Goal: Task Accomplishment & Management: Manage account settings

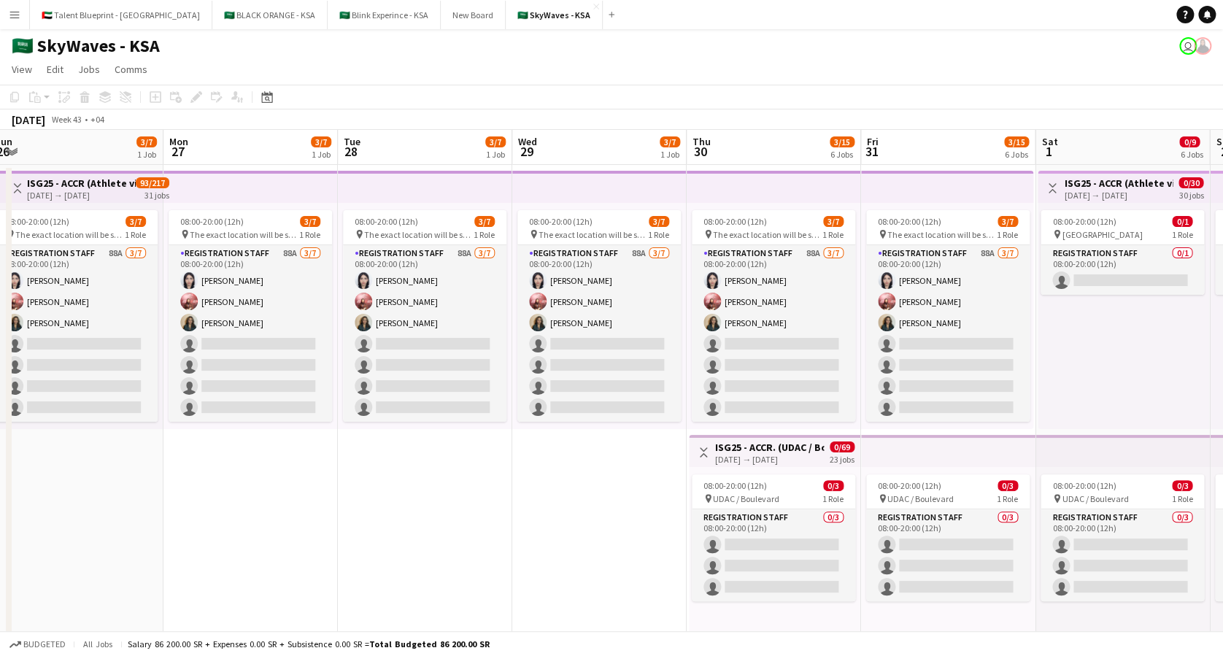
click at [18, 21] on button "Menu" at bounding box center [14, 14] width 29 height 29
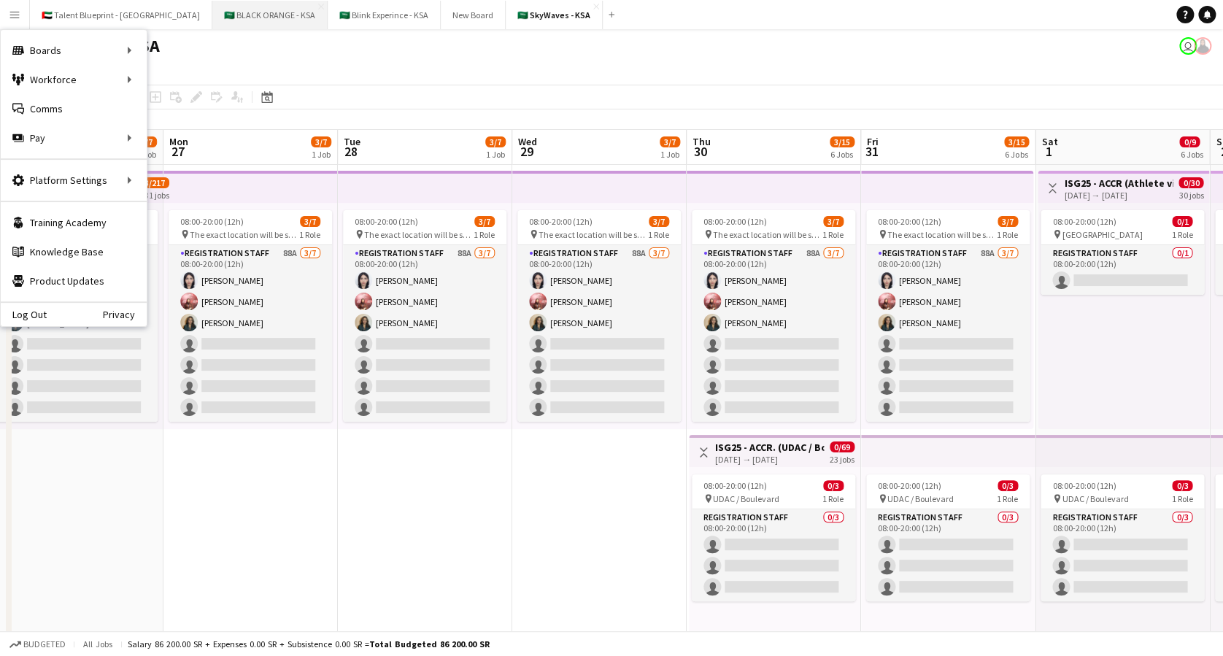
click at [216, 17] on button "🇸🇦 BLACK ORANGE - KSA Close" at bounding box center [269, 15] width 115 height 28
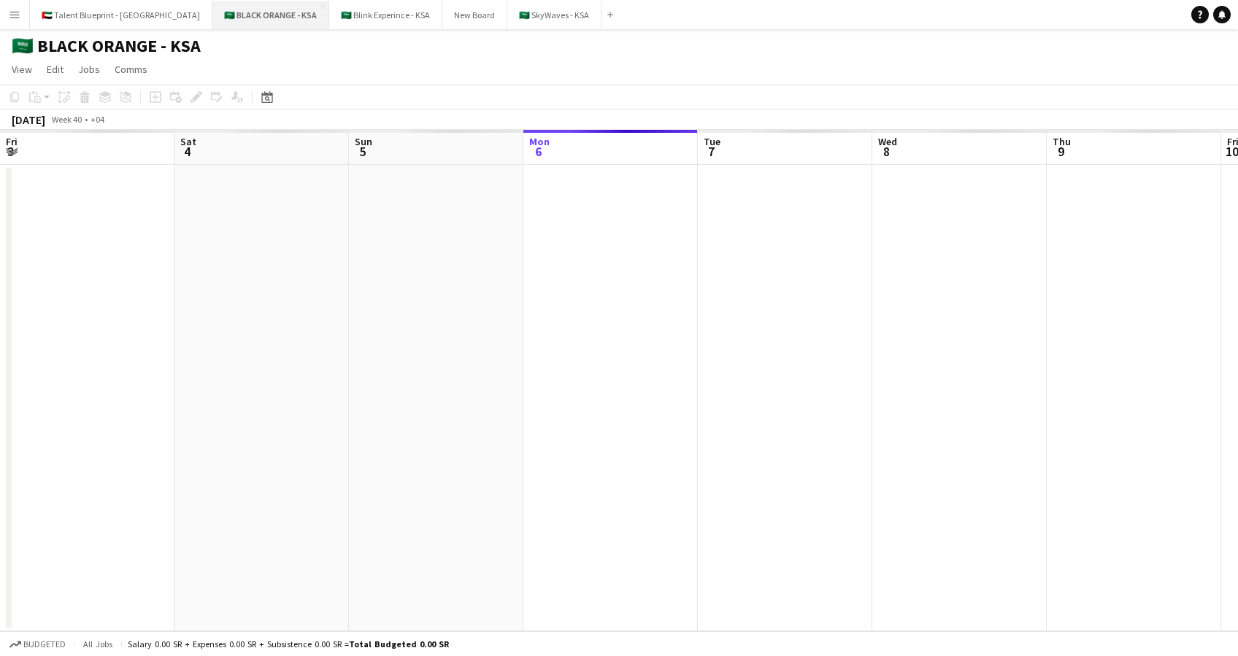
scroll to position [0, 349]
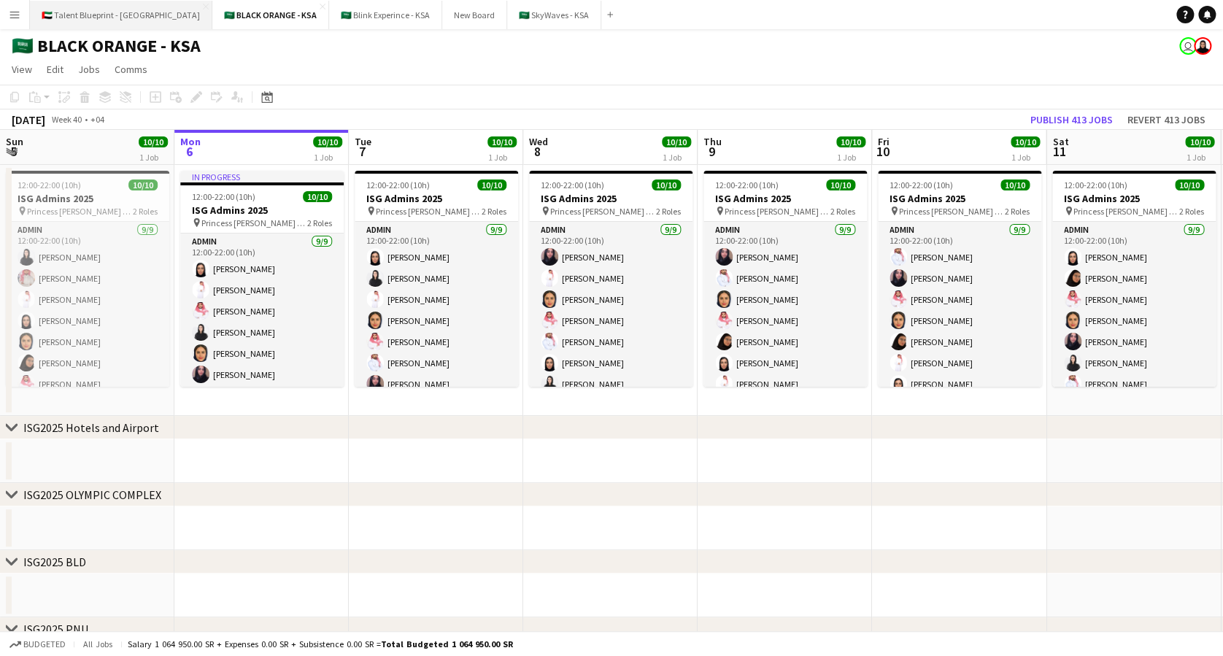
click at [112, 18] on button "🇦🇪 Talent Blueprint - [GEOGRAPHIC_DATA] Close" at bounding box center [121, 15] width 182 height 28
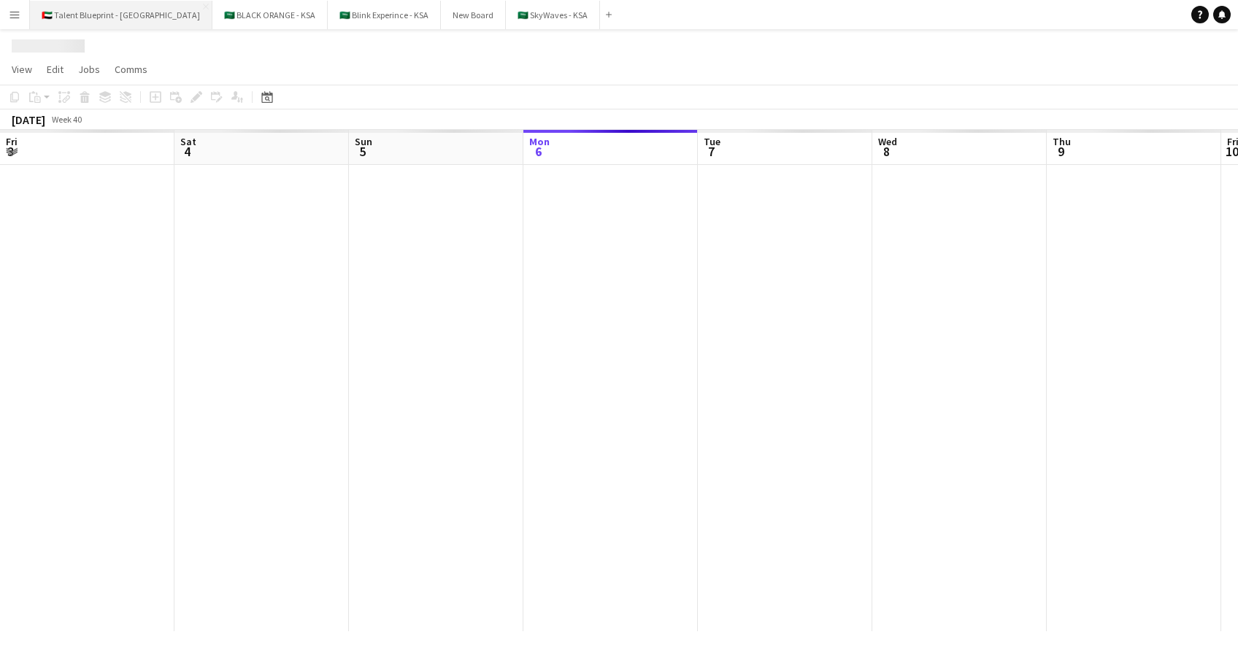
scroll to position [0, 349]
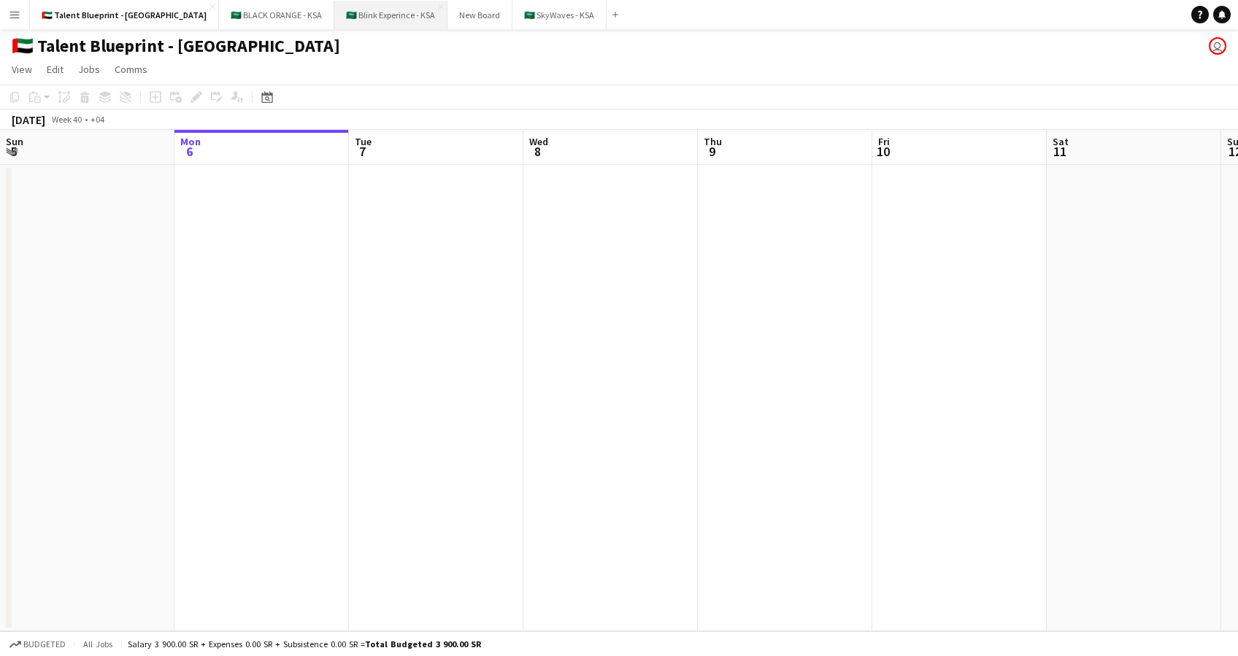
click at [334, 15] on button "🇸🇦 Blink Experince - KSA Close" at bounding box center [390, 15] width 113 height 28
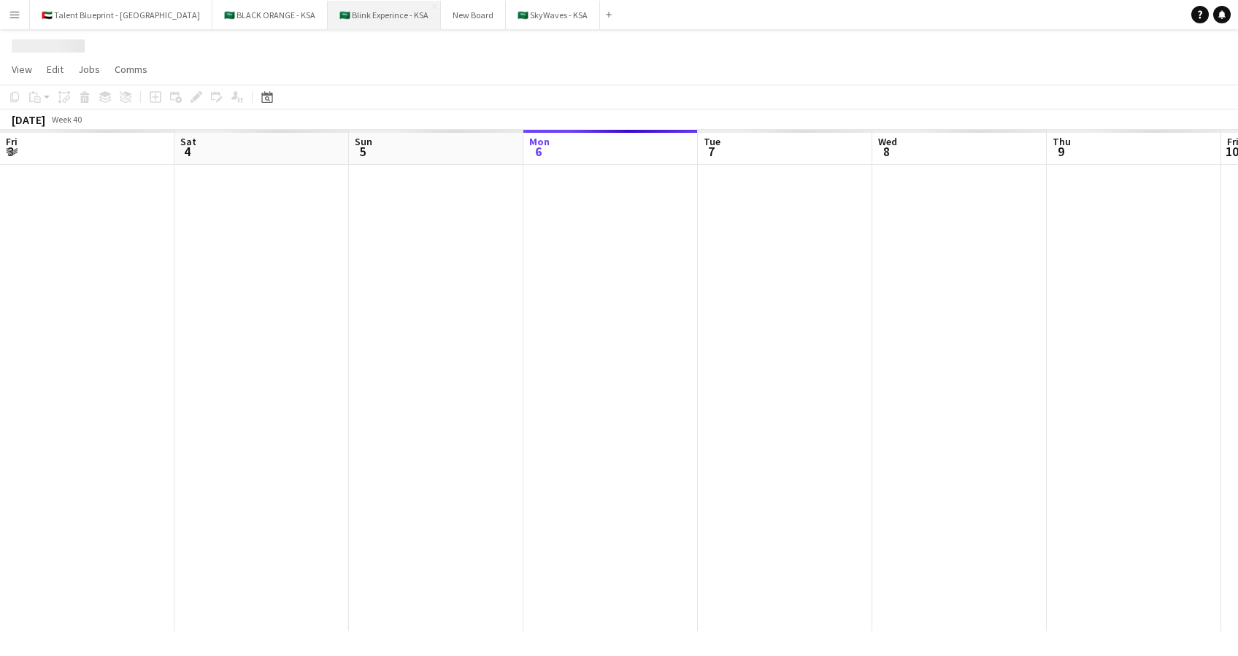
scroll to position [0, 349]
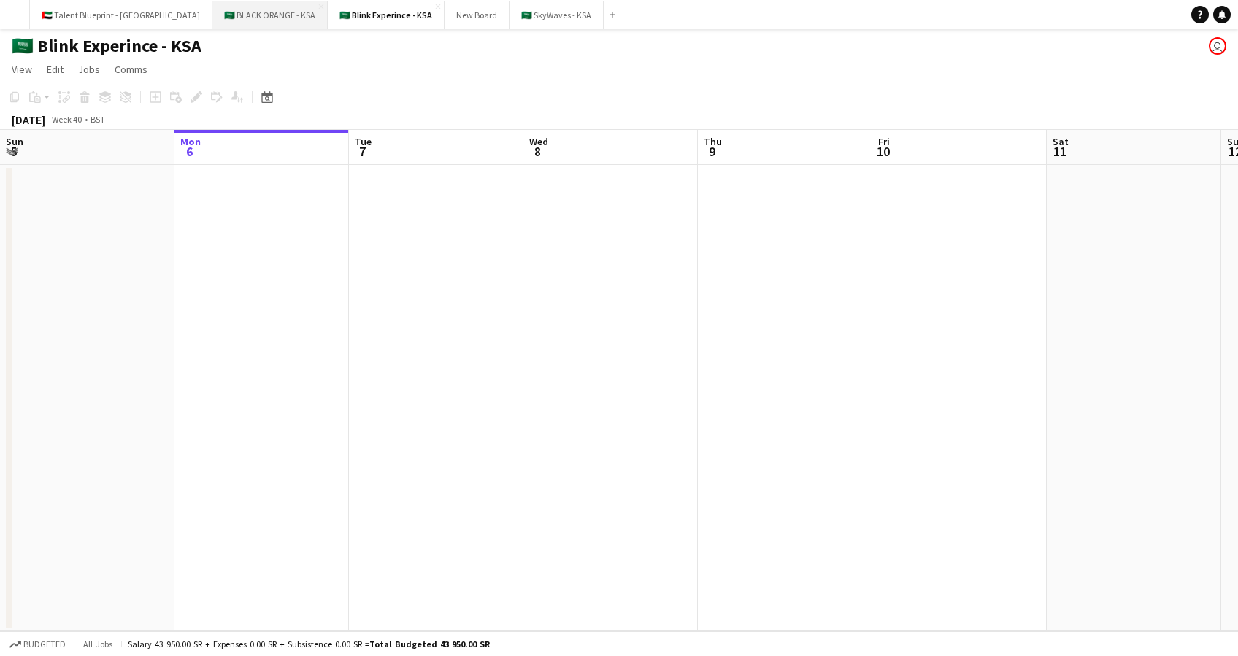
click at [220, 12] on button "🇸🇦 BLACK ORANGE - KSA Close" at bounding box center [269, 15] width 115 height 28
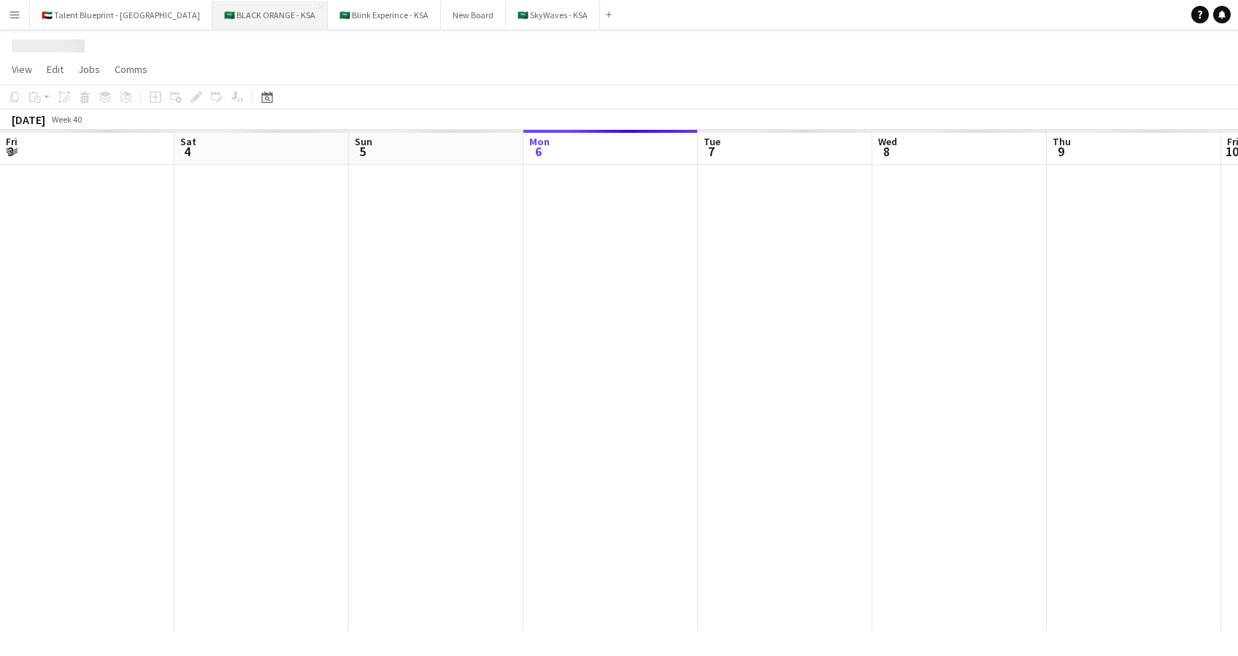
scroll to position [0, 349]
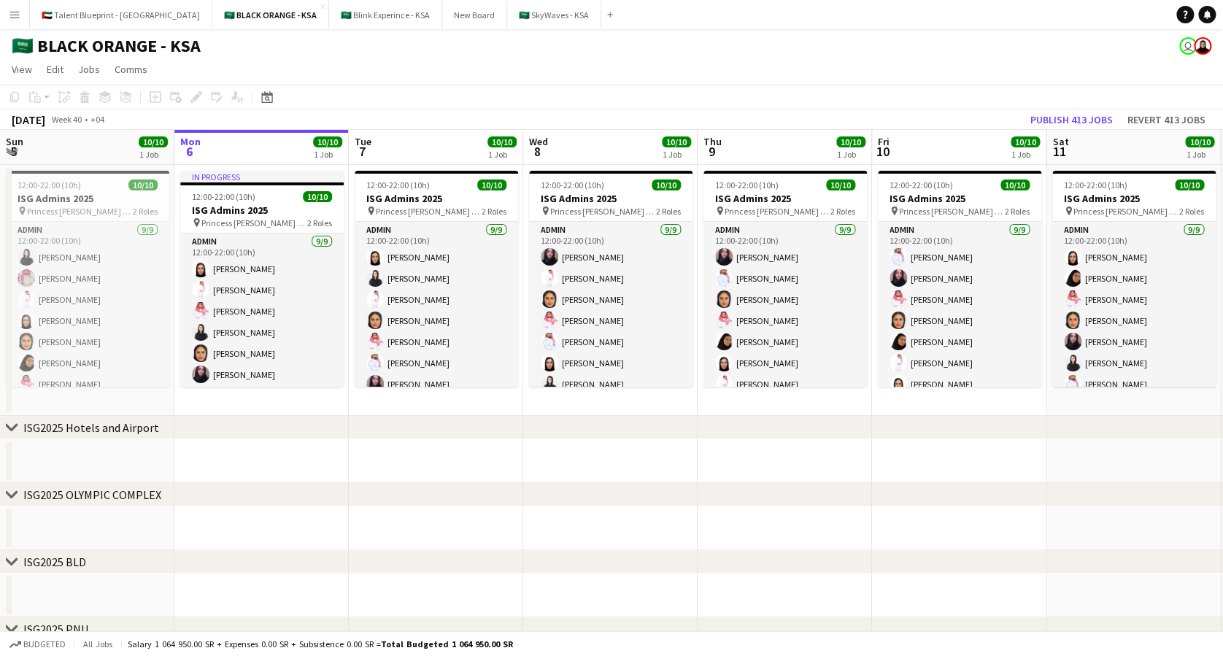
click at [23, 20] on button "Menu" at bounding box center [14, 14] width 29 height 29
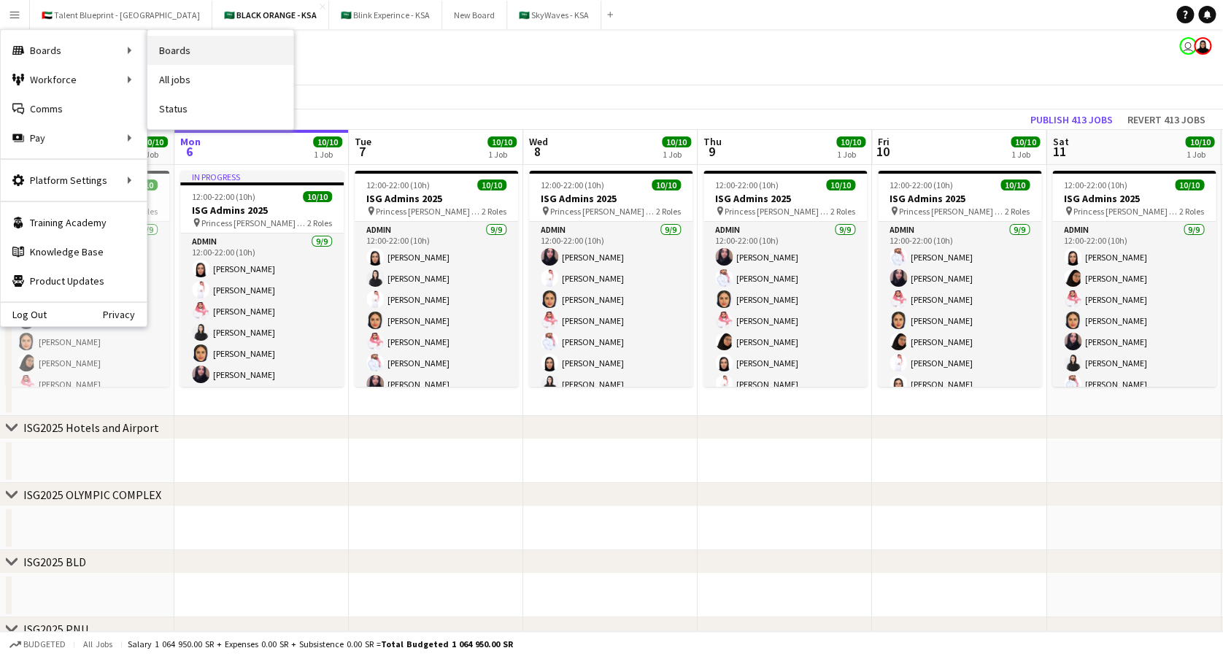
click at [164, 47] on link "Boards" at bounding box center [220, 50] width 146 height 29
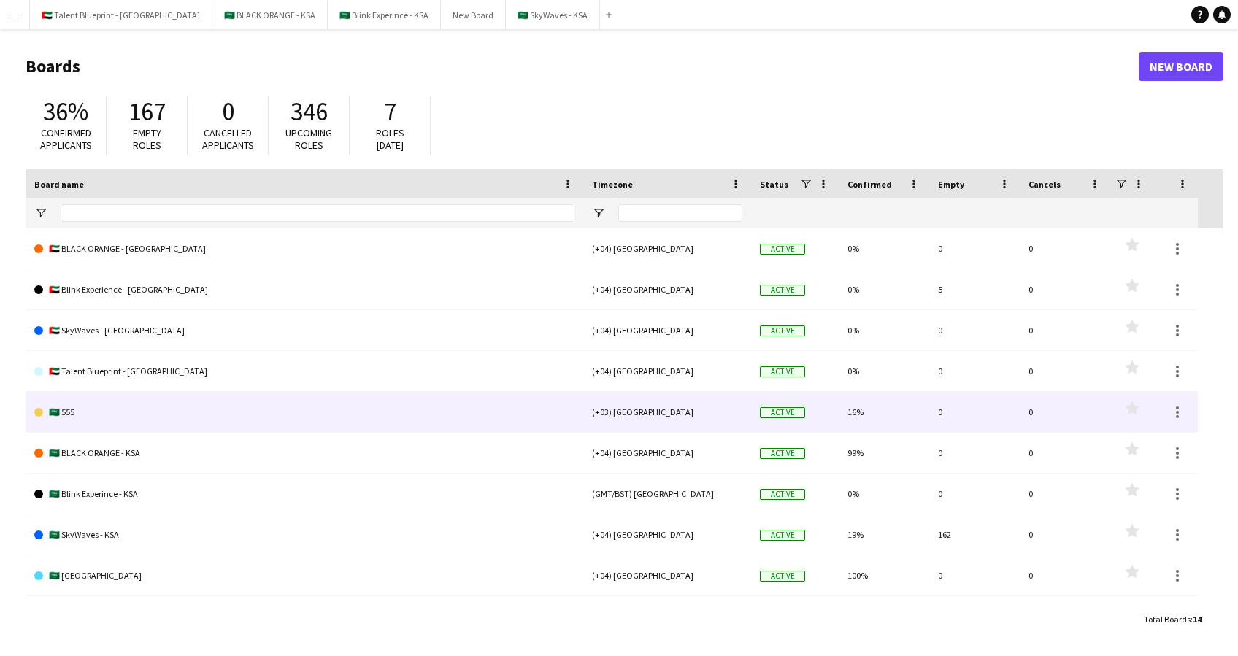
click at [100, 408] on link "🇸🇦 555" at bounding box center [304, 412] width 540 height 41
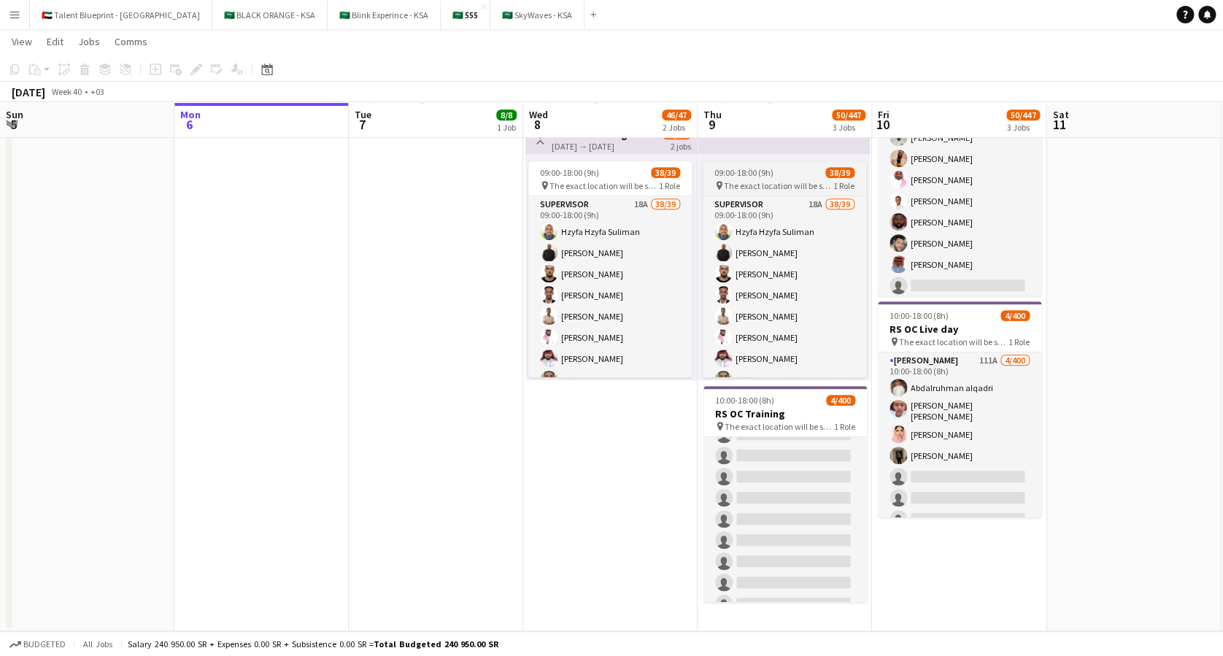
scroll to position [2646, 0]
drag, startPoint x: 776, startPoint y: 503, endPoint x: 787, endPoint y: 139, distance: 363.6
click at [787, 139] on app-calendar-viewport "Fri 3 Sat 4 Sun 5 Mon 6 Tue 7 8/8 1 Job Wed 8 46/47 2 Jobs Thu 9 50/447 3 Jobs …" at bounding box center [611, 188] width 1223 height 886
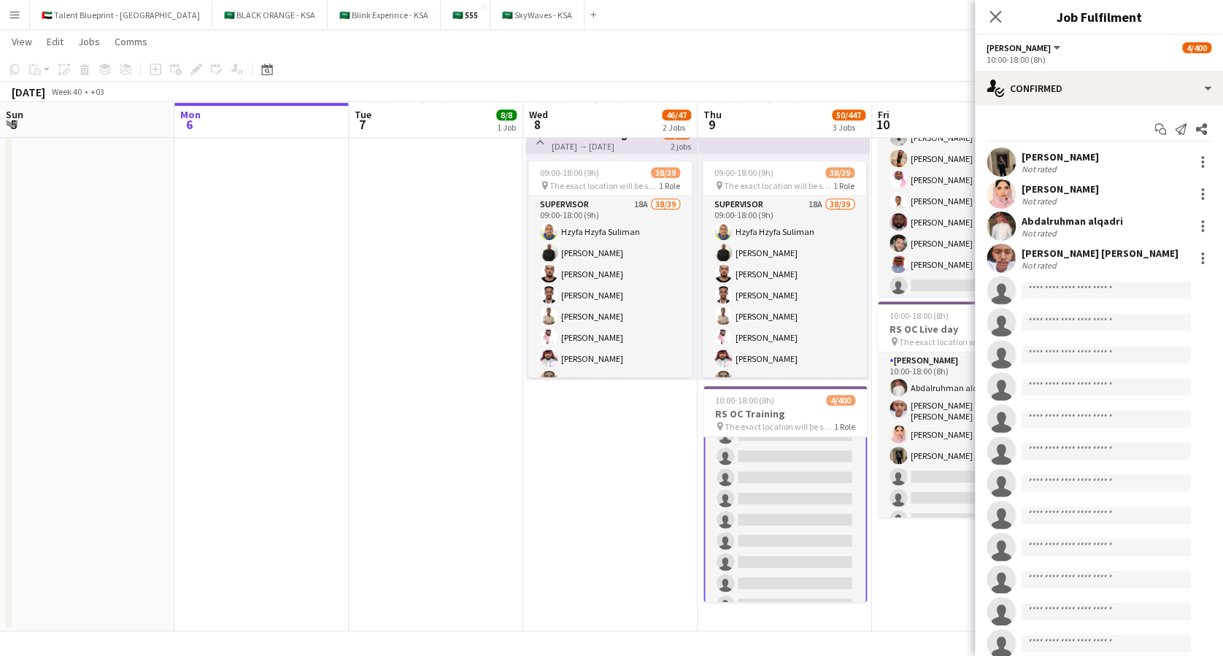
scroll to position [0, 339]
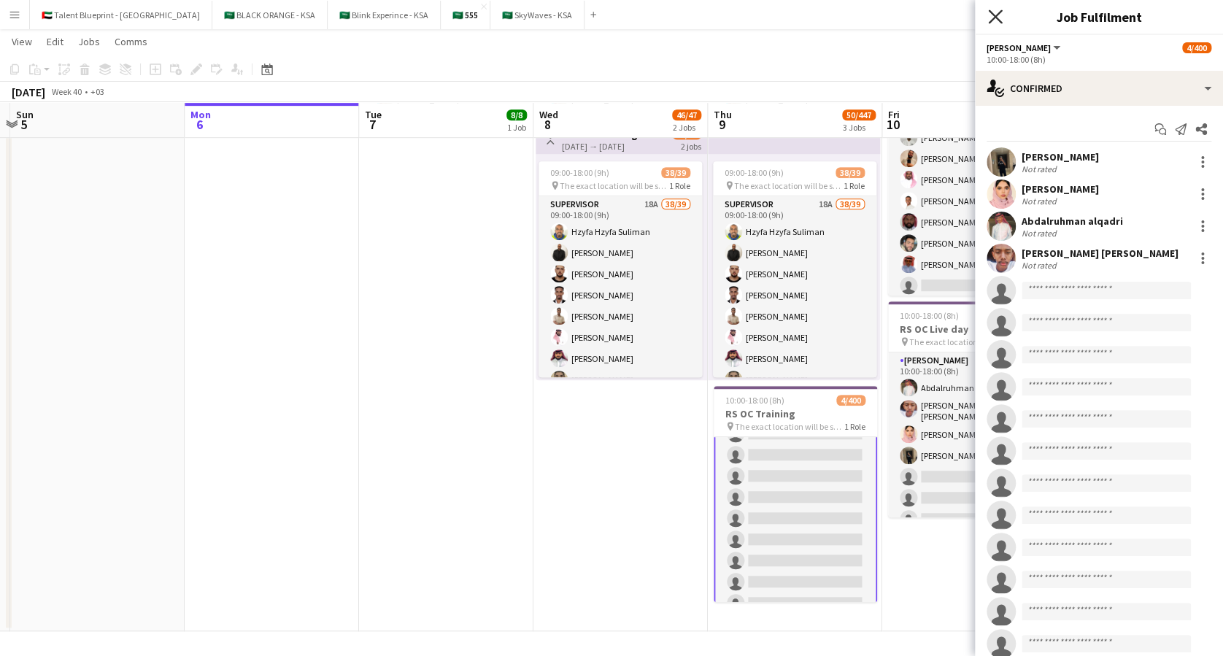
click at [994, 17] on icon at bounding box center [995, 16] width 14 height 14
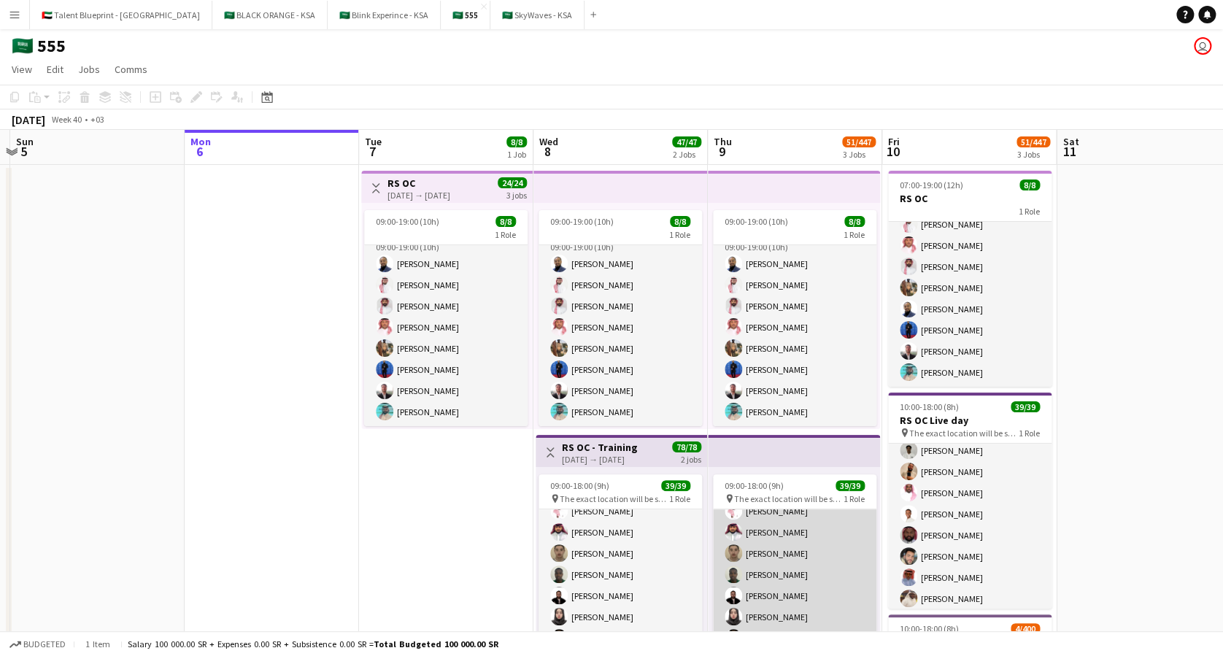
scroll to position [0, 0]
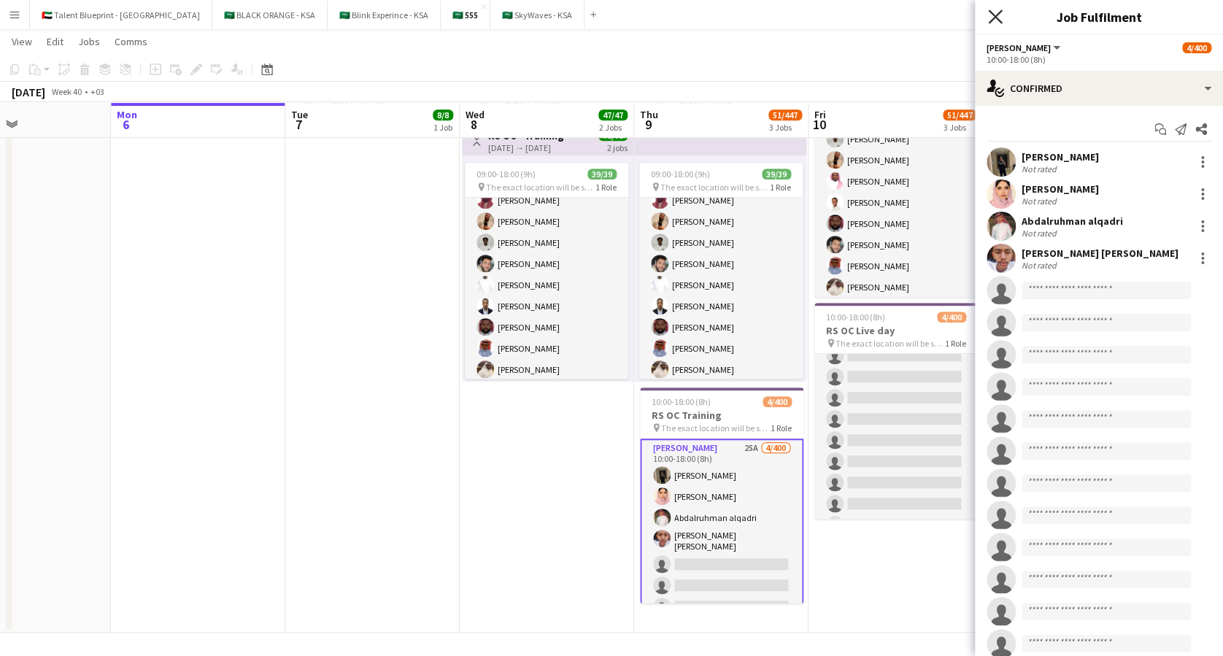
click at [995, 9] on icon "Close pop-in" at bounding box center [995, 16] width 14 height 14
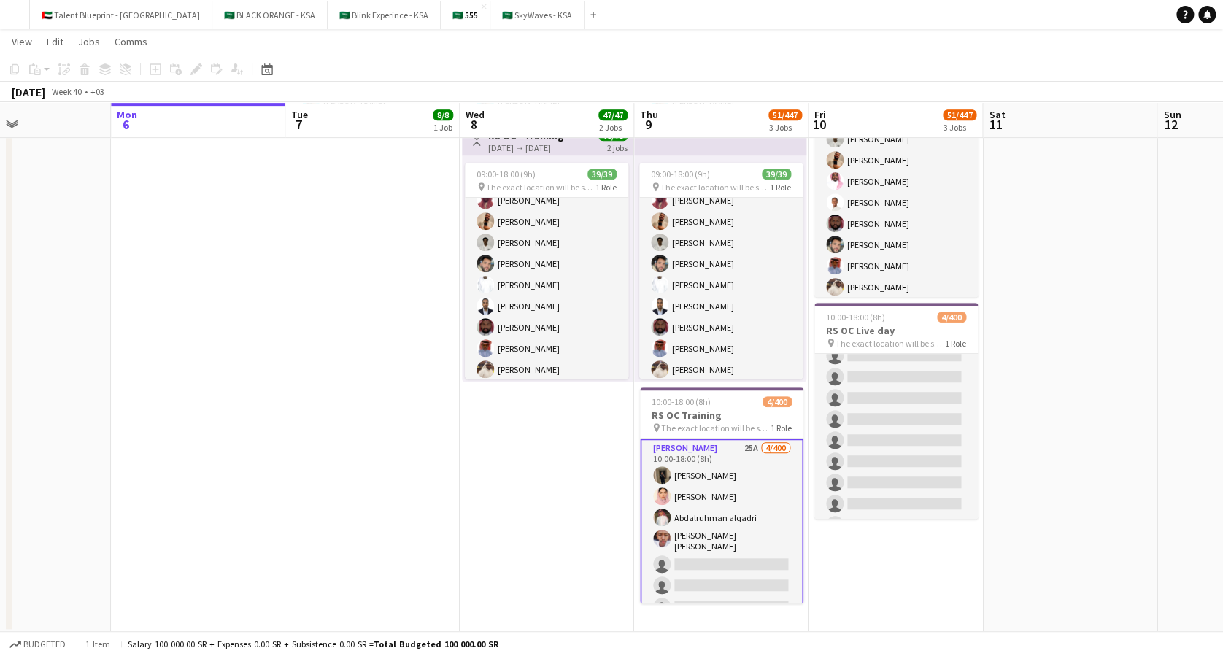
click at [15, 9] on app-icon "Menu" at bounding box center [15, 15] width 12 height 12
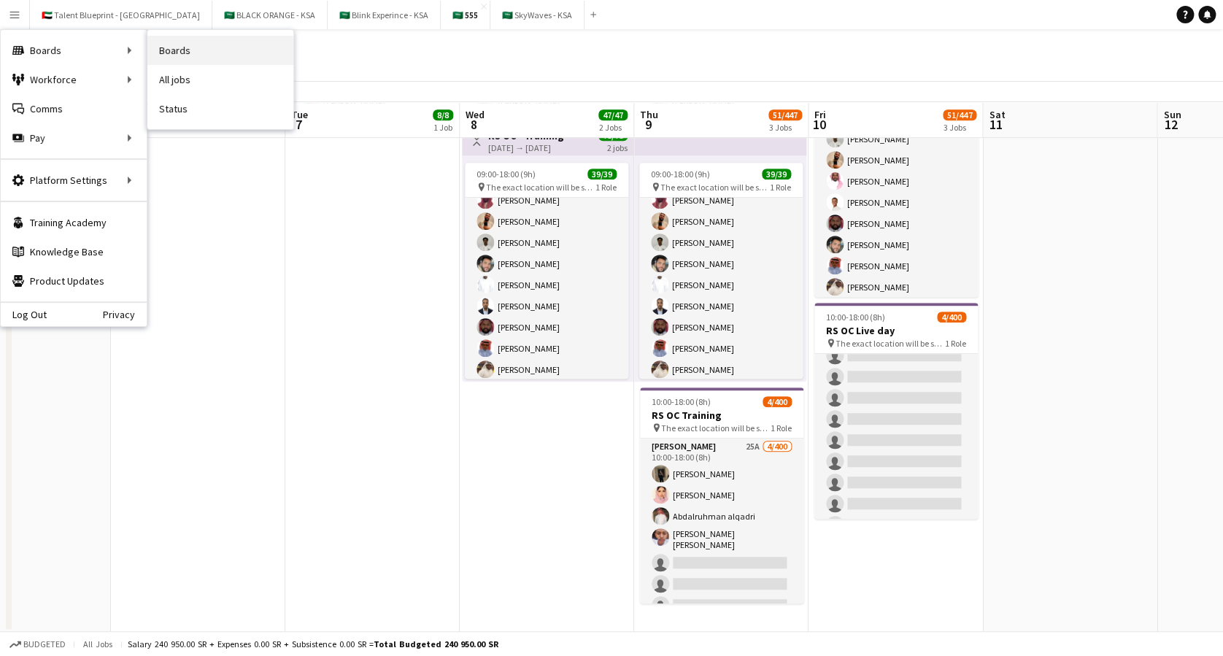
click at [196, 53] on link "Boards" at bounding box center [220, 50] width 146 height 29
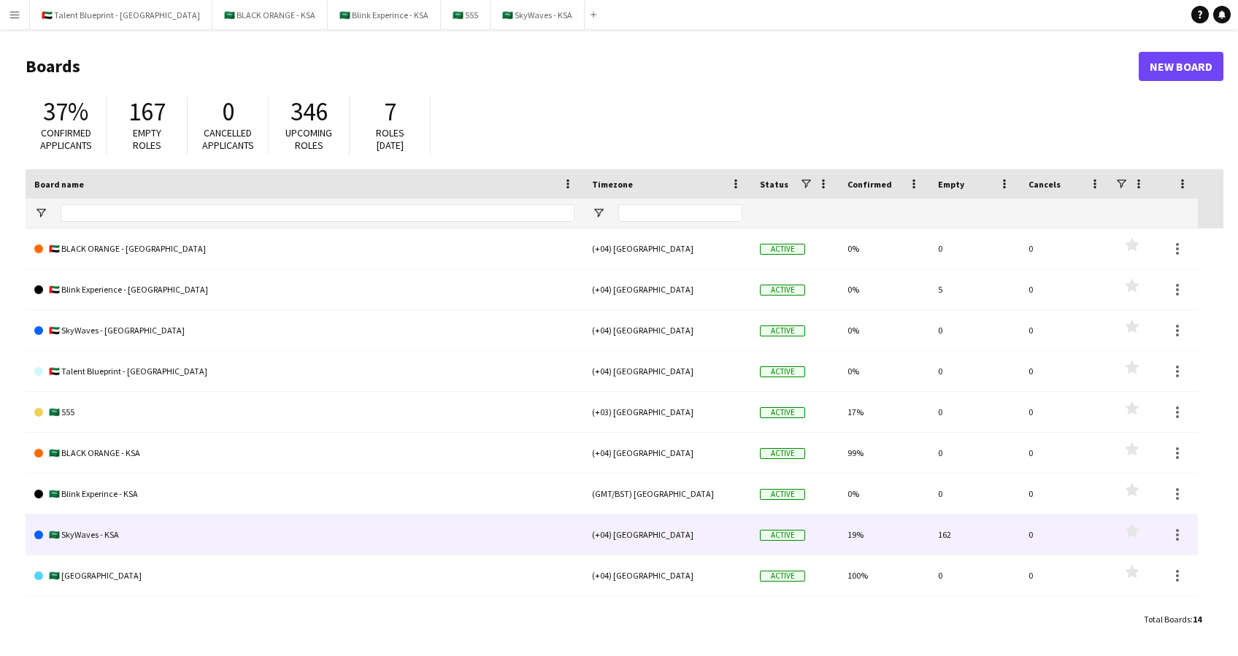
click at [88, 541] on link "🇸🇦 SkyWaves - KSA" at bounding box center [304, 534] width 540 height 41
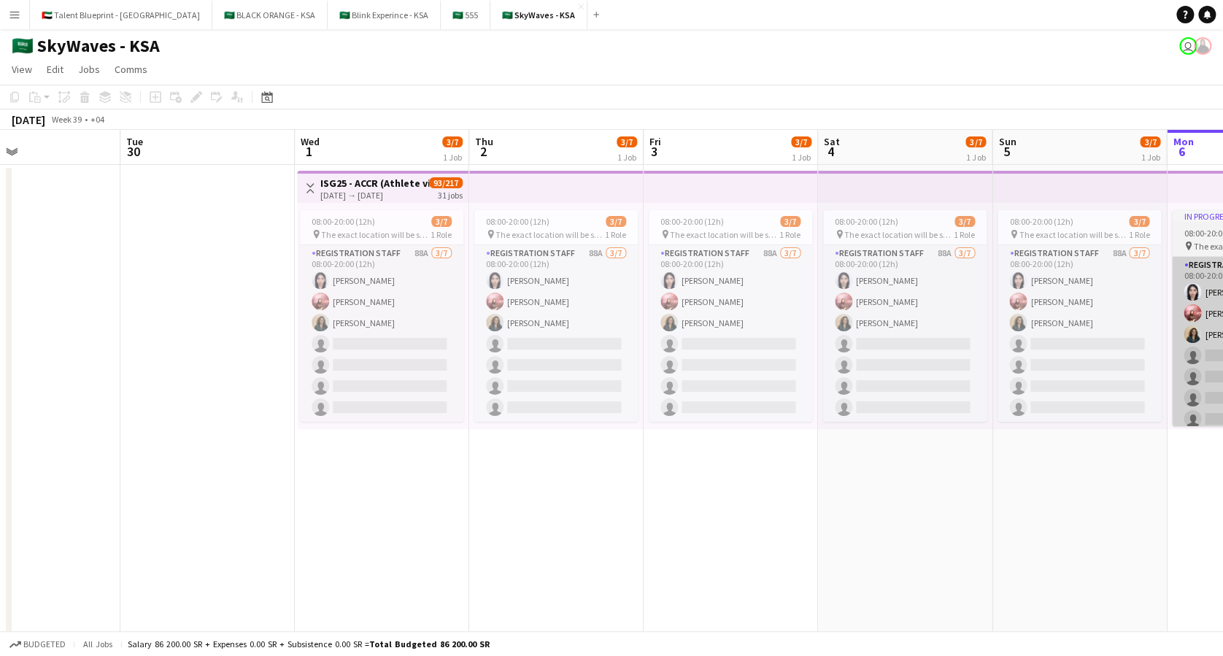
scroll to position [0, 404]
click at [350, 183] on h3 "ISG25 - ACCR (Athlete village) OCT" at bounding box center [373, 183] width 109 height 13
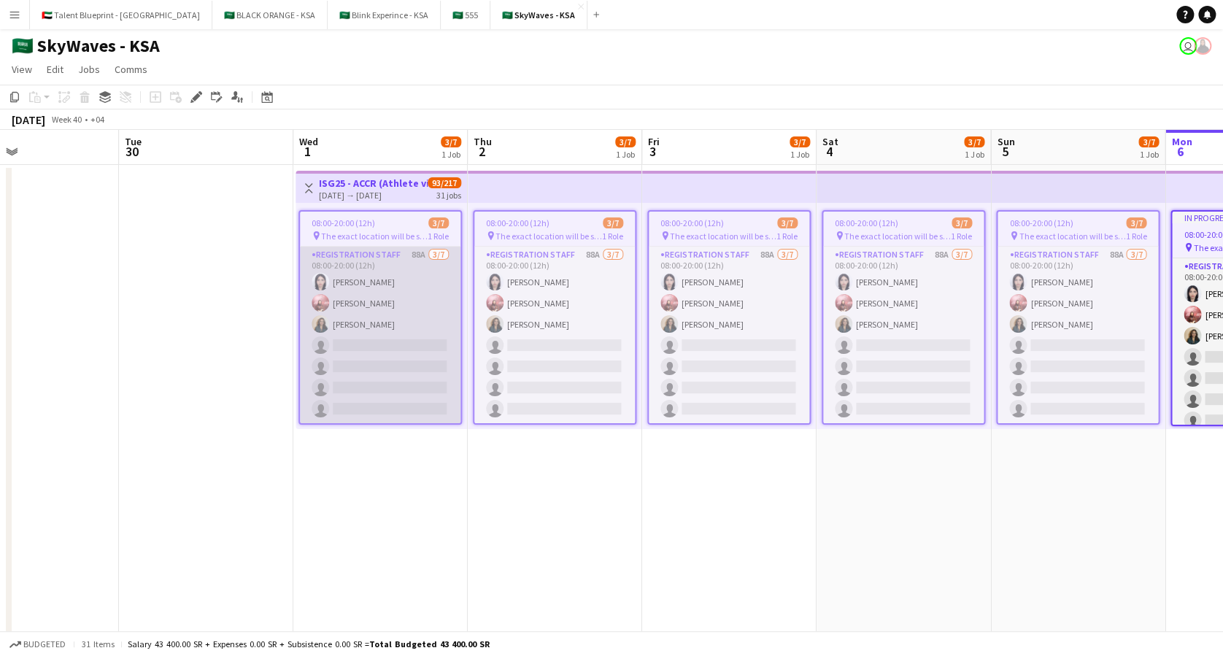
click at [399, 269] on app-card-role "Registration Staff 88A [DATE] 08:00-20:00 (12h) [PERSON_NAME] [PERSON_NAME] [PE…" at bounding box center [380, 335] width 161 height 177
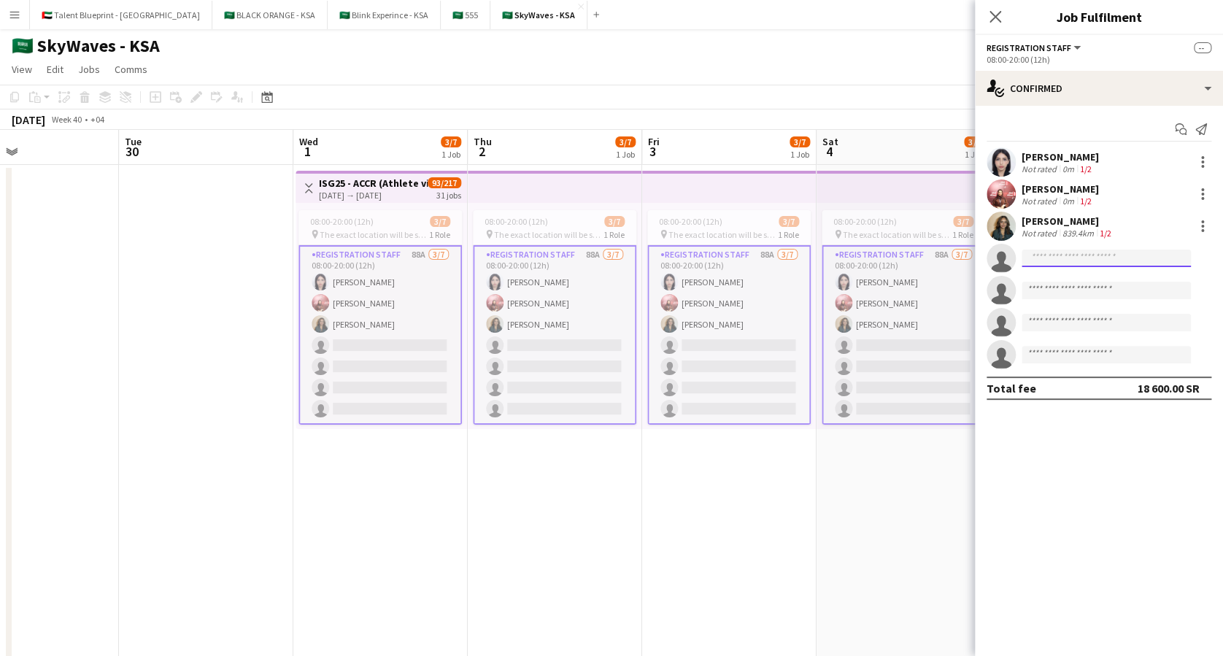
click at [1054, 257] on input at bounding box center [1106, 259] width 169 height 18
paste input "**********"
paste input
type input "**********"
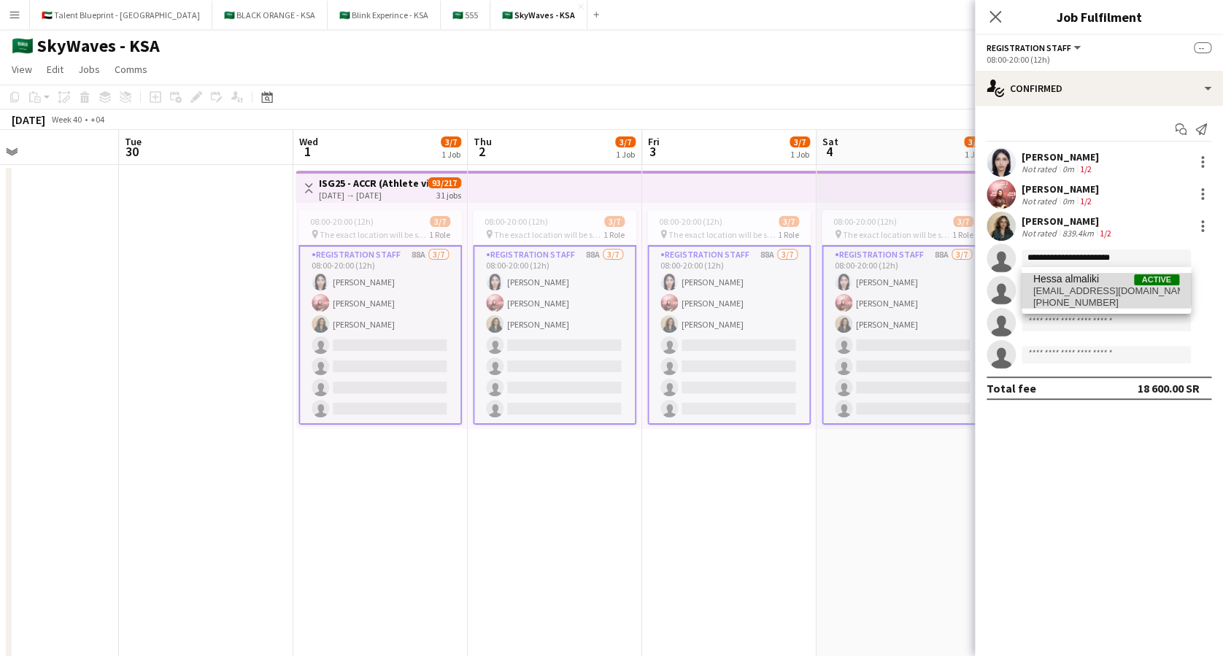
click at [1094, 280] on span "Hessa almaliki" at bounding box center [1066, 279] width 66 height 12
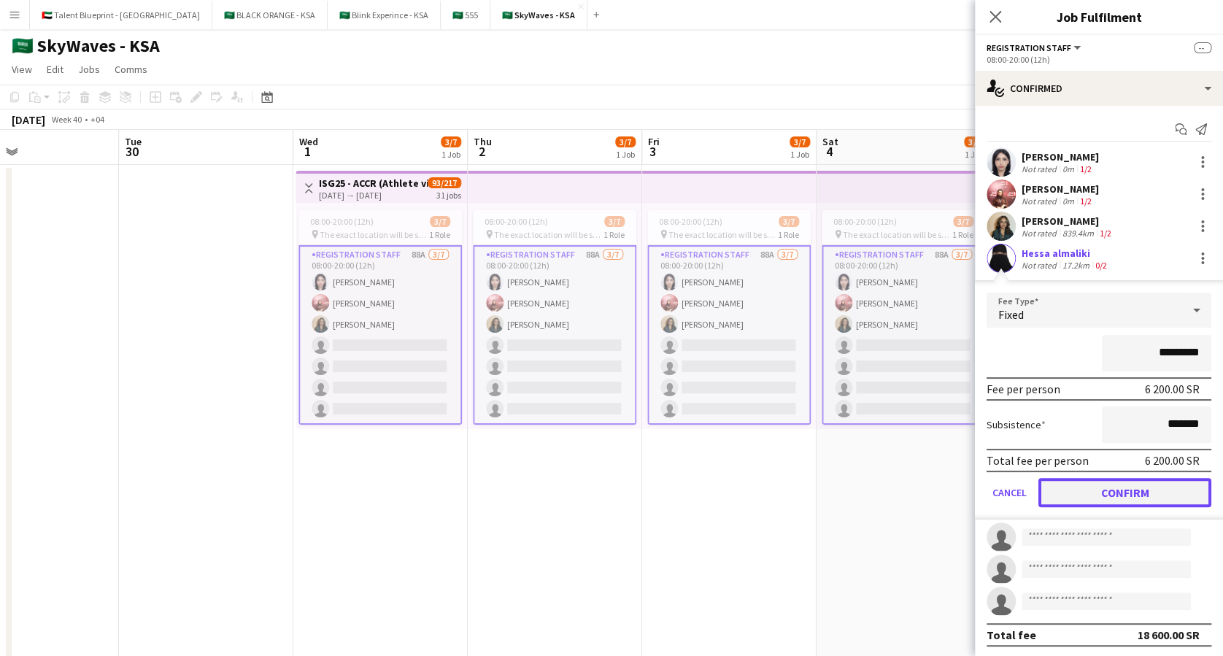
click at [1161, 496] on button "Confirm" at bounding box center [1124, 492] width 173 height 29
click at [1161, 496] on mat-expansion-panel "check Confirmed Start chat Send notification [PERSON_NAME] Not rated 0m 1/2 [PE…" at bounding box center [1099, 381] width 248 height 550
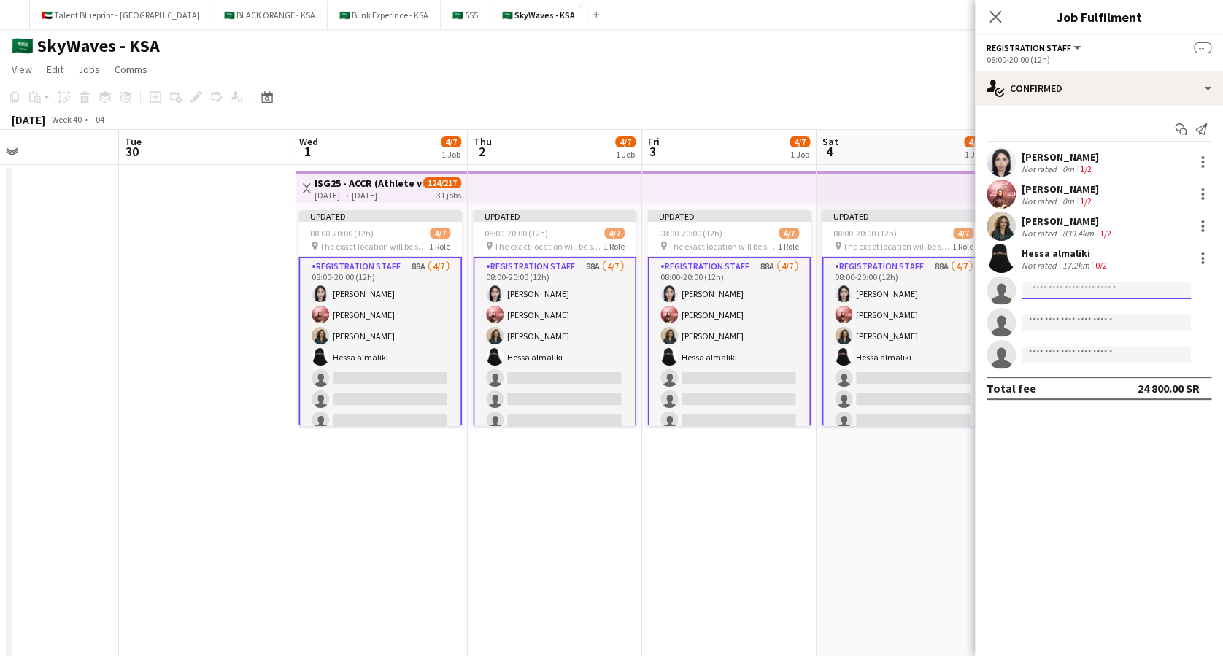
click at [1047, 286] on input at bounding box center [1106, 291] width 169 height 18
paste input "**********"
type input "**********"
type input "*"
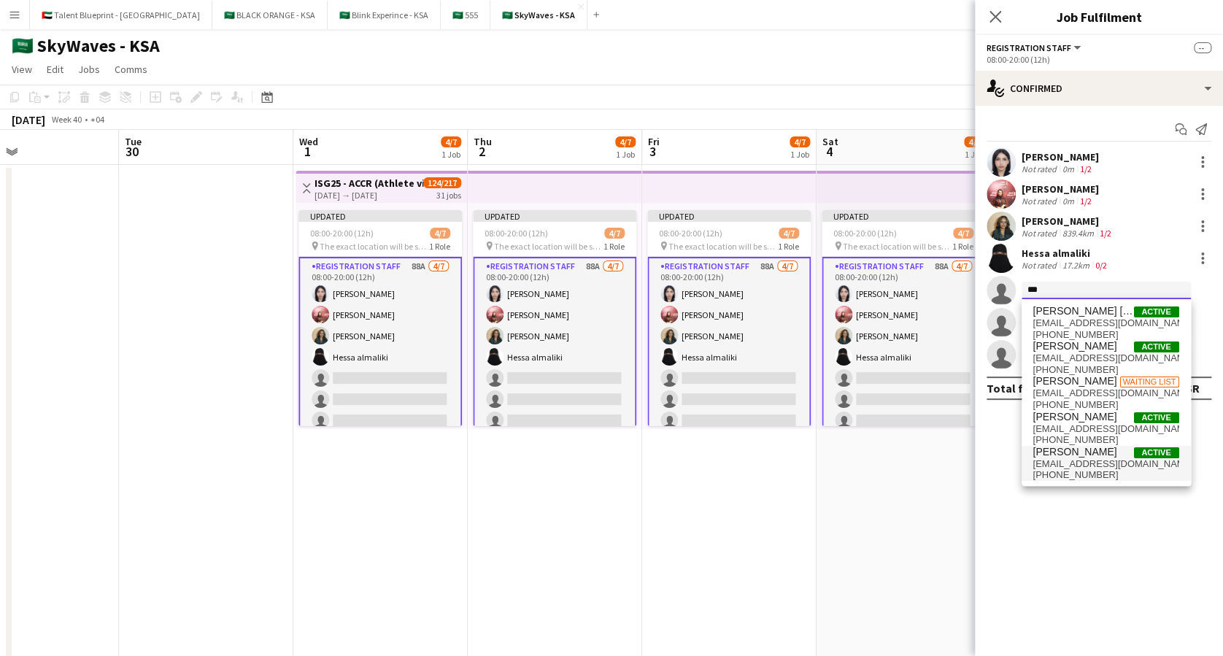
type input "***"
click at [1104, 451] on span "[PERSON_NAME]" at bounding box center [1075, 452] width 84 height 12
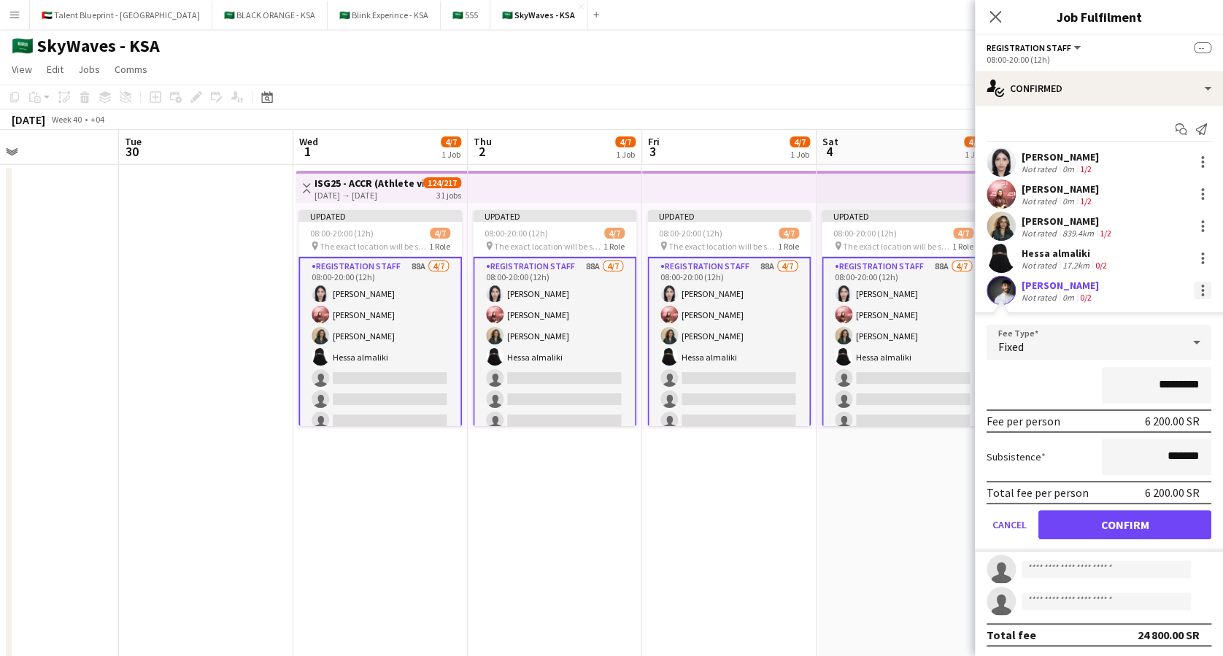
click at [1194, 292] on div at bounding box center [1203, 291] width 18 height 18
click at [1135, 425] on span "Remove" at bounding box center [1117, 422] width 44 height 12
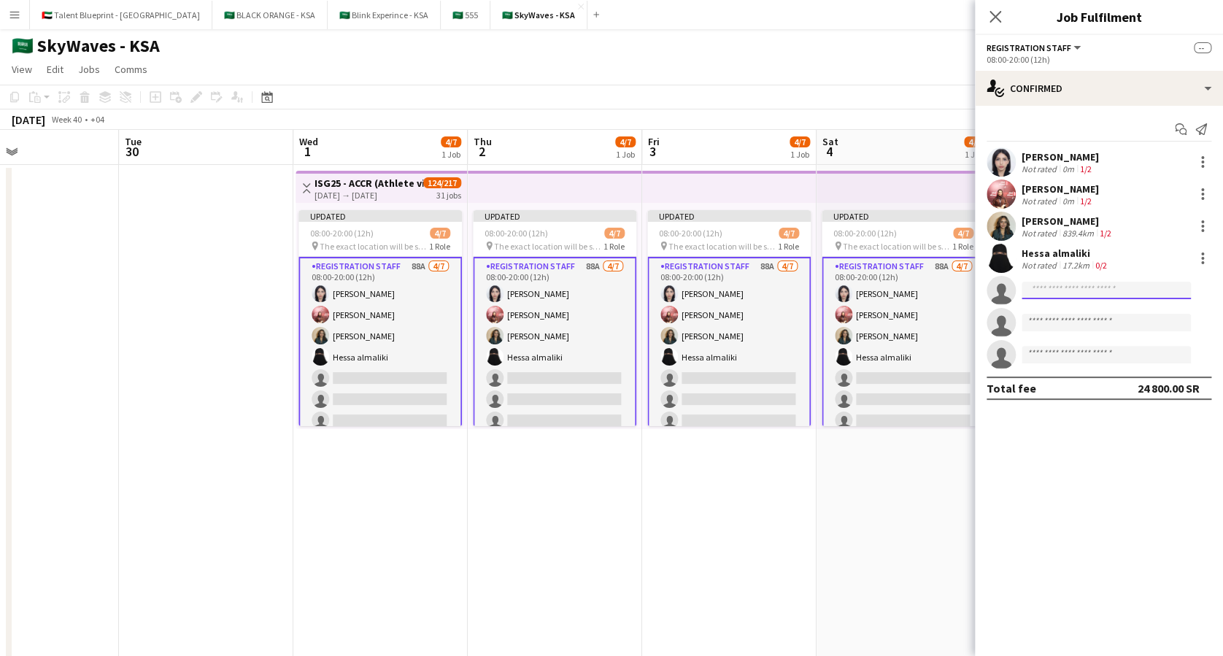
click at [1063, 290] on input at bounding box center [1106, 291] width 169 height 18
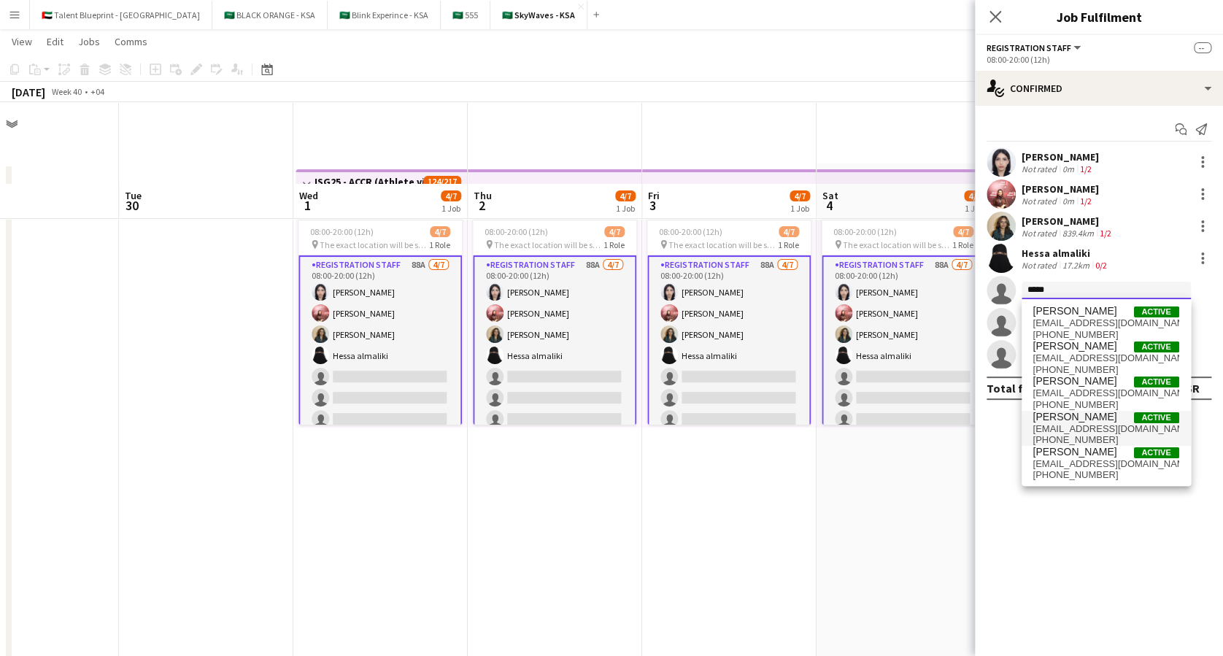
scroll to position [82, 0]
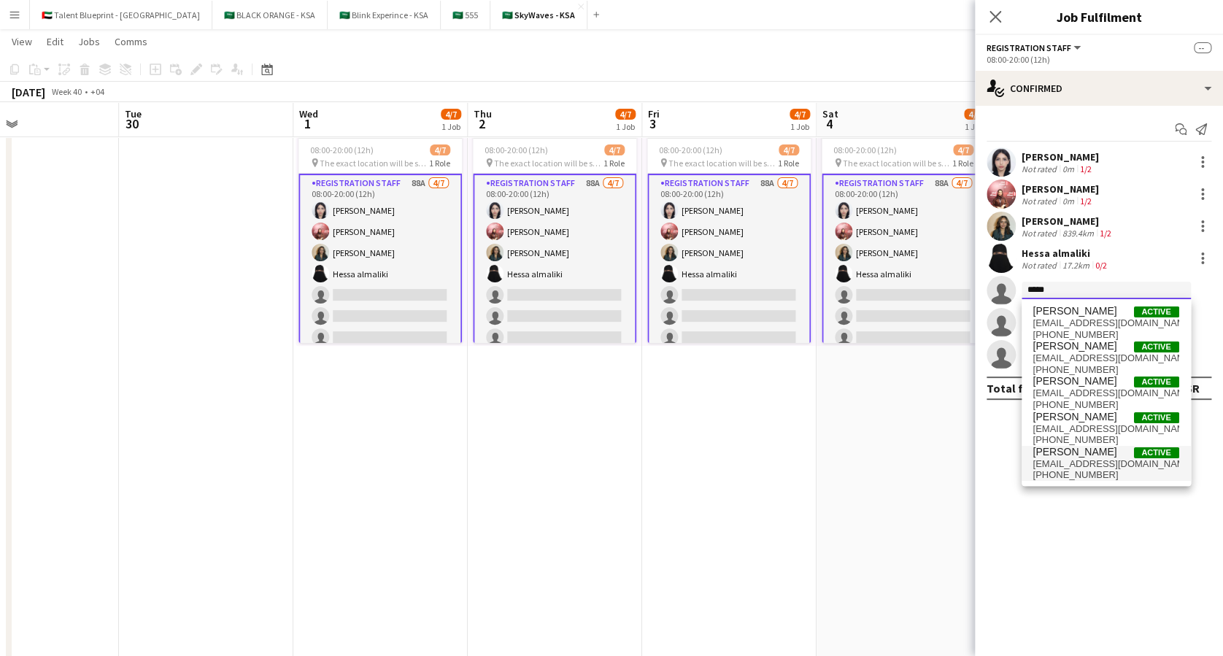
type input "*****"
click at [1086, 463] on span "[EMAIL_ADDRESS][DOMAIN_NAME]" at bounding box center [1106, 464] width 146 height 12
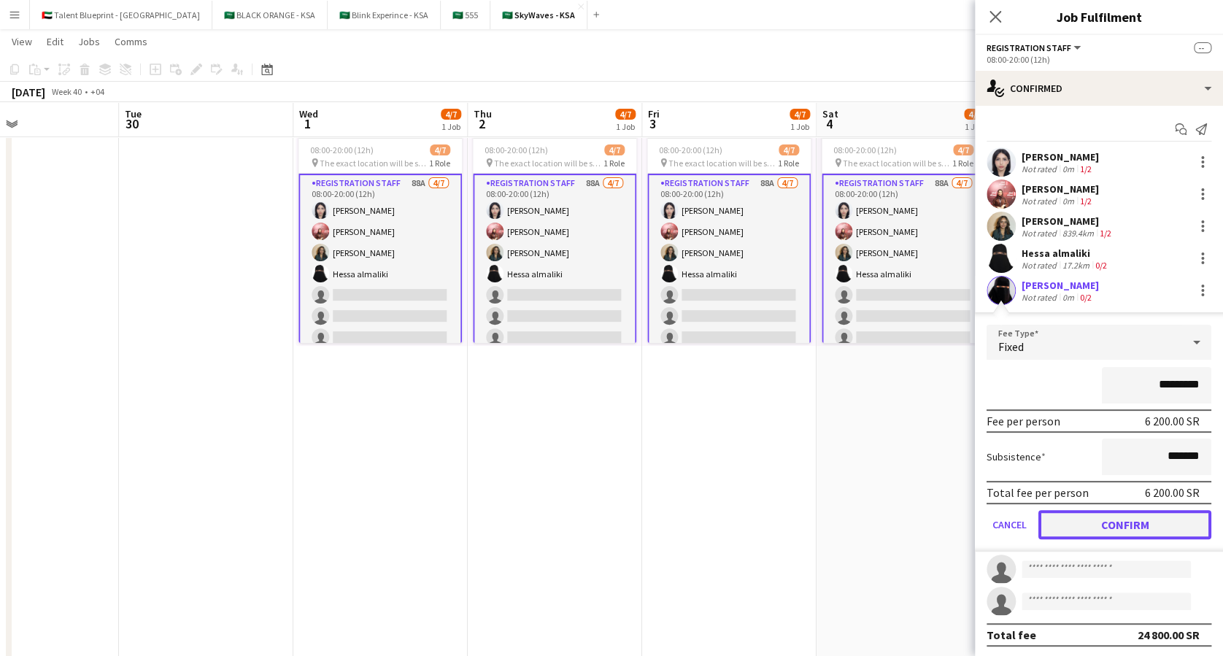
click at [1105, 518] on button "Confirm" at bounding box center [1124, 524] width 173 height 29
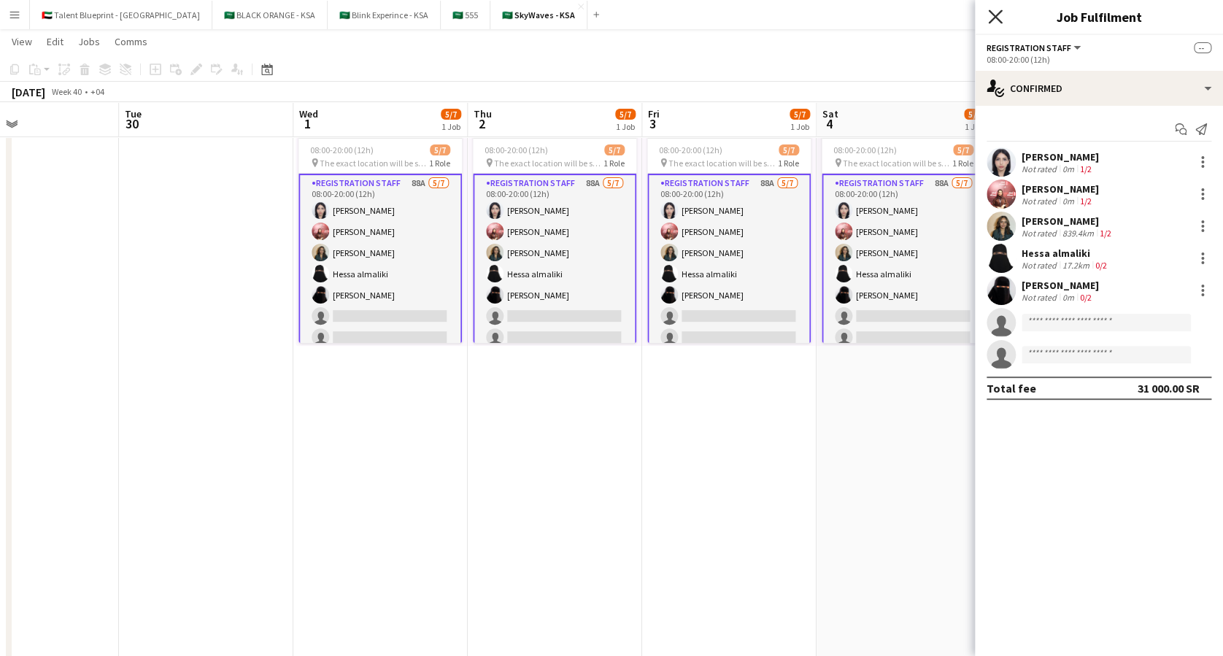
click at [992, 15] on icon "Close pop-in" at bounding box center [995, 16] width 14 height 14
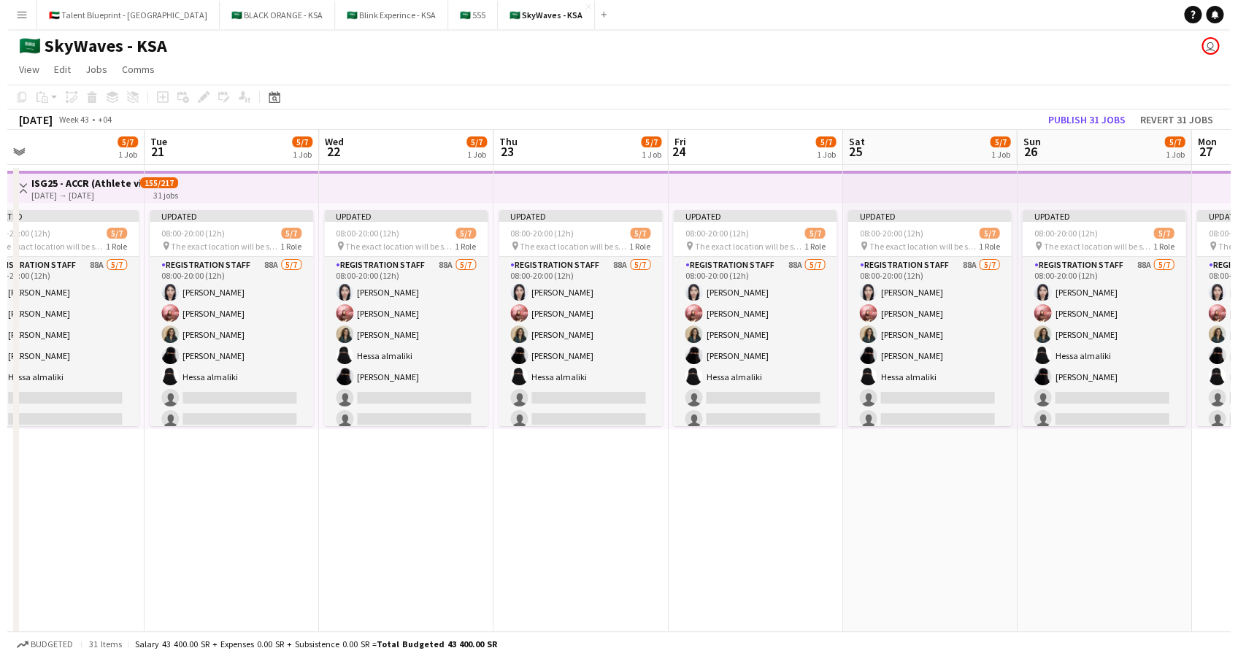
scroll to position [0, 741]
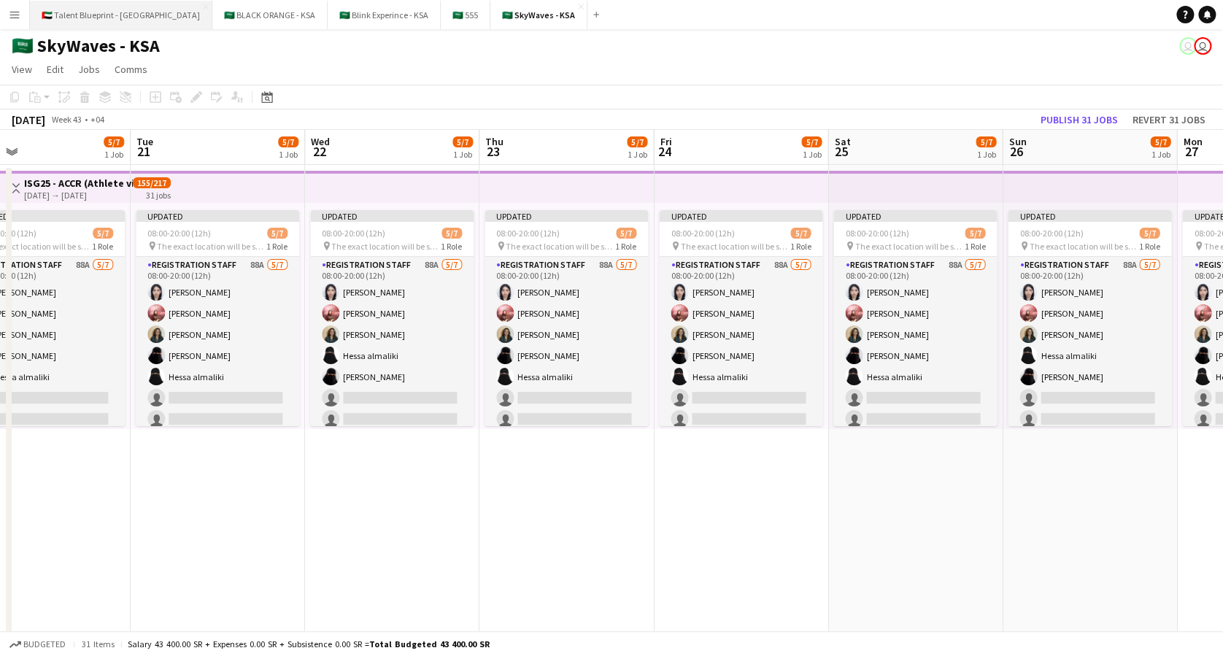
click at [83, 14] on button "🇦🇪 Talent Blueprint - [GEOGRAPHIC_DATA] Close" at bounding box center [121, 15] width 182 height 28
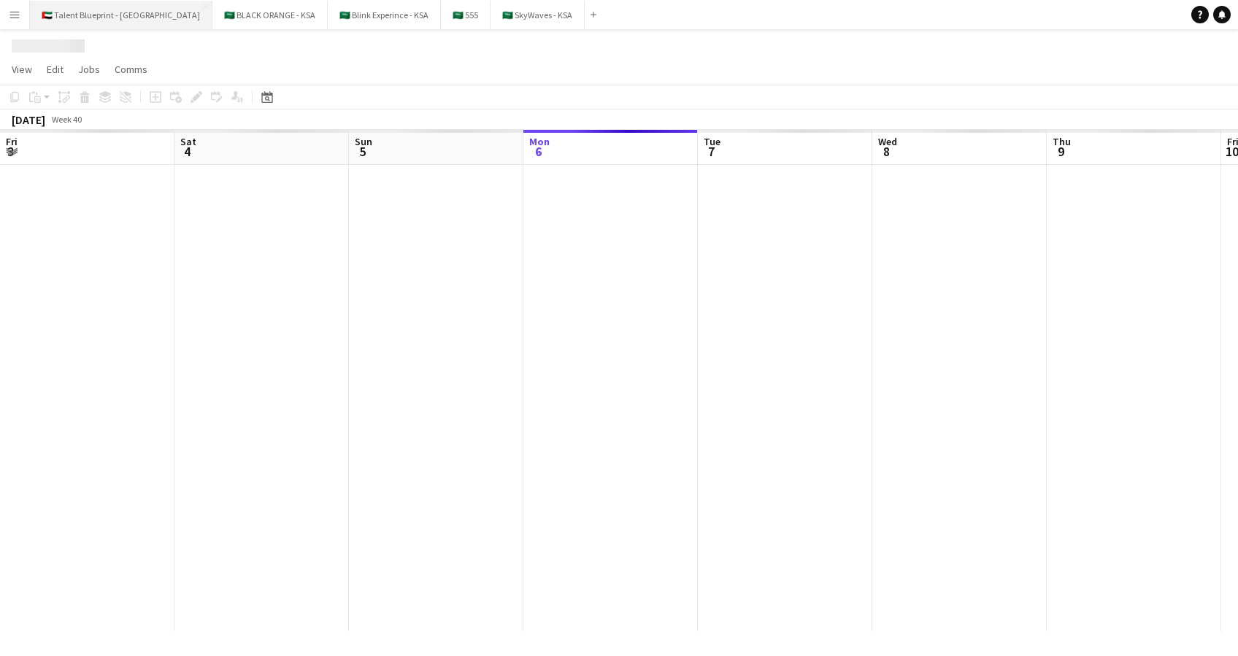
scroll to position [0, 349]
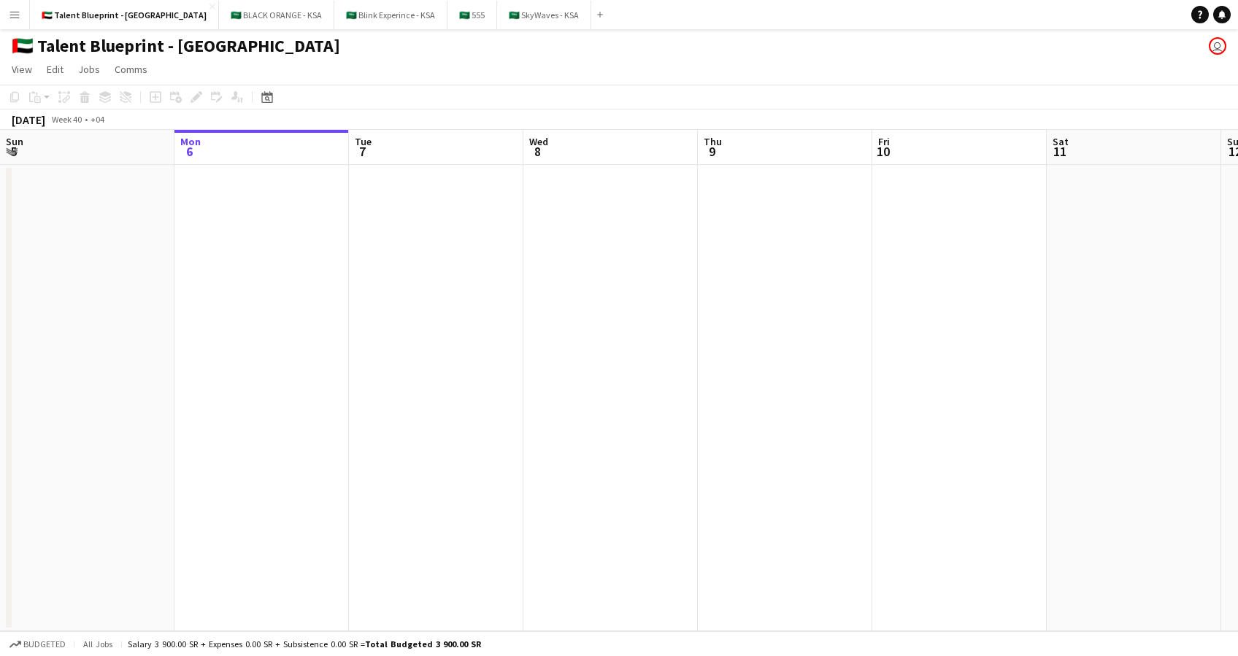
click at [16, 11] on app-icon "Menu" at bounding box center [15, 15] width 12 height 12
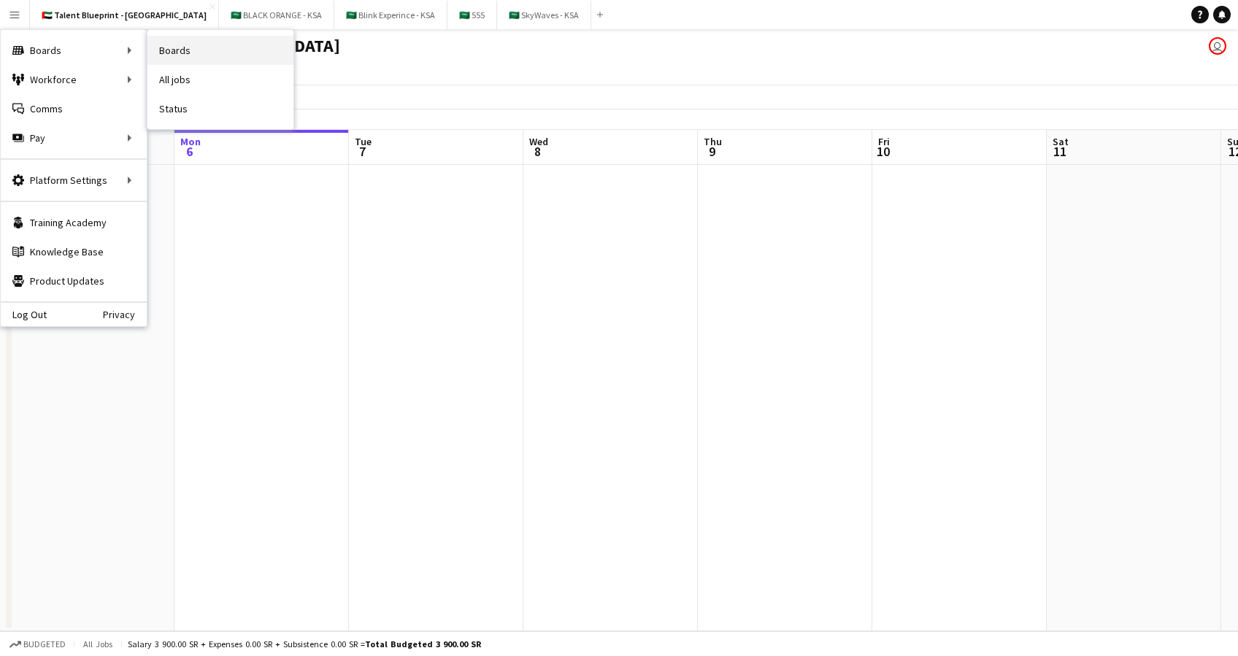
click at [177, 49] on link "Boards" at bounding box center [220, 50] width 146 height 29
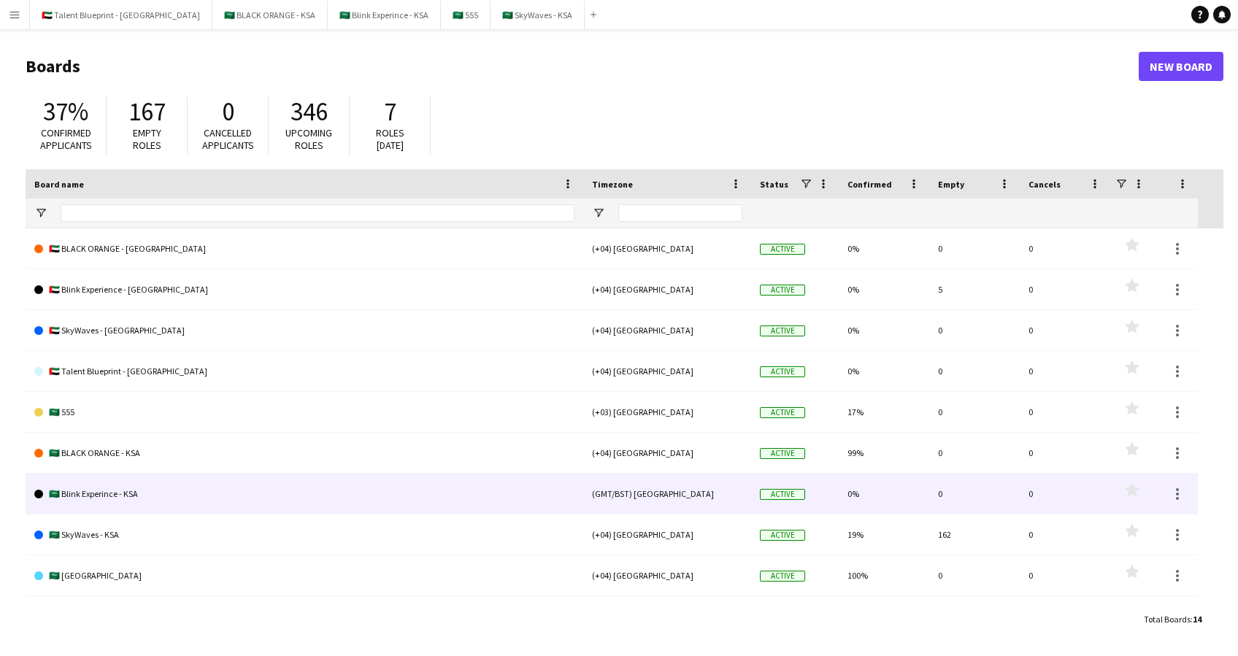
click at [136, 490] on link "🇸🇦 Blink Experince - KSA" at bounding box center [304, 494] width 540 height 41
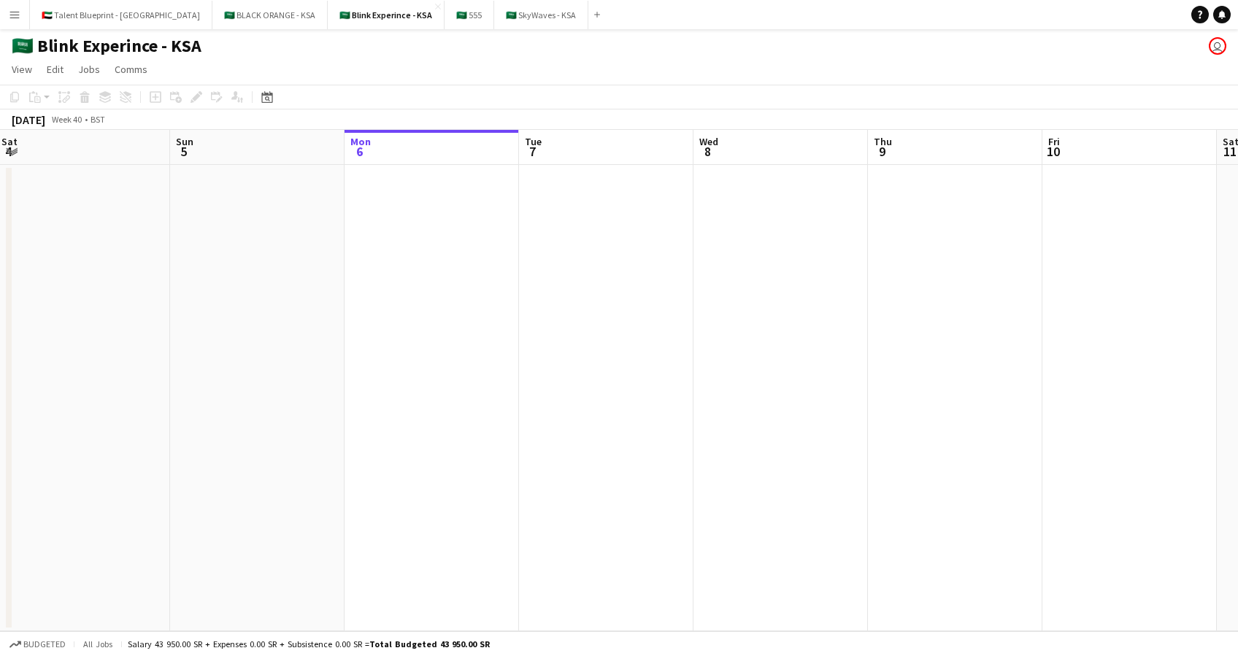
scroll to position [0, 355]
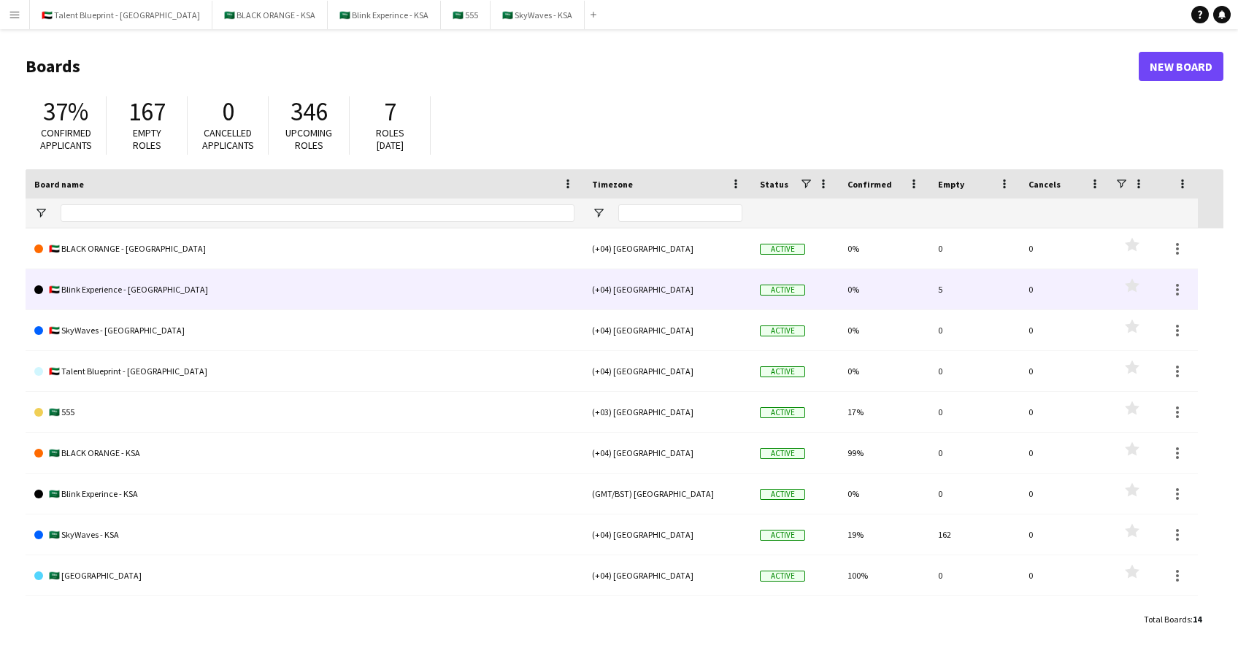
click at [112, 285] on link "🇦🇪 Blink Experience - [GEOGRAPHIC_DATA]" at bounding box center [304, 289] width 540 height 41
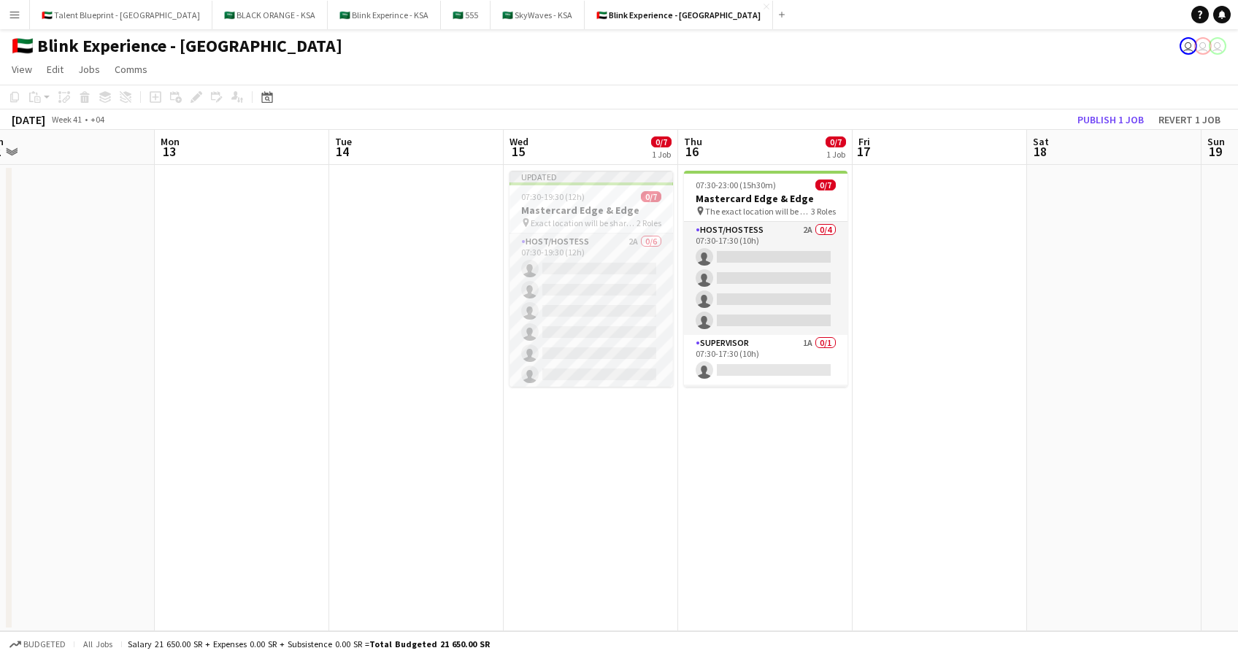
scroll to position [0, 718]
click at [345, 278] on app-date-cell at bounding box center [415, 398] width 174 height 466
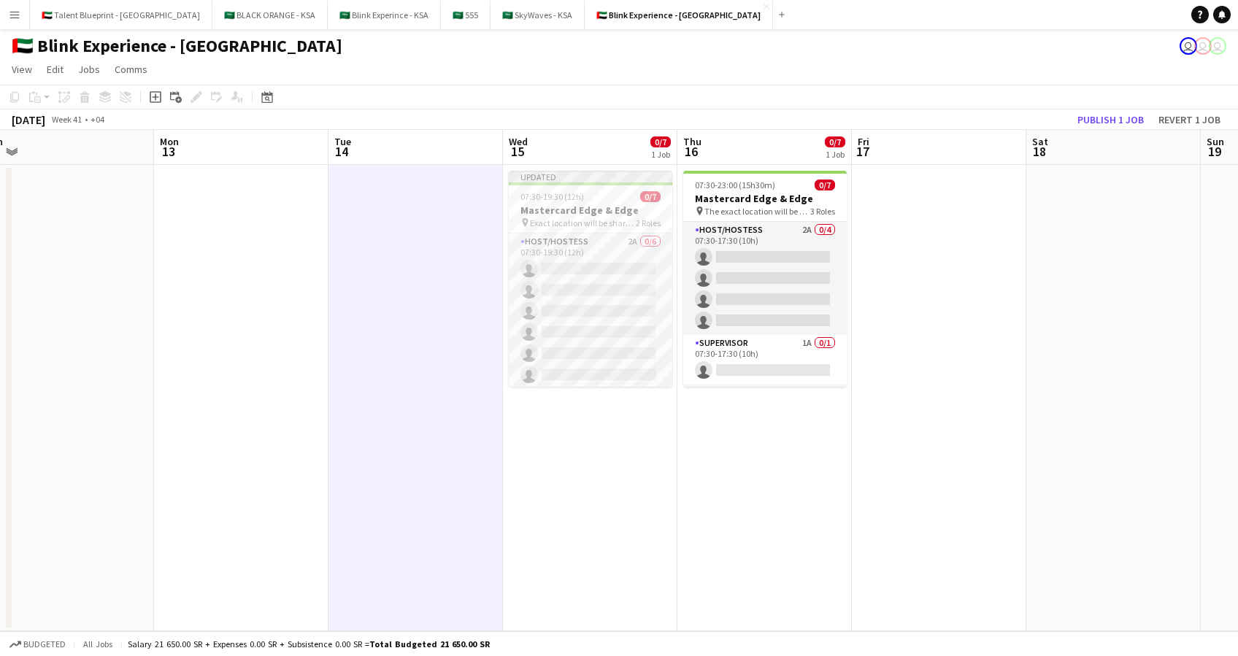
click at [345, 278] on app-date-cell at bounding box center [415, 398] width 174 height 466
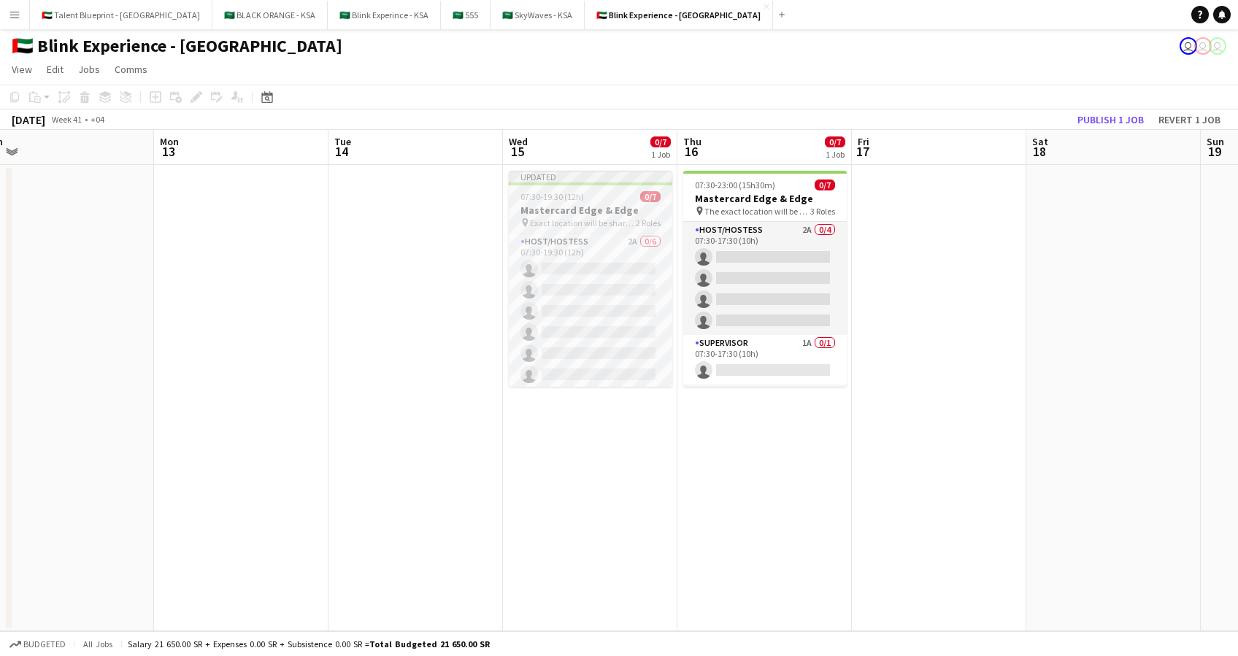
click at [540, 217] on span "Exact location will be shared later" at bounding box center [583, 222] width 106 height 11
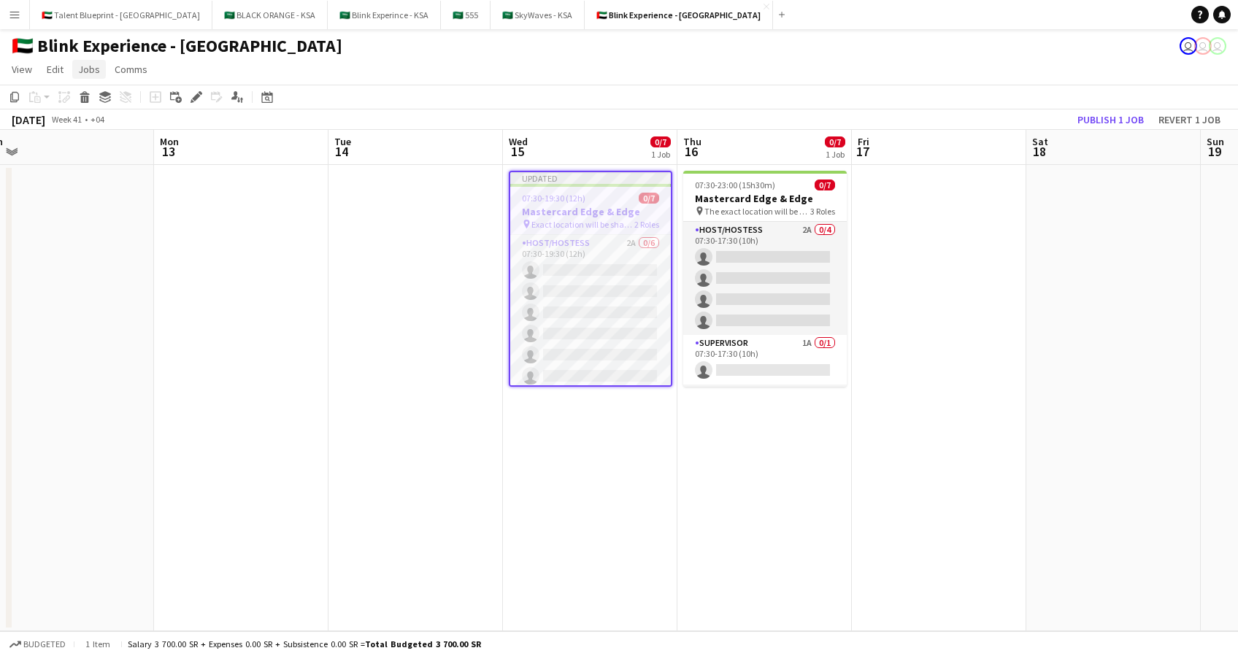
click at [90, 69] on span "Jobs" at bounding box center [89, 69] width 22 height 13
click at [122, 346] on span "Copy Role URL" at bounding box center [116, 341] width 63 height 13
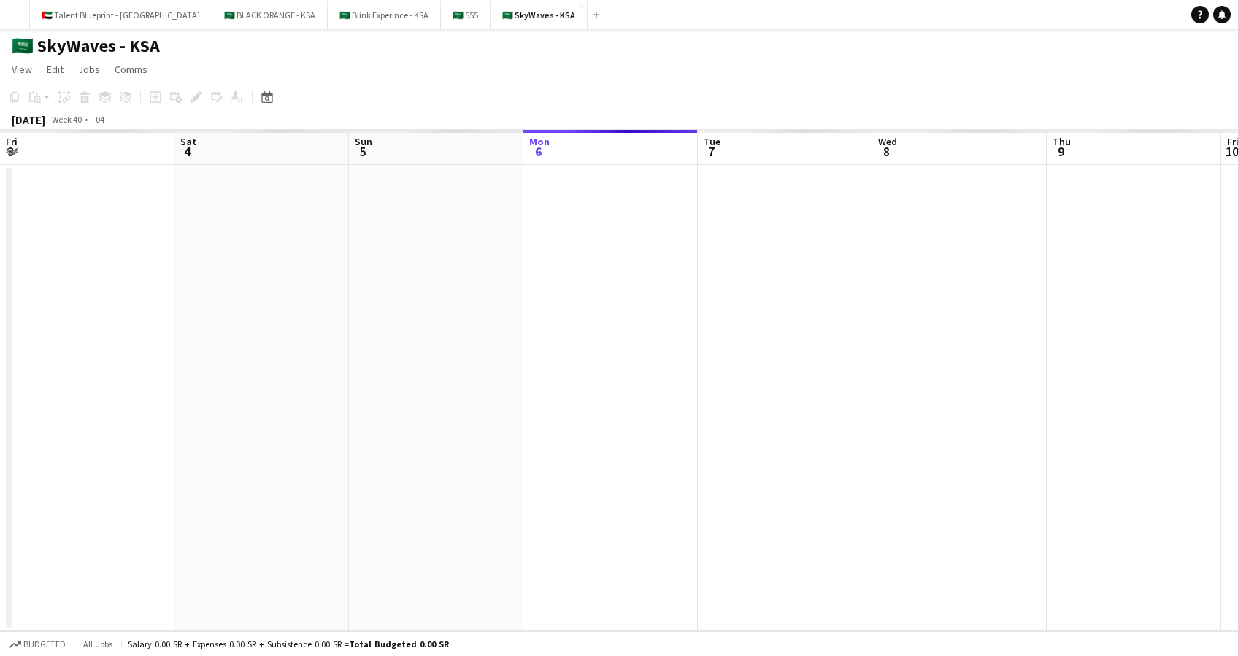
scroll to position [0, 349]
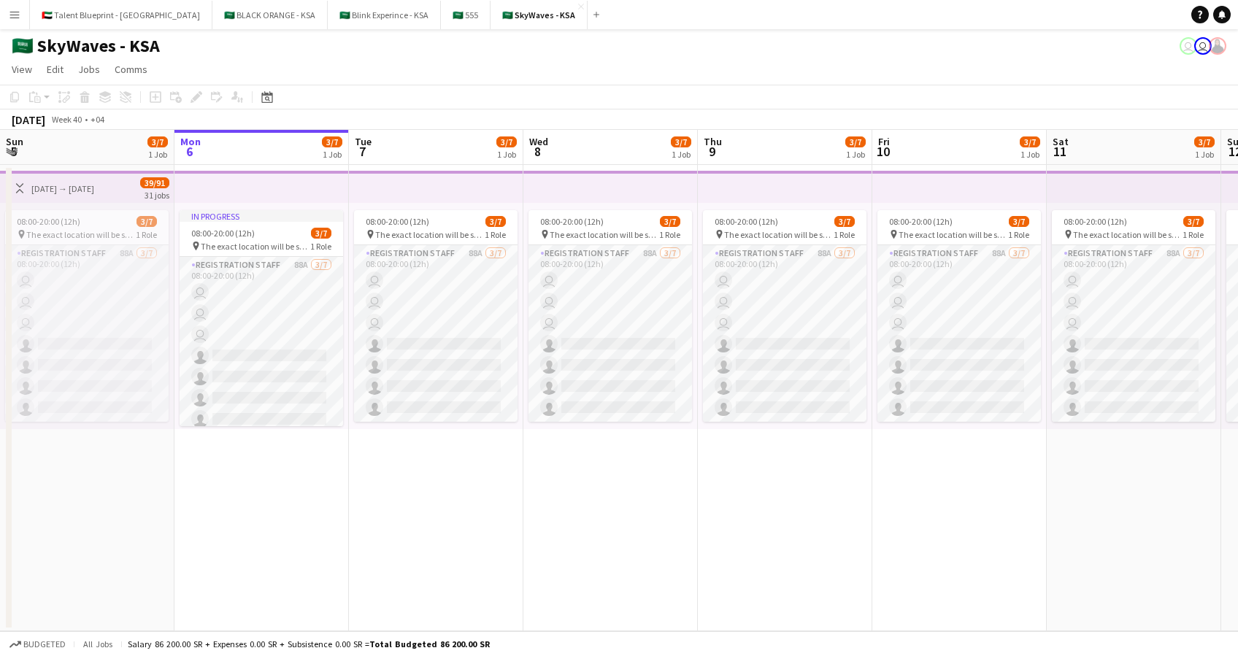
click at [18, 18] on app-icon "Menu" at bounding box center [15, 15] width 12 height 12
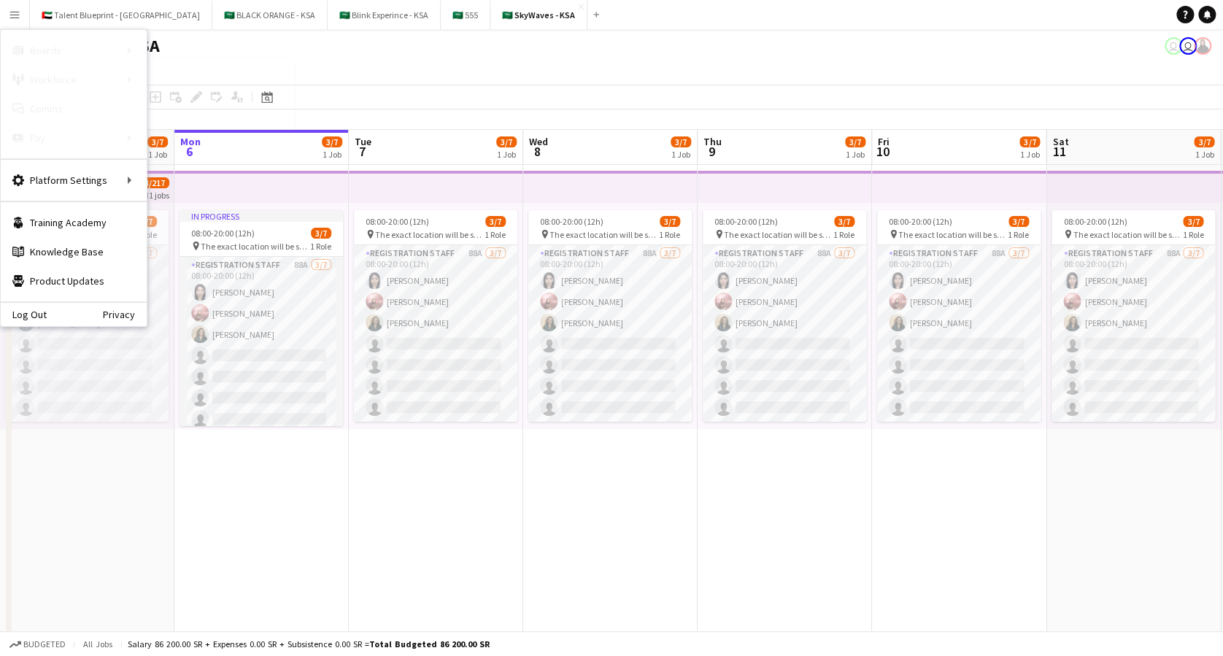
click at [202, 84] on link "My Workforce" at bounding box center [220, 79] width 146 height 29
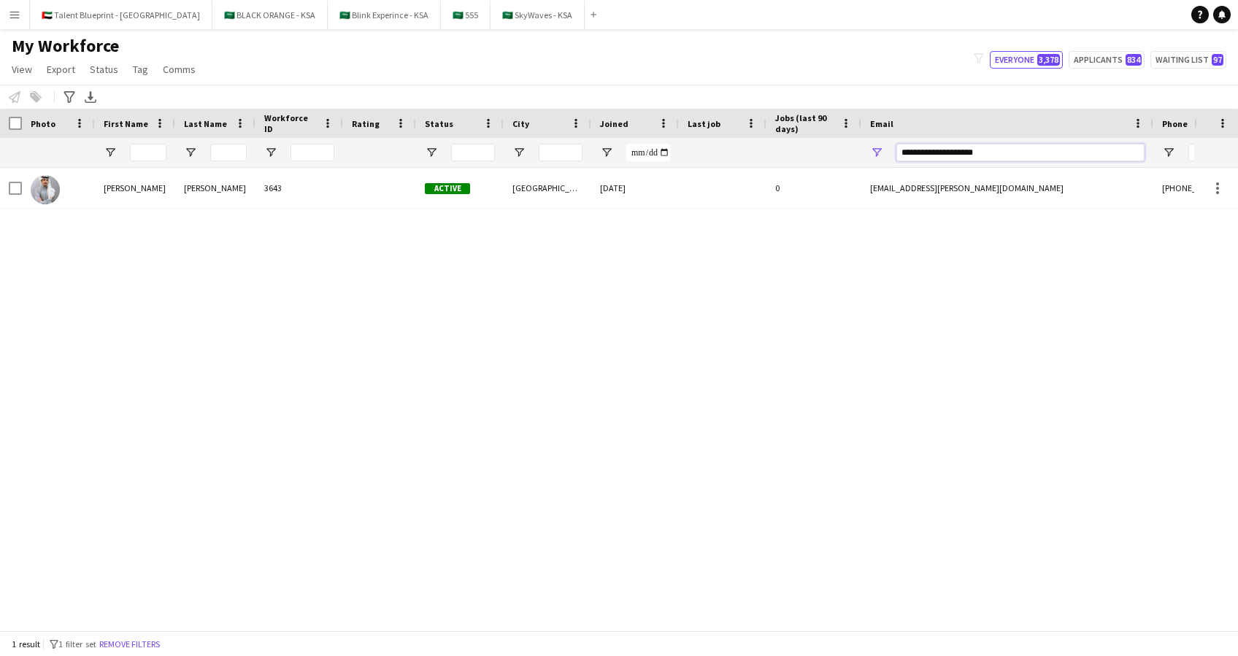
click at [998, 155] on input "**********" at bounding box center [1020, 153] width 248 height 18
paste input "***"
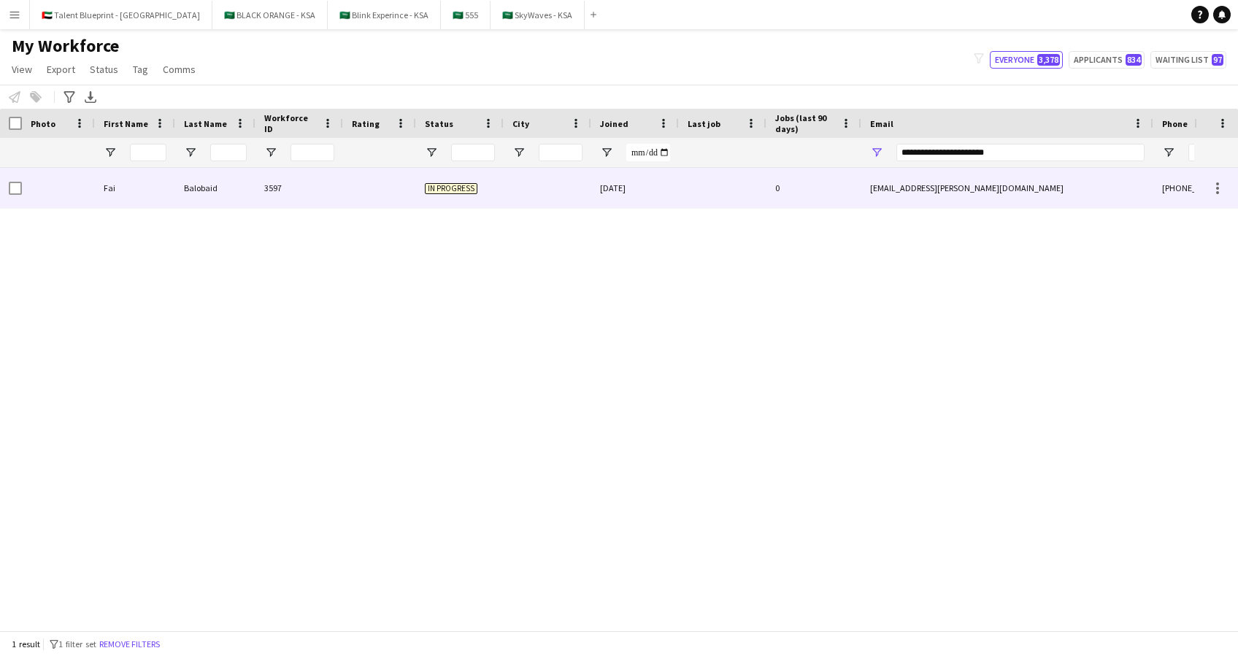
click at [333, 196] on div "3597" at bounding box center [299, 188] width 88 height 40
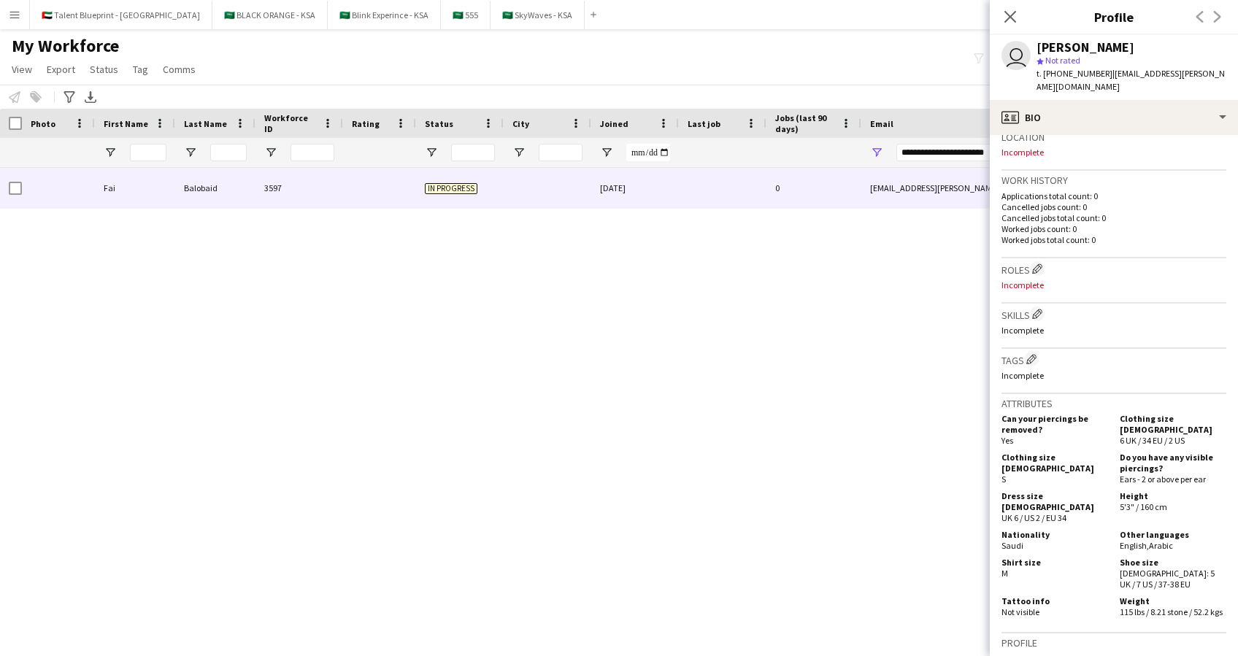
scroll to position [636, 0]
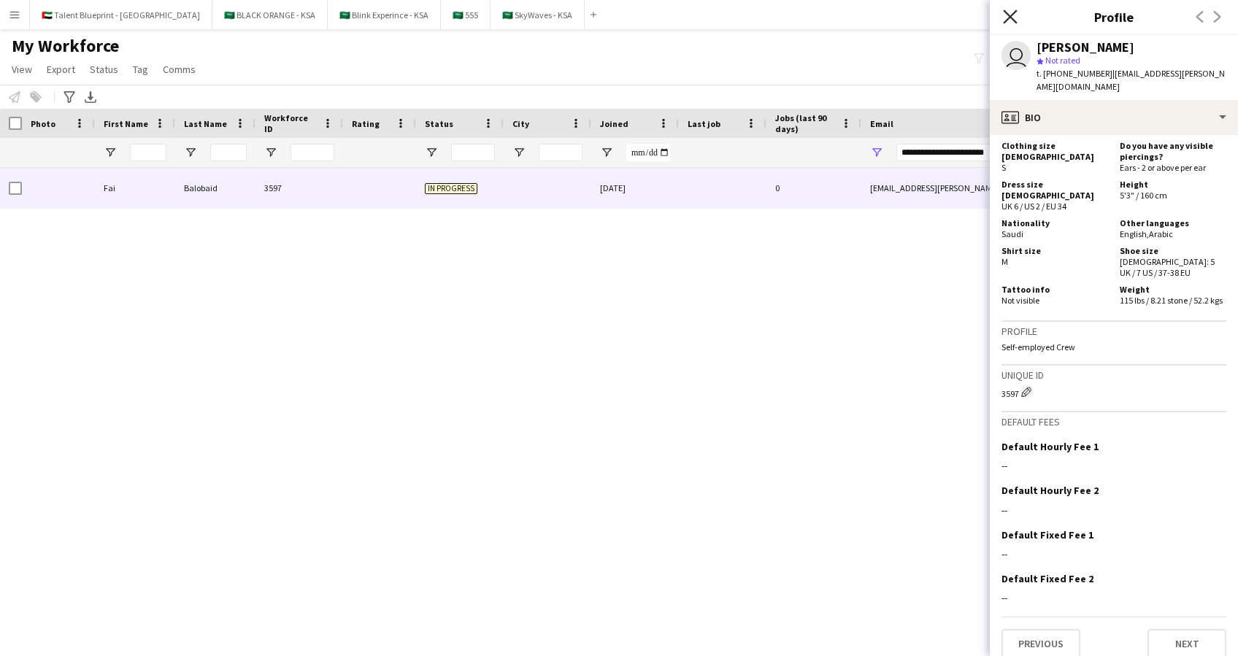
click at [1013, 20] on icon at bounding box center [1010, 16] width 14 height 14
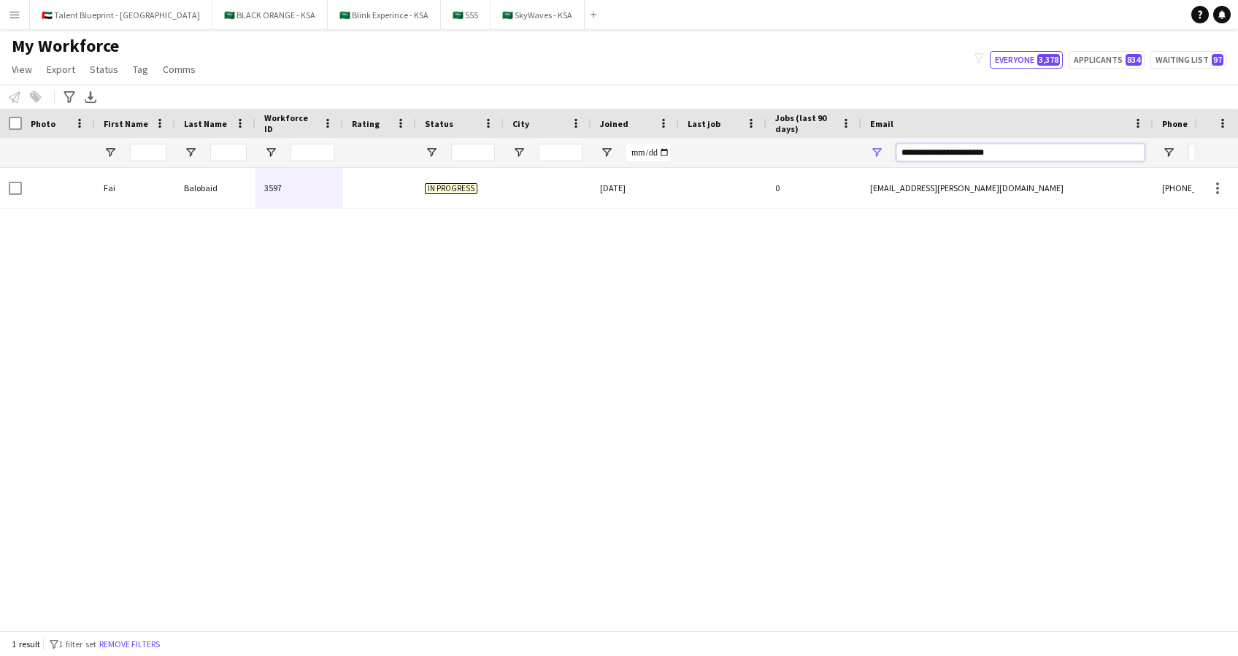
drag, startPoint x: 1051, startPoint y: 147, endPoint x: 763, endPoint y: 147, distance: 288.2
click at [763, 147] on div at bounding box center [791, 152] width 1582 height 29
paste input "***"
paste input "Email Filter Input"
type input "**********"
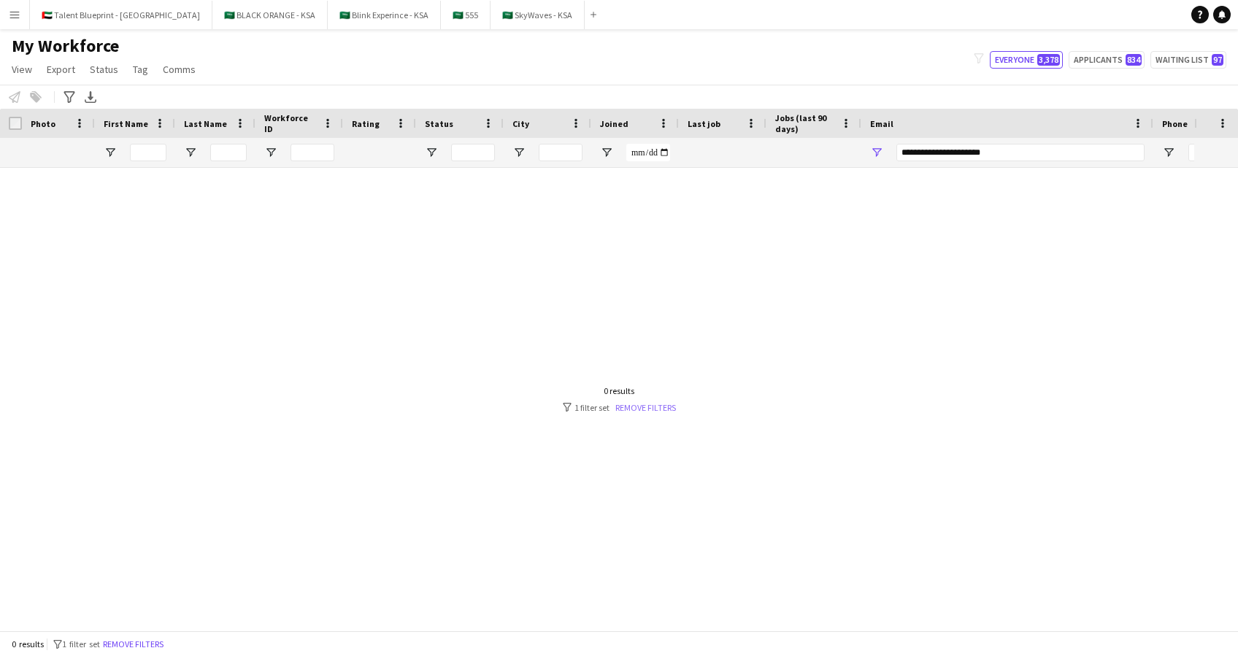
click at [660, 404] on link "Remove filters" at bounding box center [645, 407] width 61 height 11
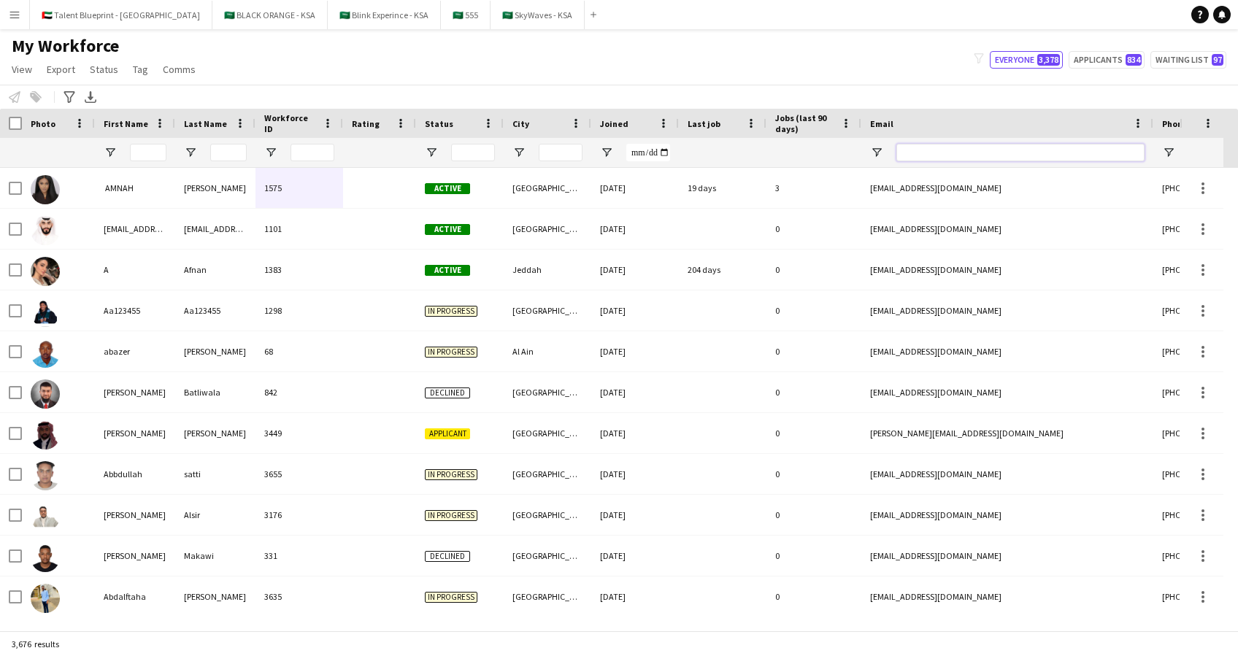
click at [922, 156] on input "Email Filter Input" at bounding box center [1020, 153] width 248 height 18
paste input "**********"
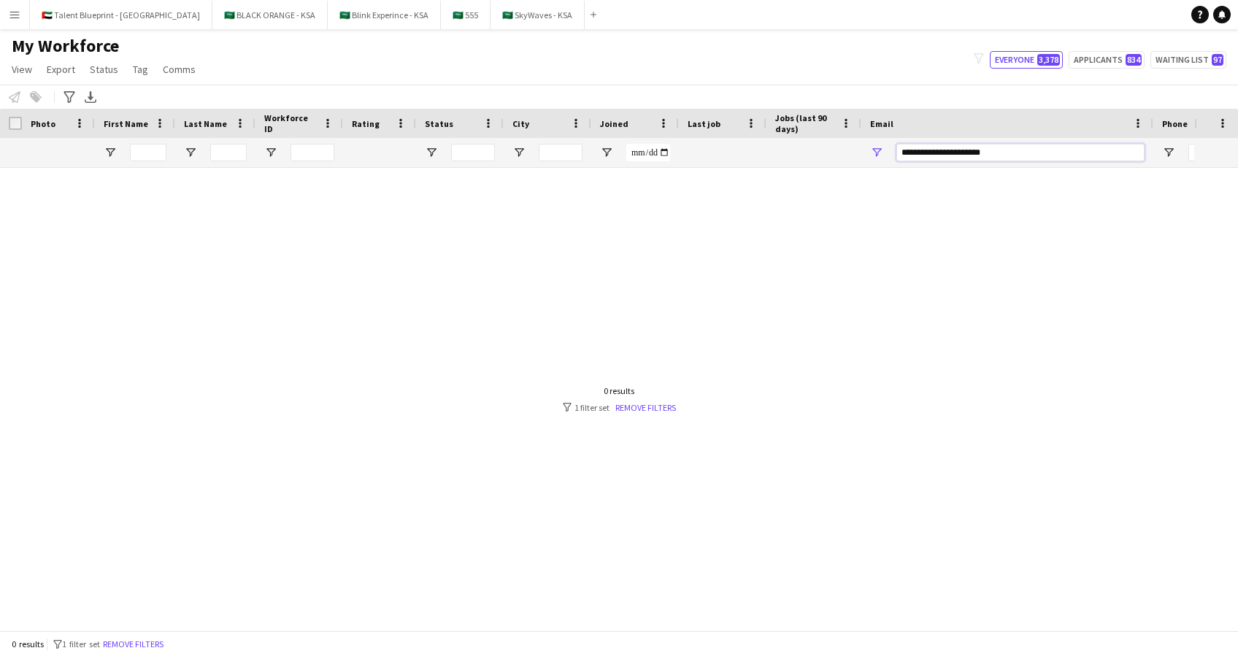
drag, startPoint x: 1000, startPoint y: 146, endPoint x: 835, endPoint y: 154, distance: 165.8
click at [835, 154] on div at bounding box center [791, 152] width 1582 height 29
paste input "Email Filter Input"
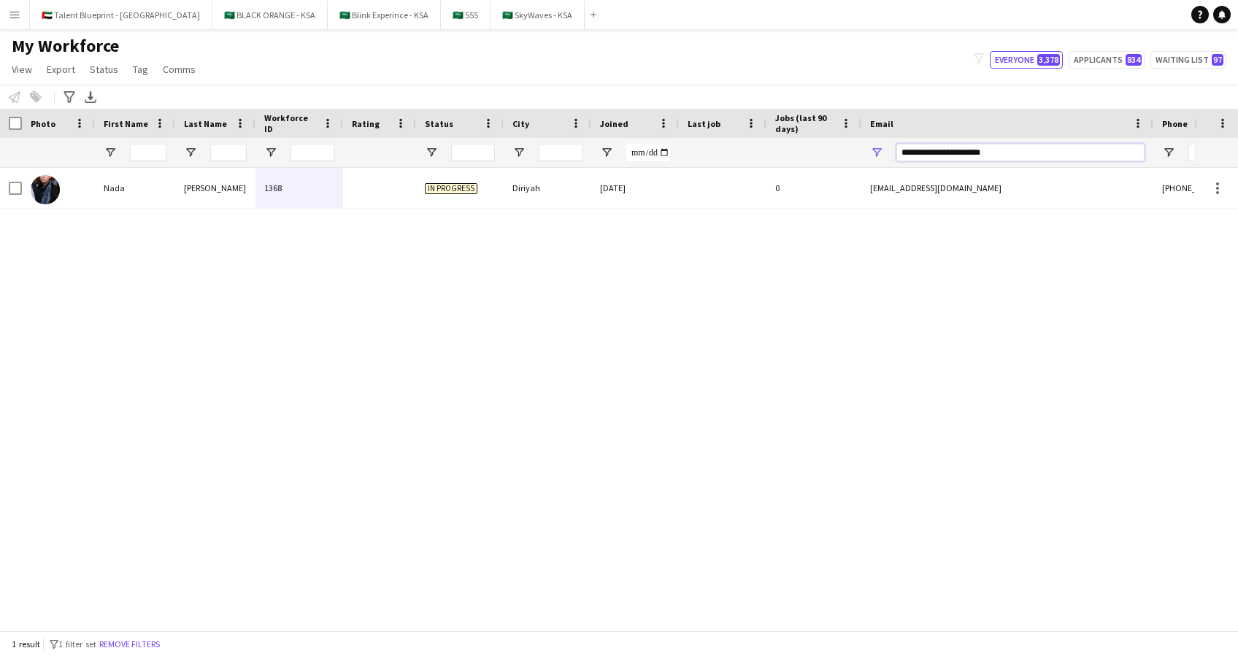
drag, startPoint x: 1032, startPoint y: 143, endPoint x: 851, endPoint y: 146, distance: 181.0
click at [851, 146] on div at bounding box center [791, 152] width 1582 height 29
paste input "*"
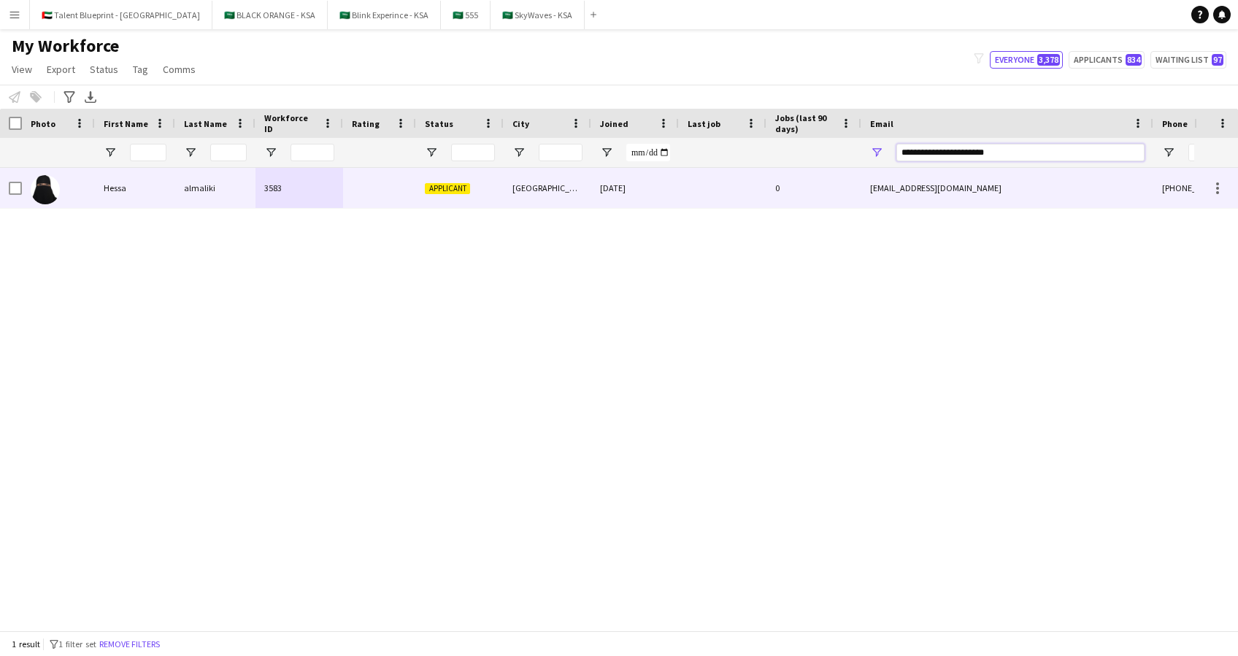
type input "**********"
click at [462, 188] on span "Applicant" at bounding box center [447, 188] width 45 height 11
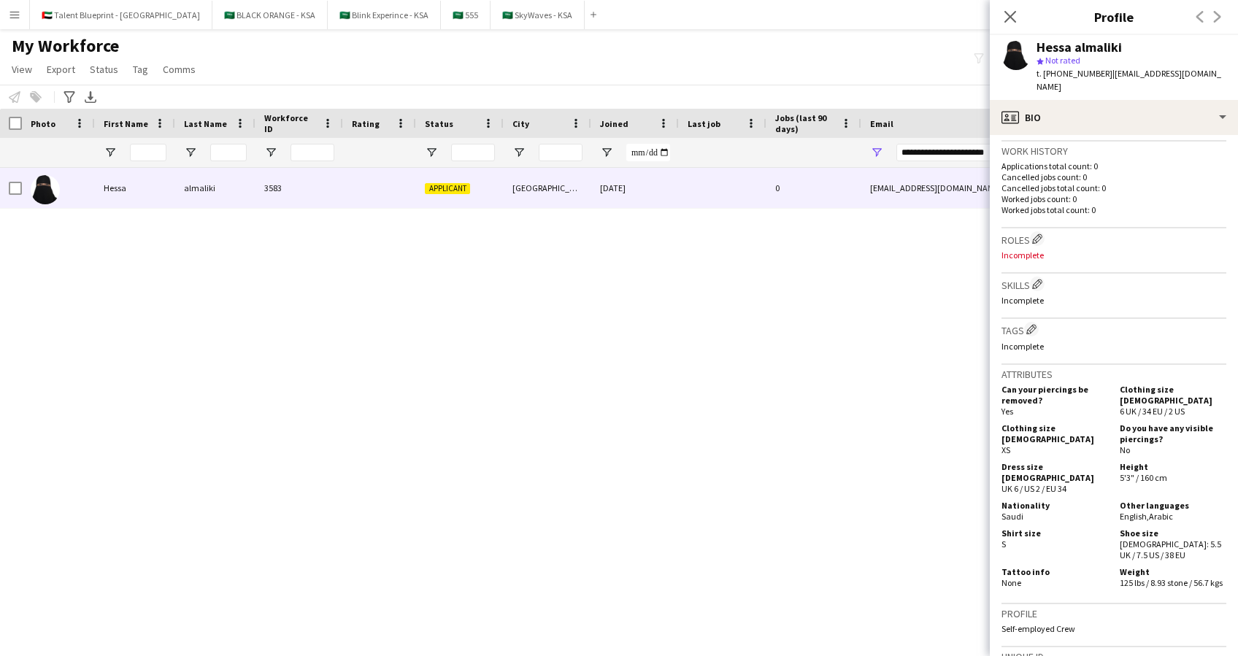
scroll to position [634, 0]
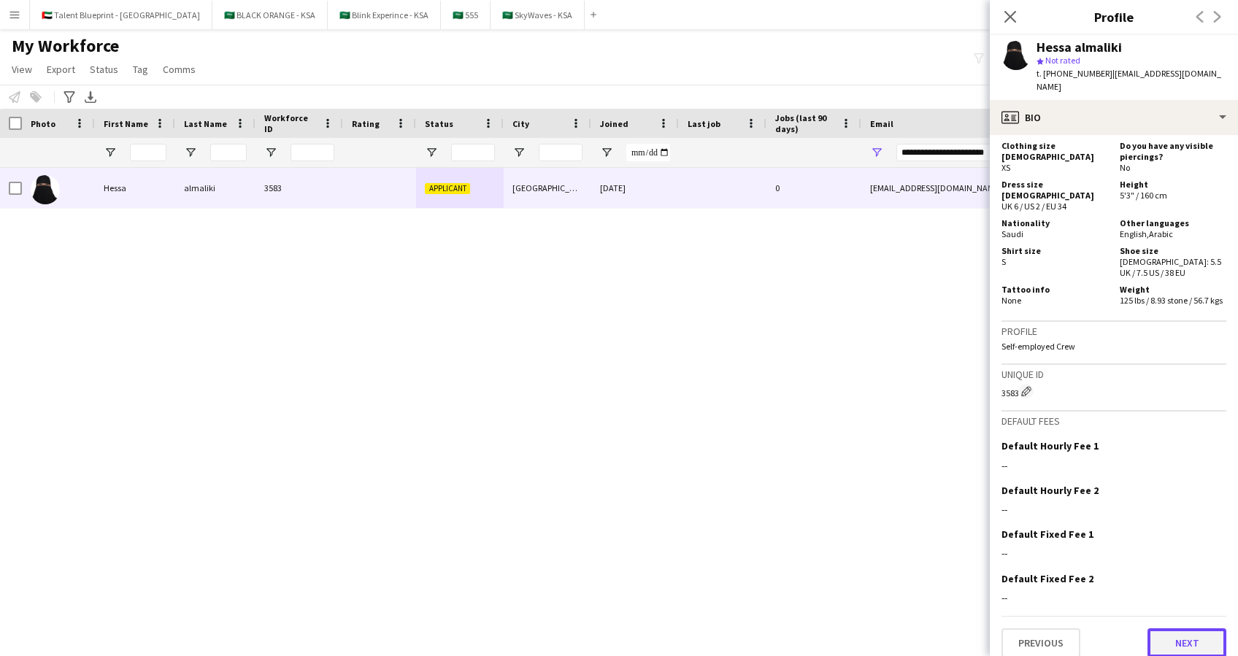
click at [1151, 628] on button "Next" at bounding box center [1186, 642] width 79 height 29
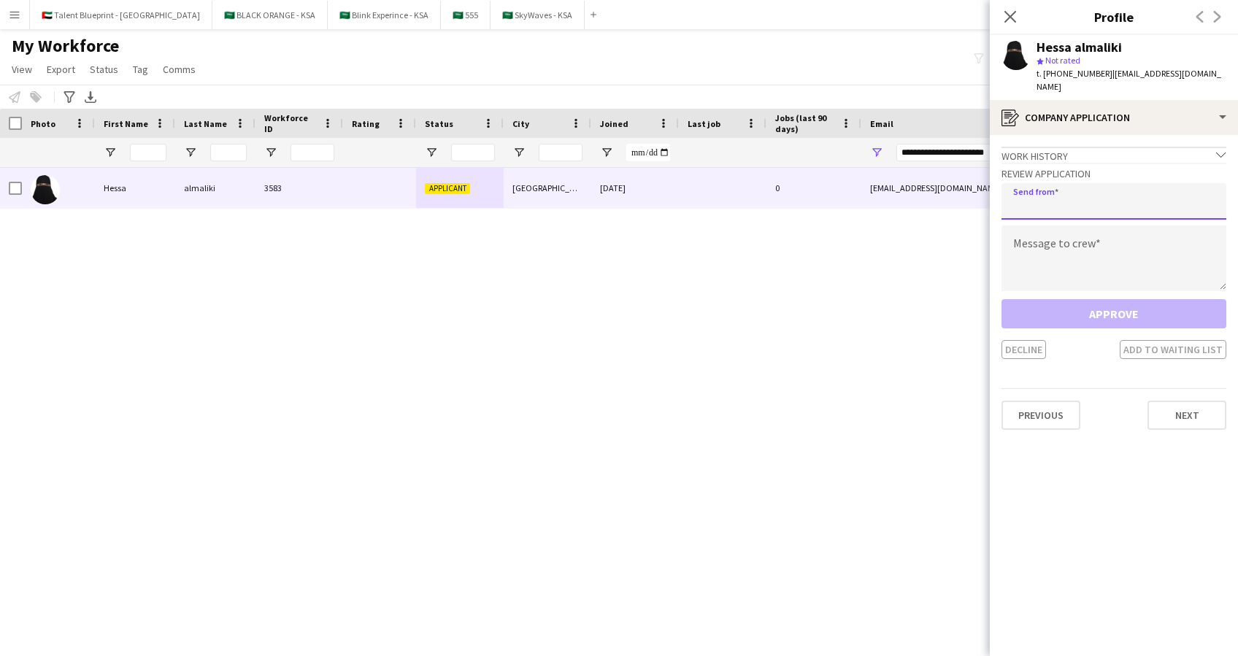
click at [1059, 193] on input "email" at bounding box center [1113, 201] width 225 height 36
type input "**********"
click at [1047, 263] on textarea at bounding box center [1113, 258] width 225 height 66
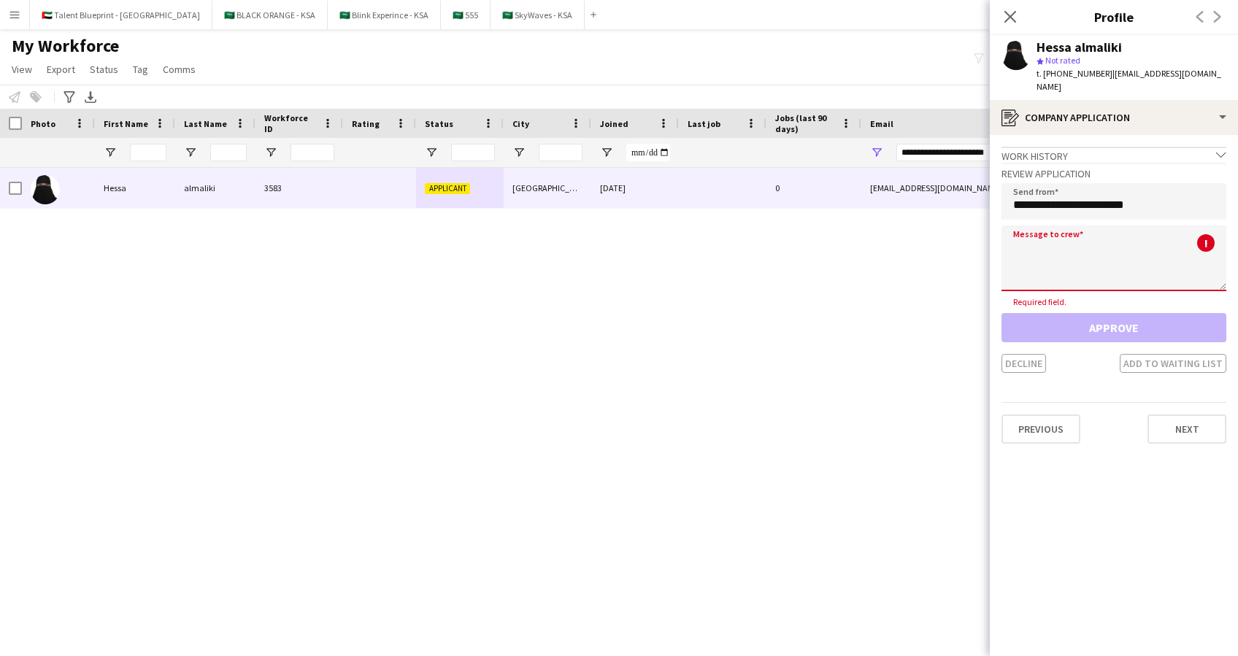
paste textarea "**********"
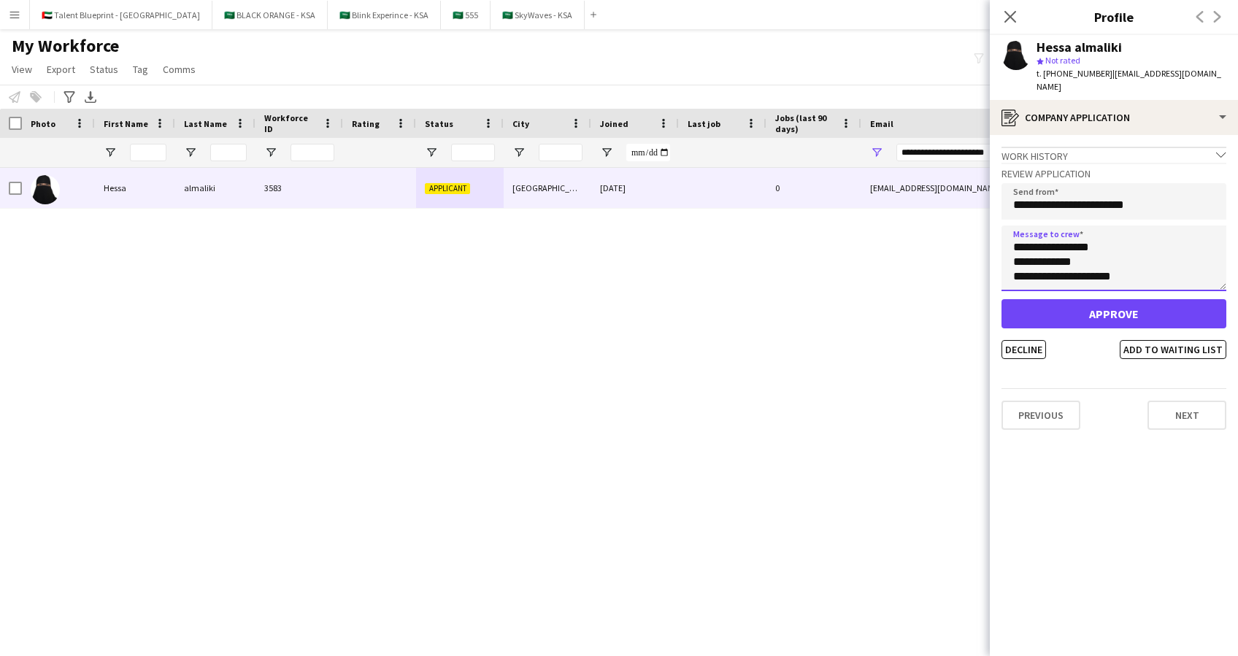
scroll to position [0, 0]
click at [1062, 234] on textarea "**********" at bounding box center [1113, 258] width 225 height 66
type textarea "**********"
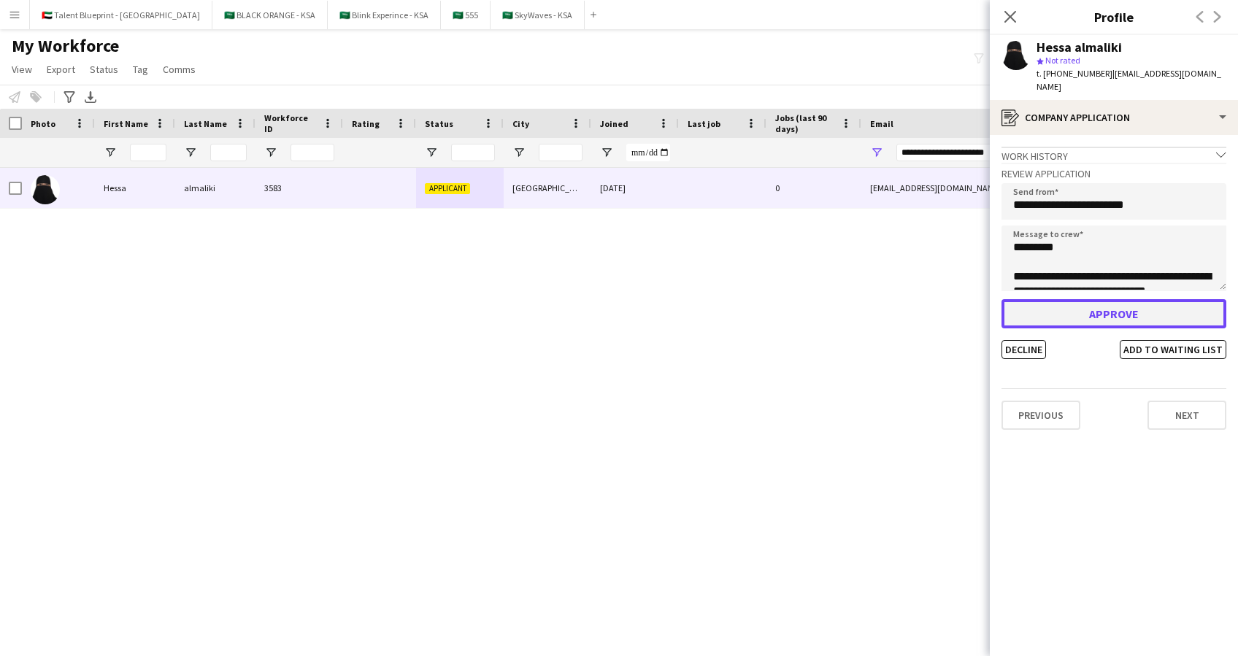
click at [1109, 307] on button "Approve" at bounding box center [1113, 313] width 225 height 29
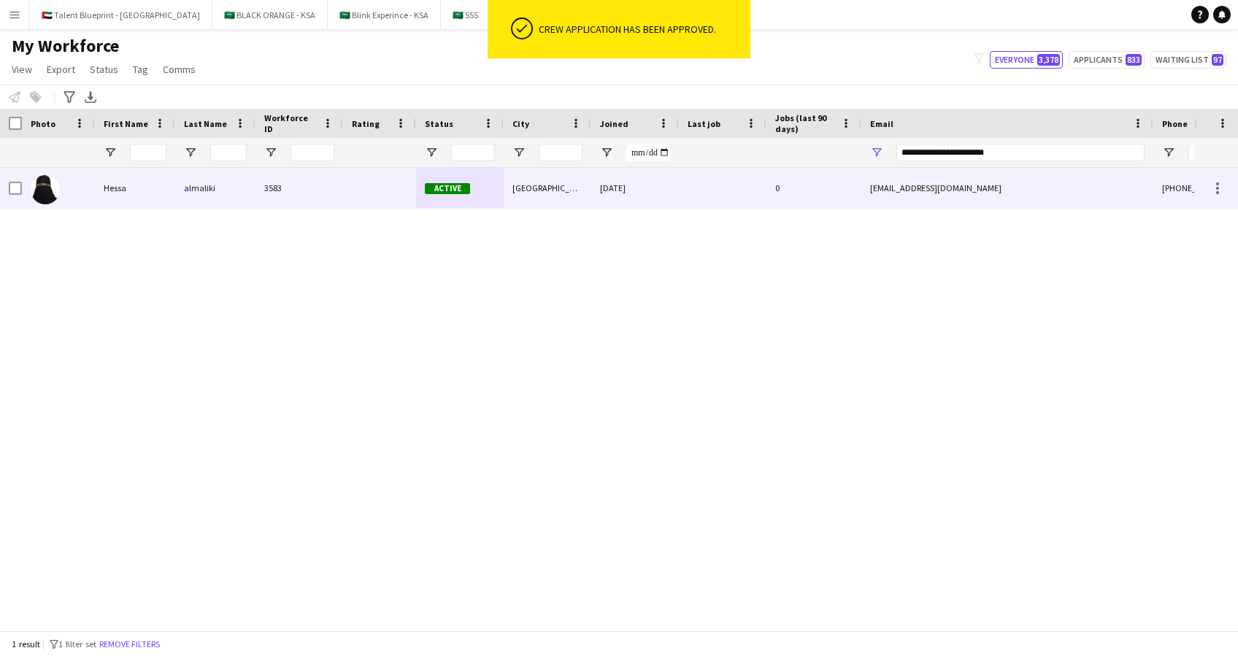
click at [770, 190] on div "0" at bounding box center [813, 188] width 95 height 40
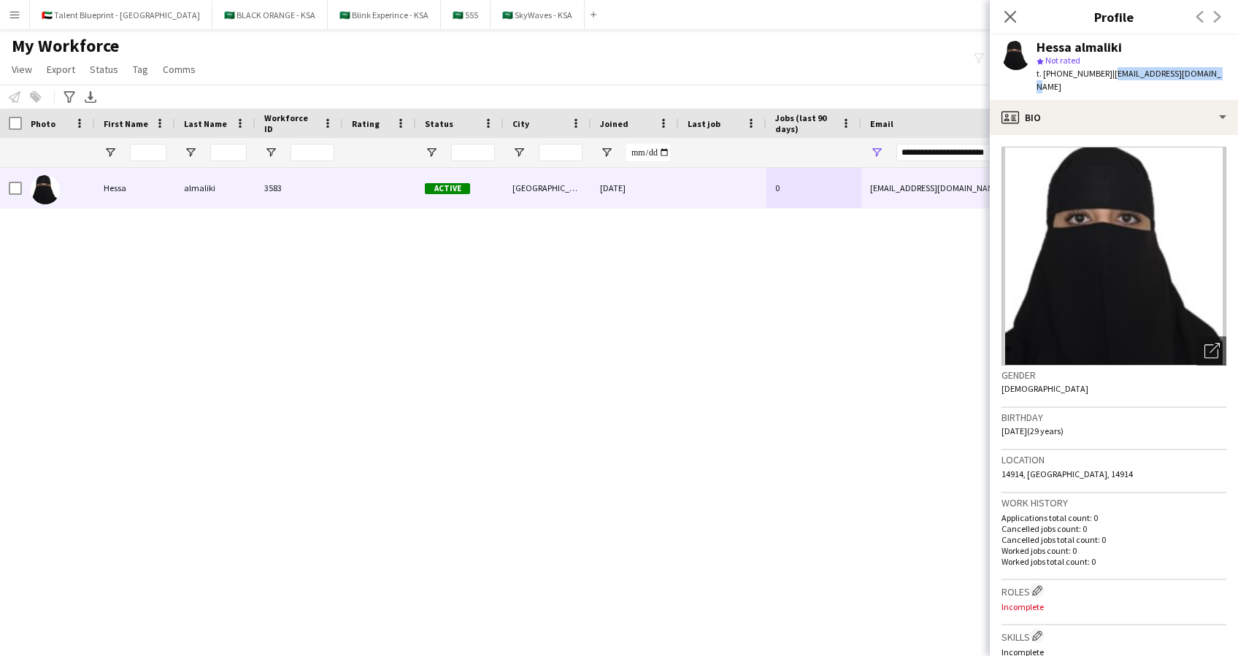
drag, startPoint x: 1217, startPoint y: 76, endPoint x: 1106, endPoint y: 80, distance: 111.0
click at [1106, 80] on app-profile-header "Hessa almaliki star Not rated t. +966554215354 | almalikihessa@gmail.com" at bounding box center [1114, 67] width 248 height 65
copy span "[EMAIL_ADDRESS][DOMAIN_NAME]"
click at [930, 153] on input "**********" at bounding box center [1020, 153] width 248 height 18
paste input "***"
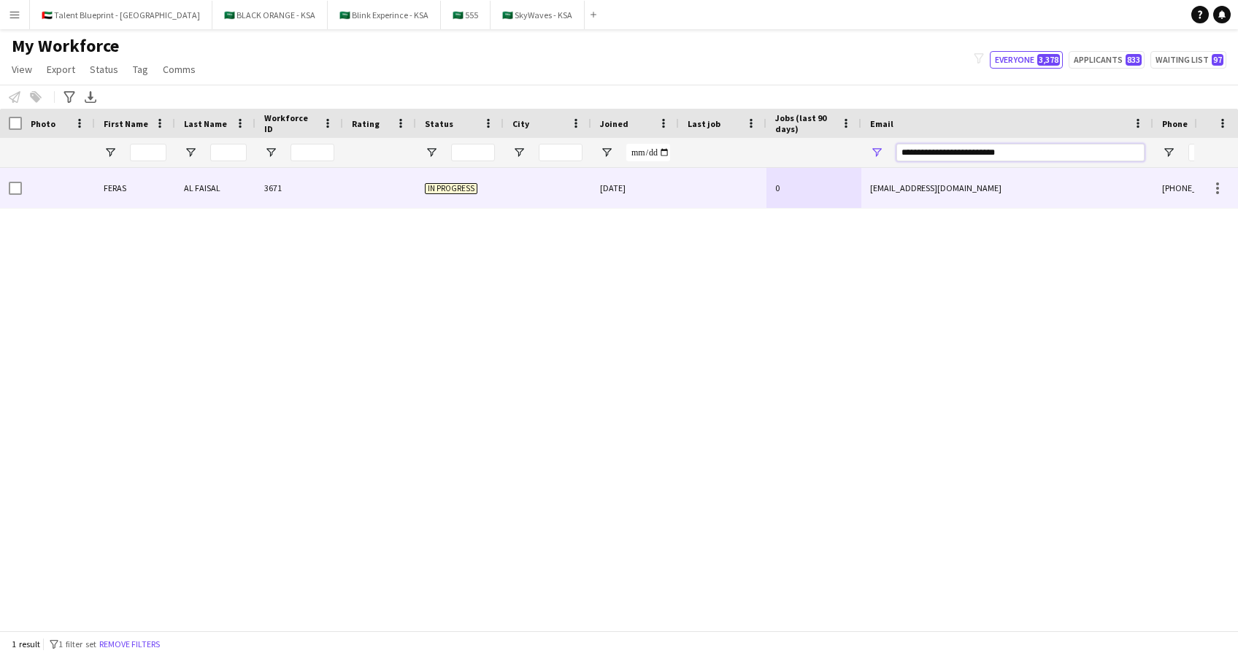
type input "**********"
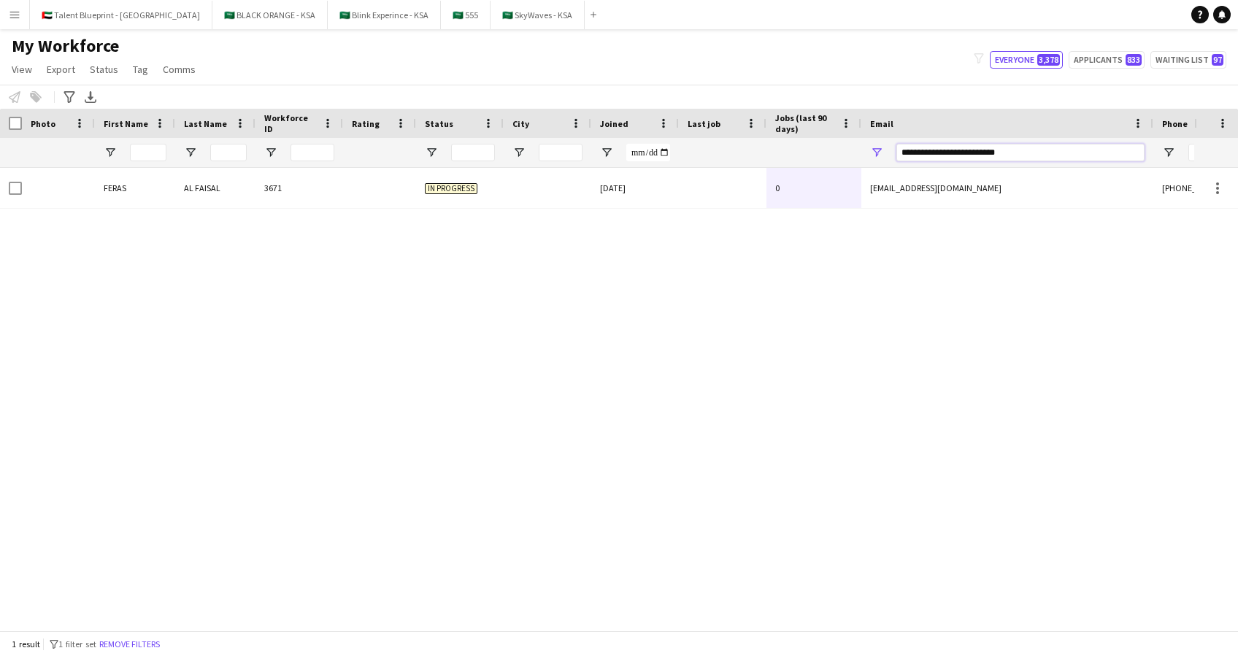
drag, startPoint x: 1006, startPoint y: 155, endPoint x: 830, endPoint y: 171, distance: 176.6
click at [830, 171] on div "Workforce Details Photo First Name" at bounding box center [619, 370] width 1238 height 522
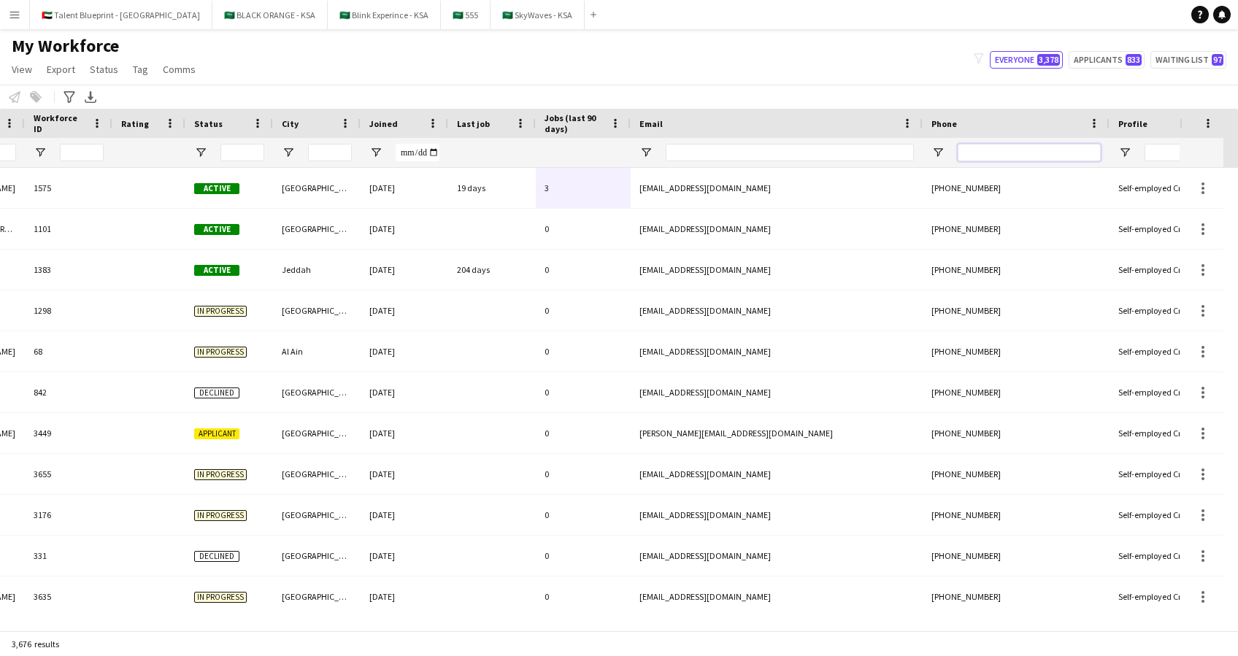
click at [987, 147] on input "Phone Filter Input" at bounding box center [1028, 153] width 143 height 18
paste input "**********"
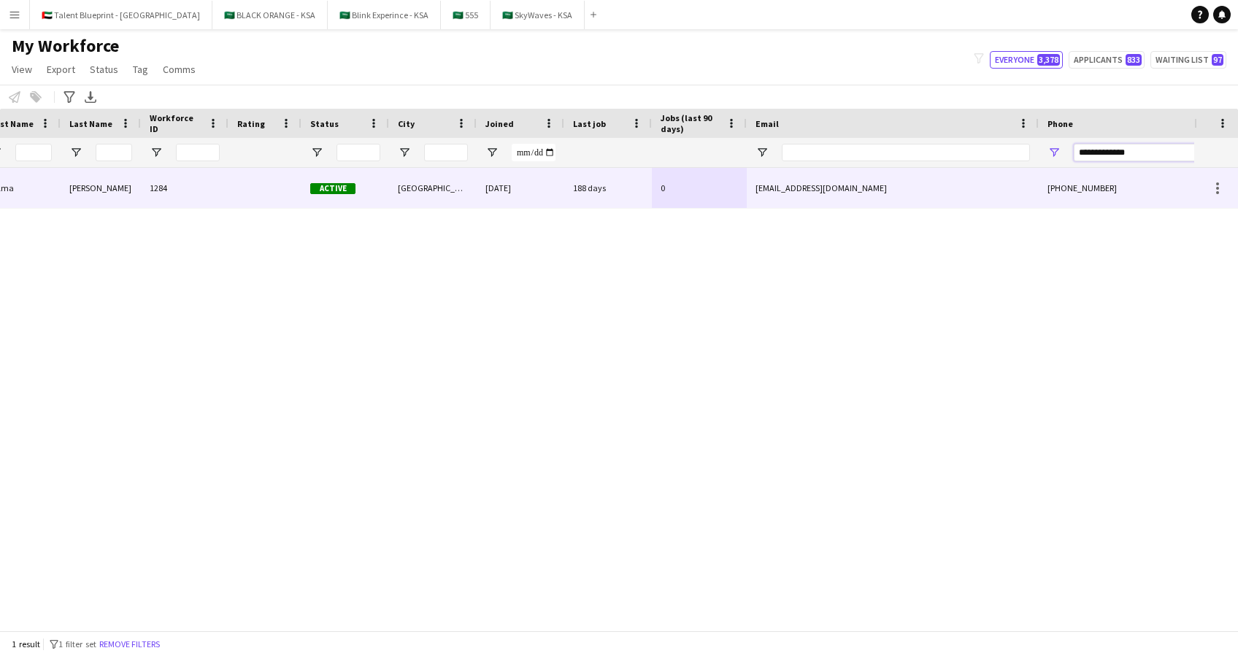
scroll to position [0, 112]
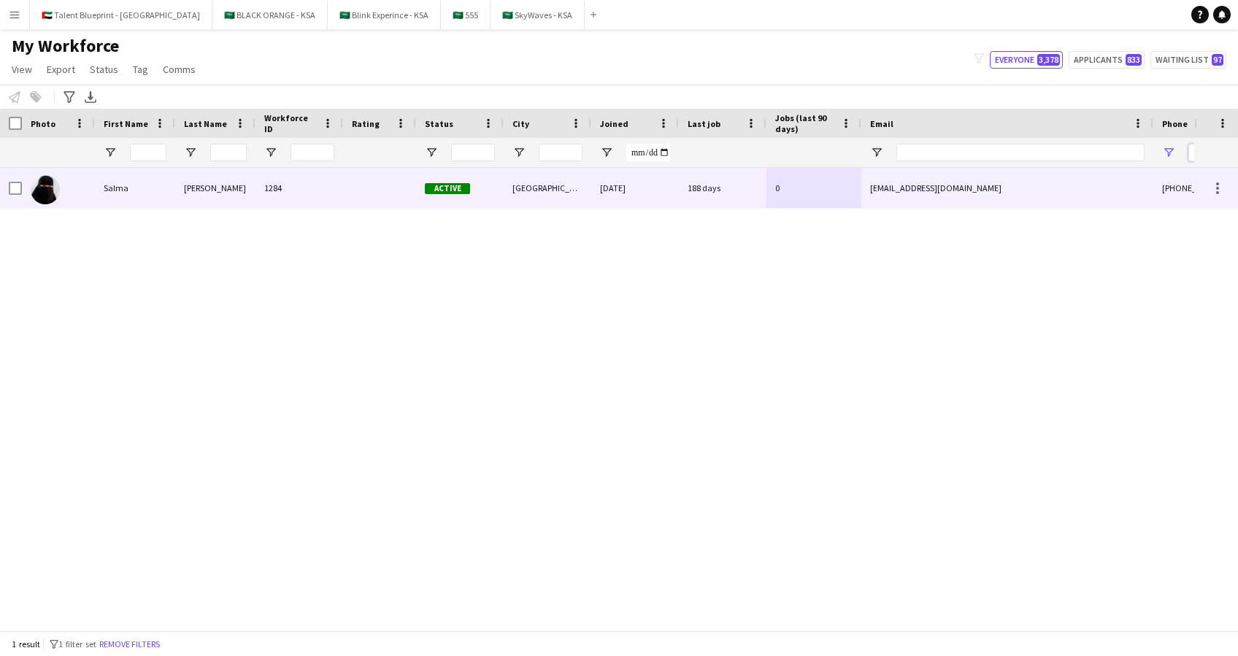
type input "**********"
click at [396, 193] on div at bounding box center [379, 188] width 73 height 40
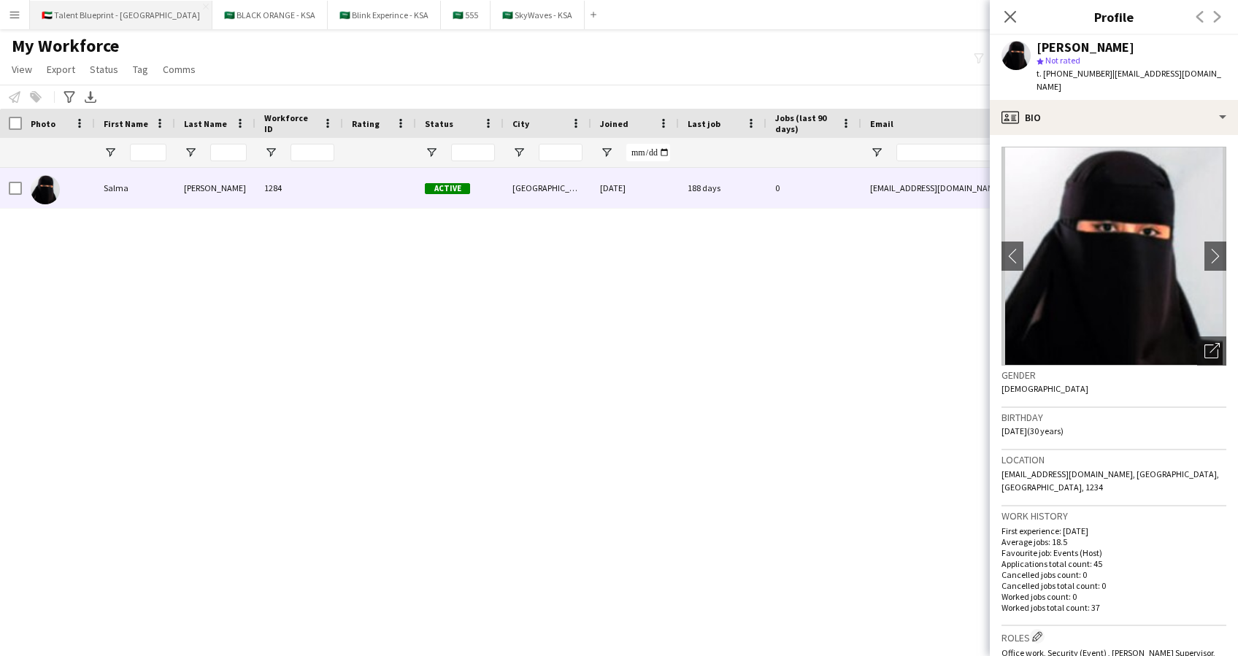
click at [104, 20] on button "🇦🇪 Talent Blueprint - [GEOGRAPHIC_DATA] Close" at bounding box center [121, 15] width 182 height 28
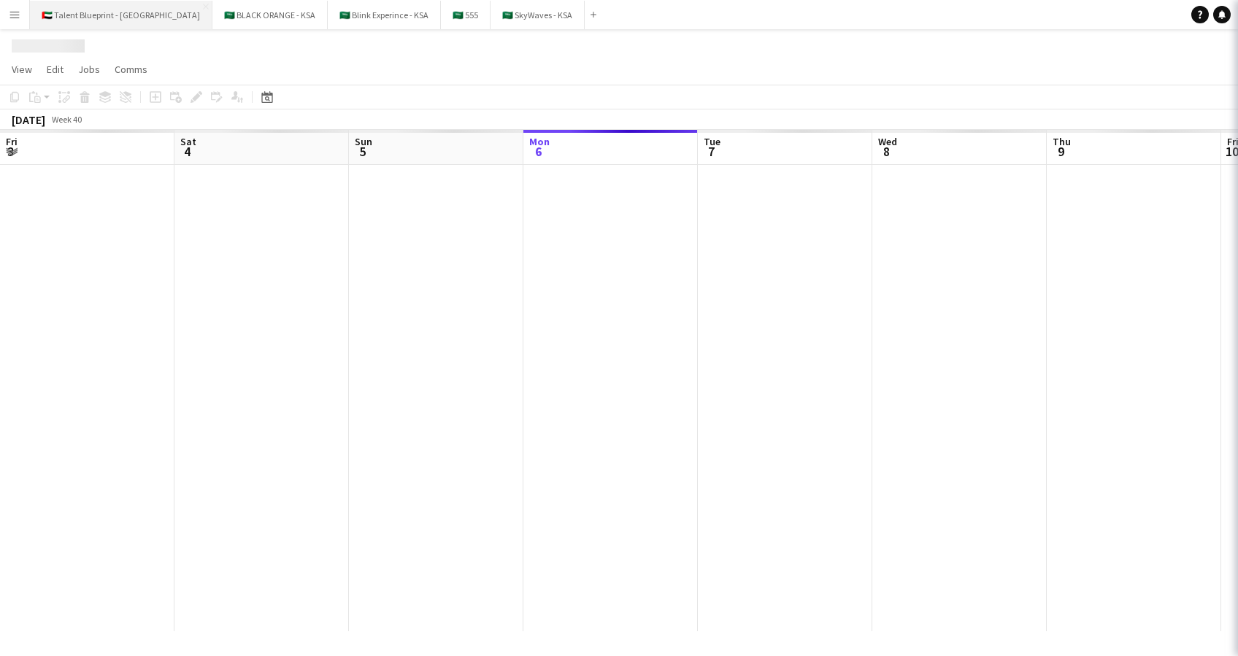
scroll to position [0, 349]
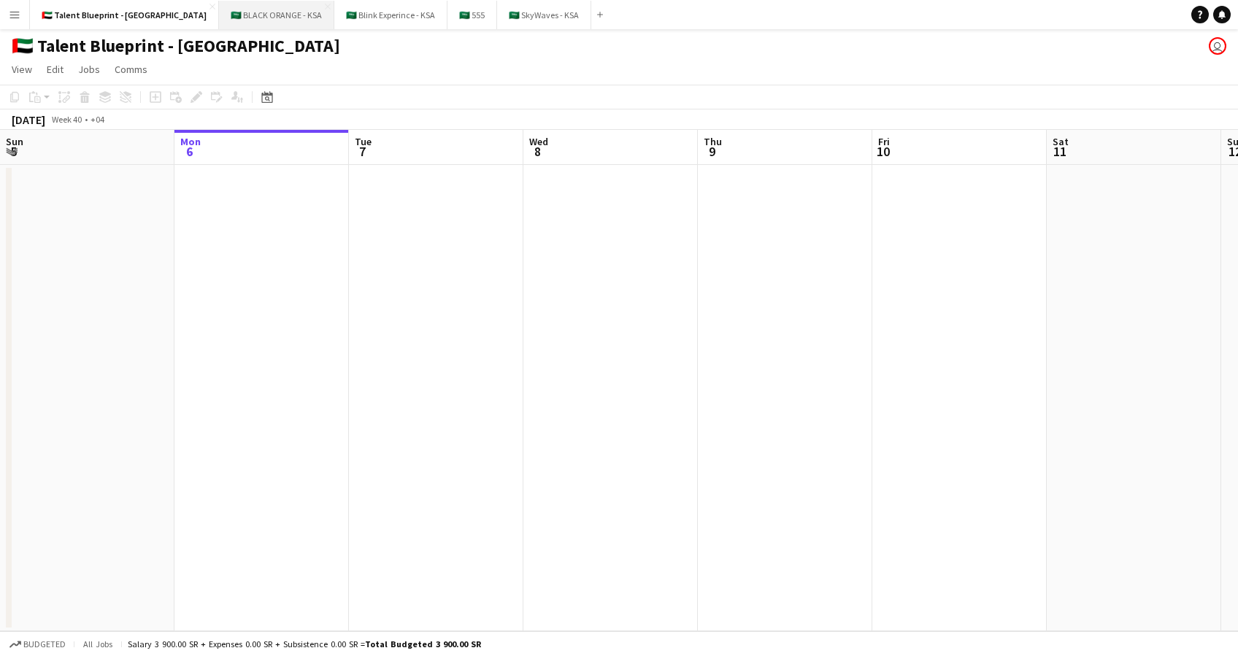
click at [219, 13] on button "🇸🇦 BLACK ORANGE - KSA Close" at bounding box center [276, 15] width 115 height 28
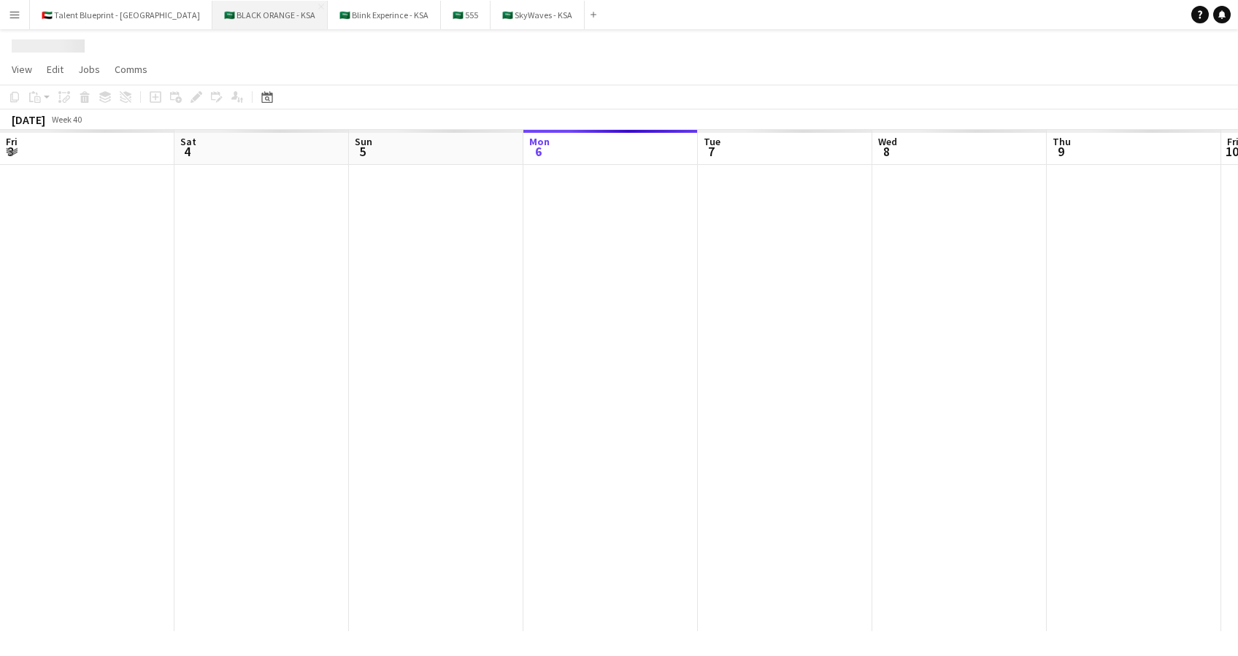
scroll to position [0, 349]
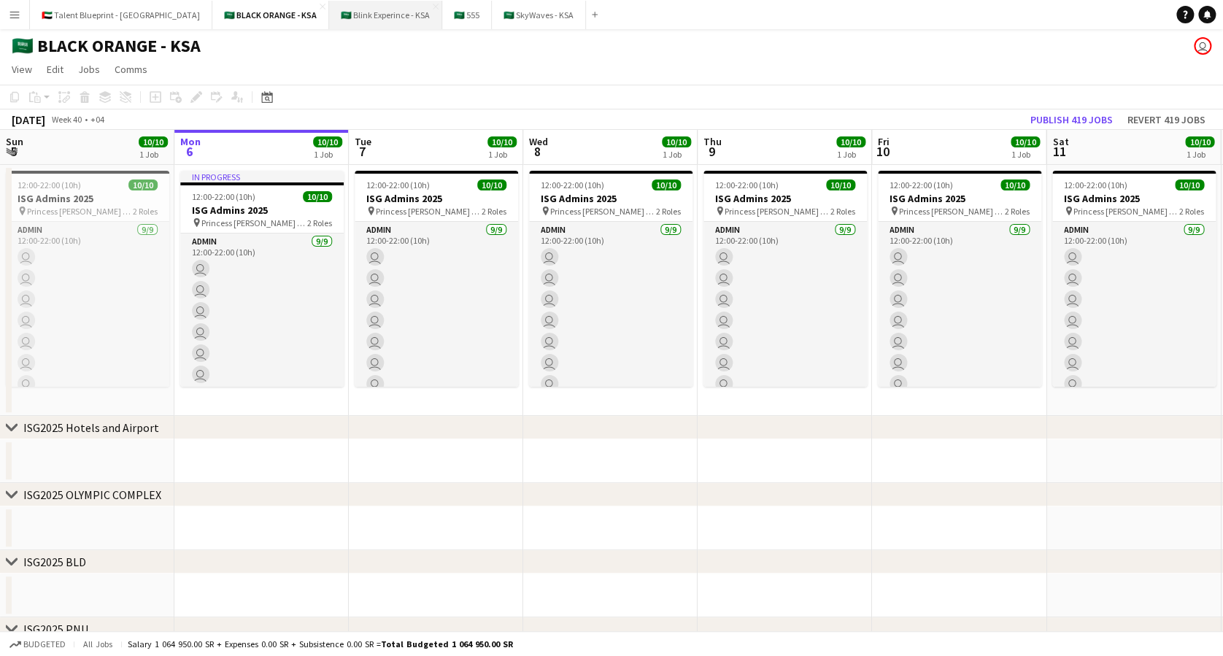
click at [329, 12] on button "🇸🇦 Blink Experince - KSA Close" at bounding box center [385, 15] width 113 height 28
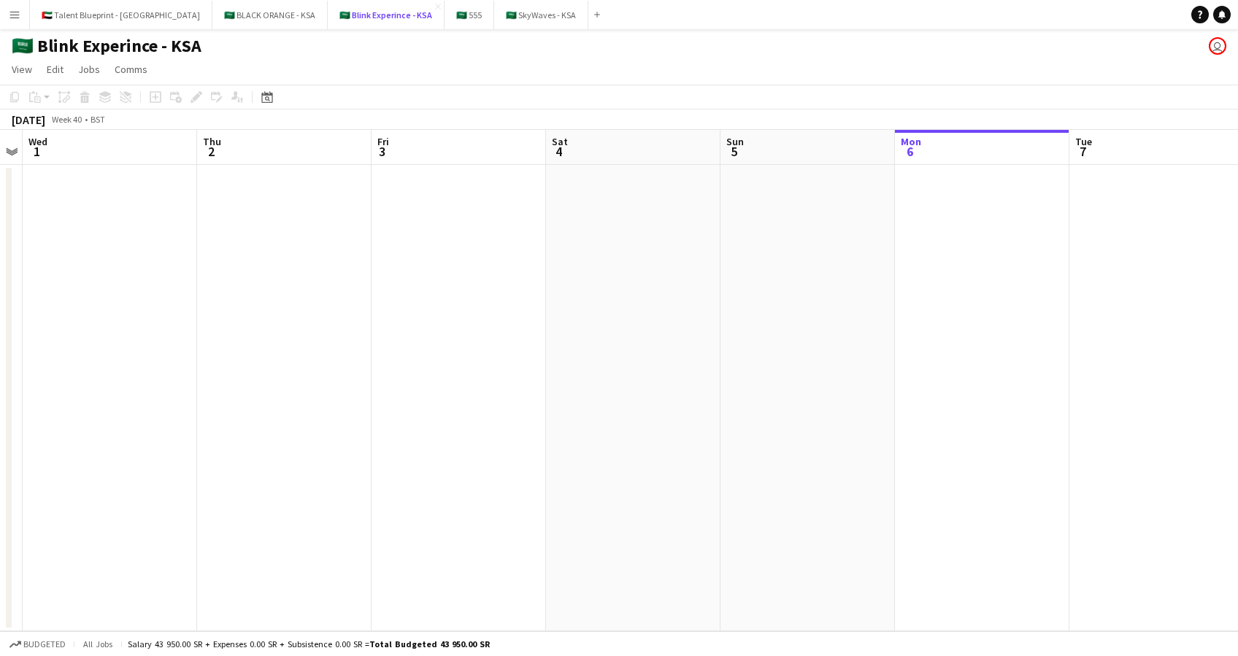
scroll to position [0, 501]
click at [212, 1] on button "🇸🇦 BLACK ORANGE - KSA Close" at bounding box center [269, 15] width 115 height 28
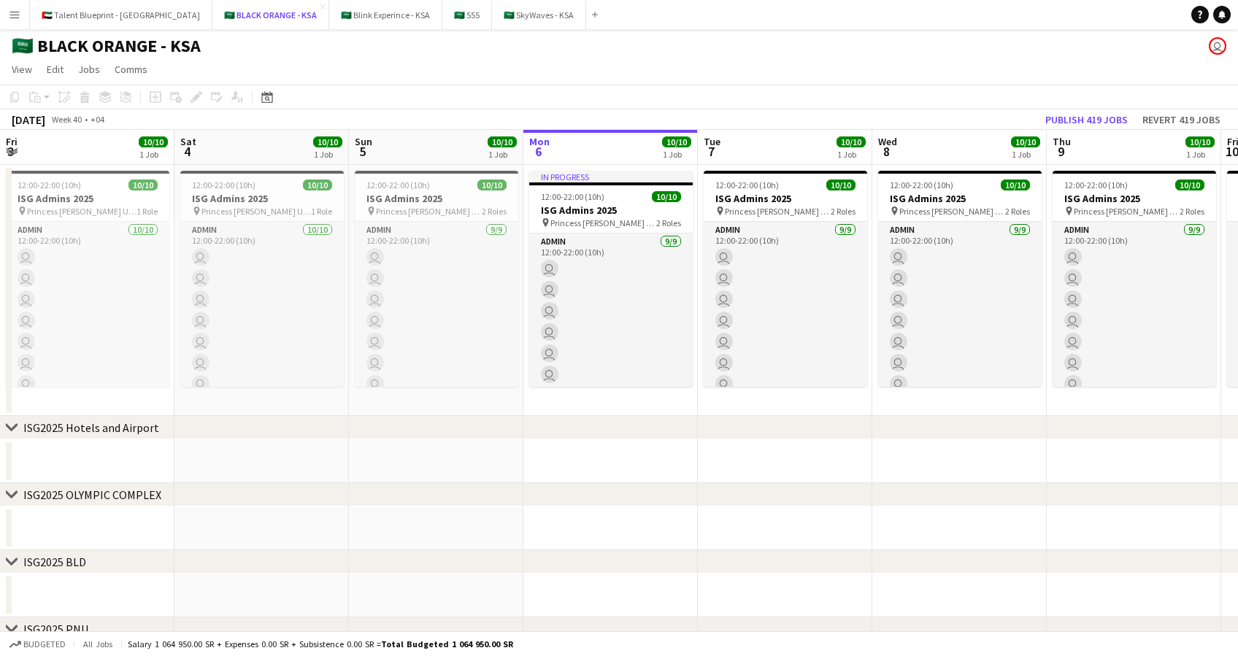
scroll to position [0, 435]
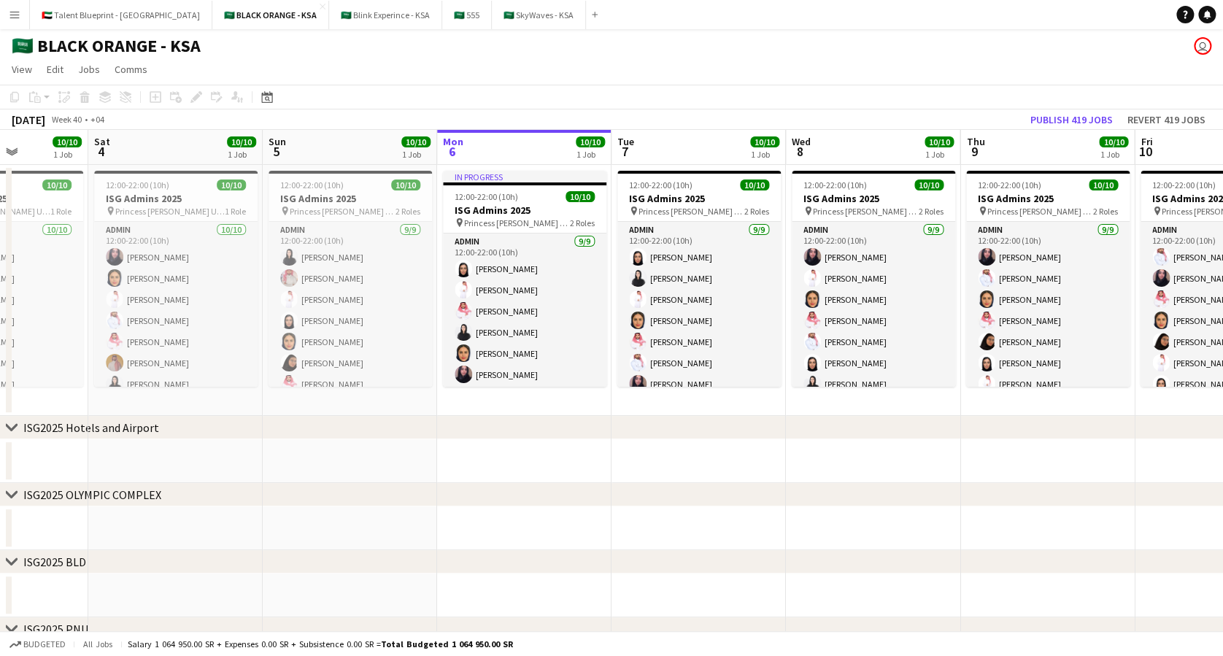
click at [17, 9] on app-icon "Menu" at bounding box center [15, 15] width 12 height 12
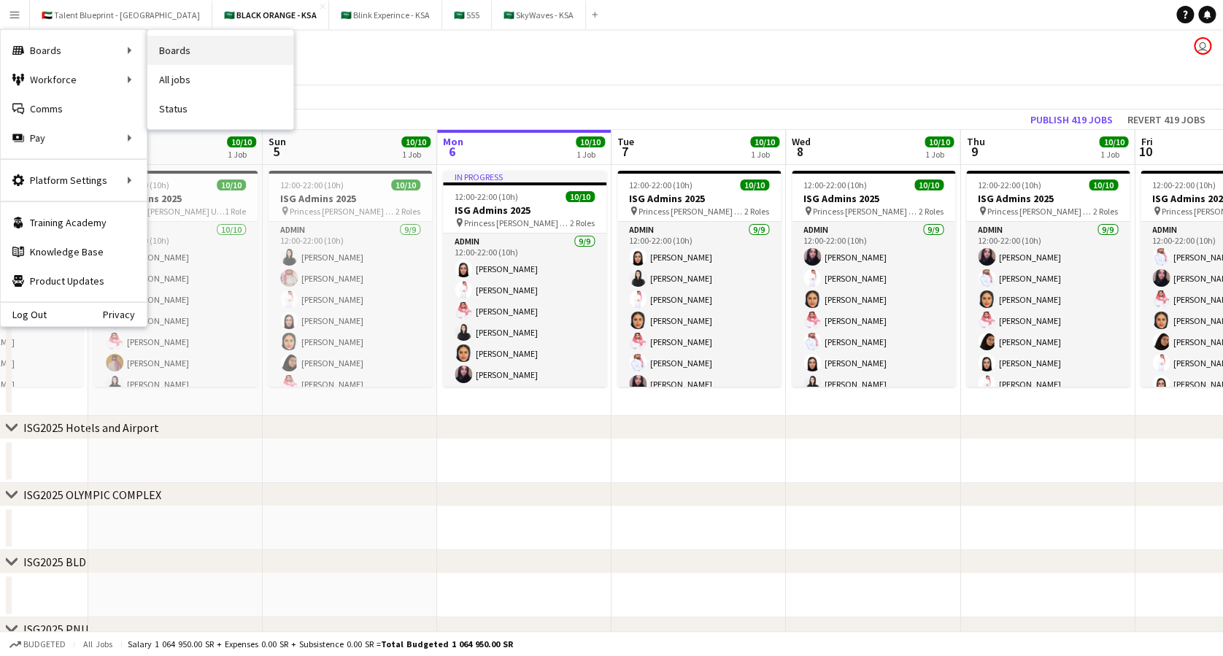
click at [204, 59] on link "Boards" at bounding box center [220, 50] width 146 height 29
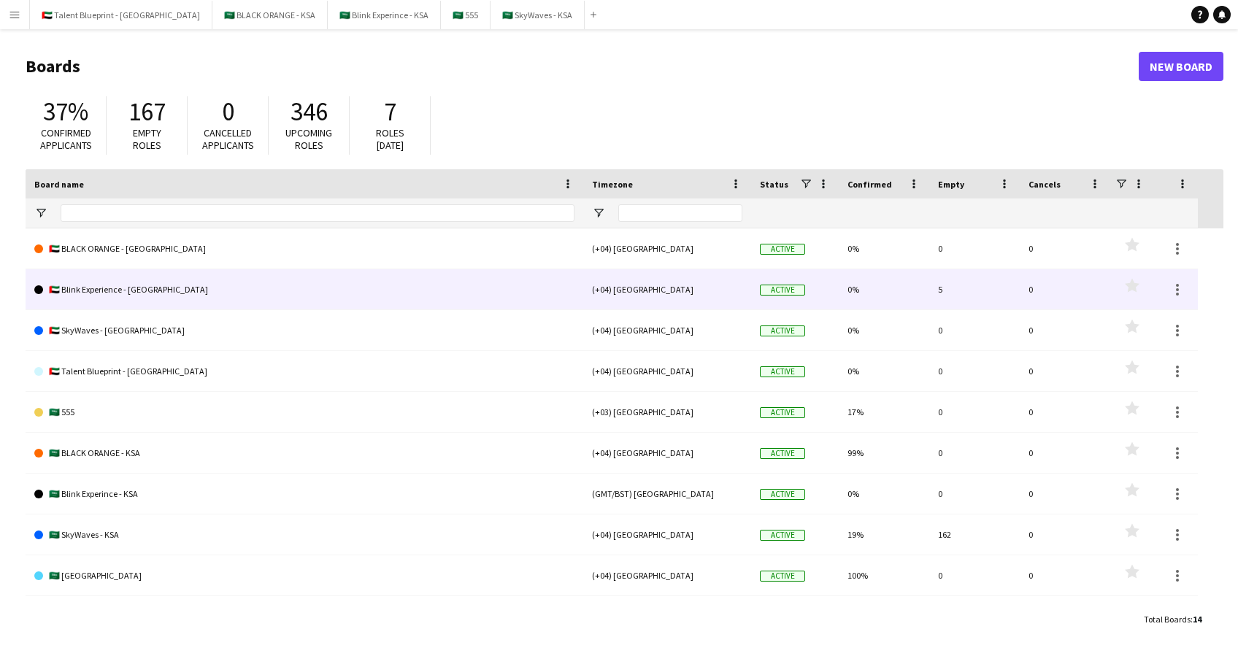
click at [110, 286] on link "🇦🇪 Blink Experience - [GEOGRAPHIC_DATA]" at bounding box center [304, 289] width 540 height 41
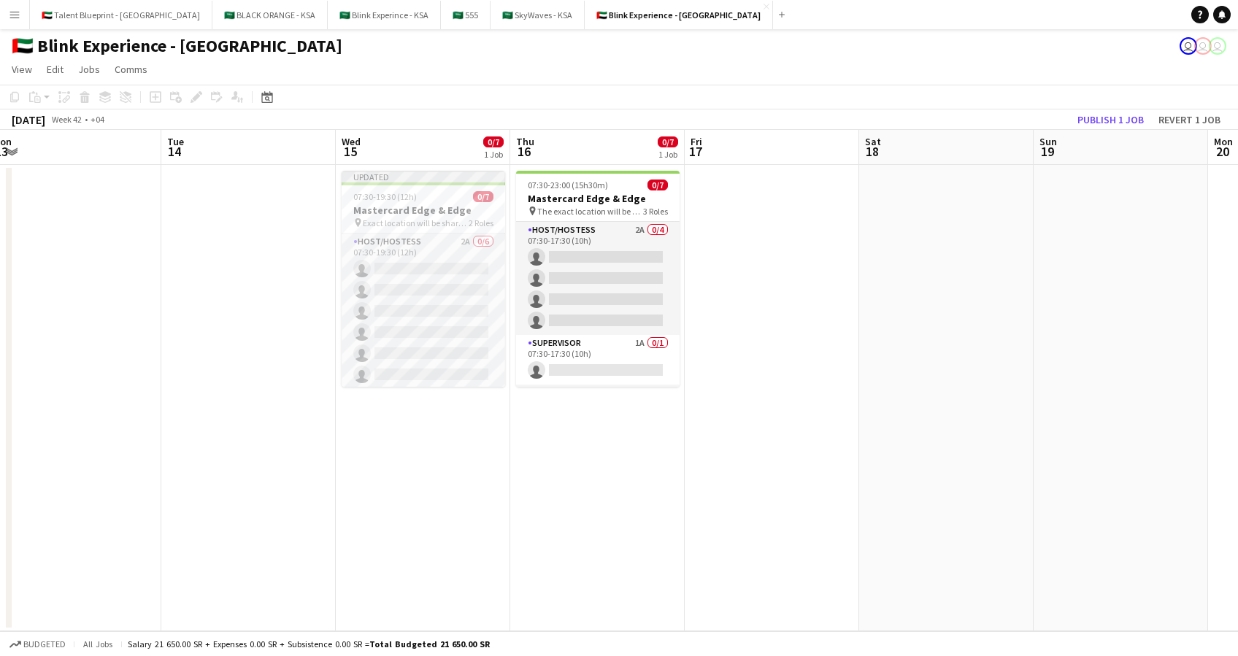
scroll to position [0, 537]
click at [404, 215] on h3 "Mastercard Edge & Edge" at bounding box center [422, 210] width 163 height 13
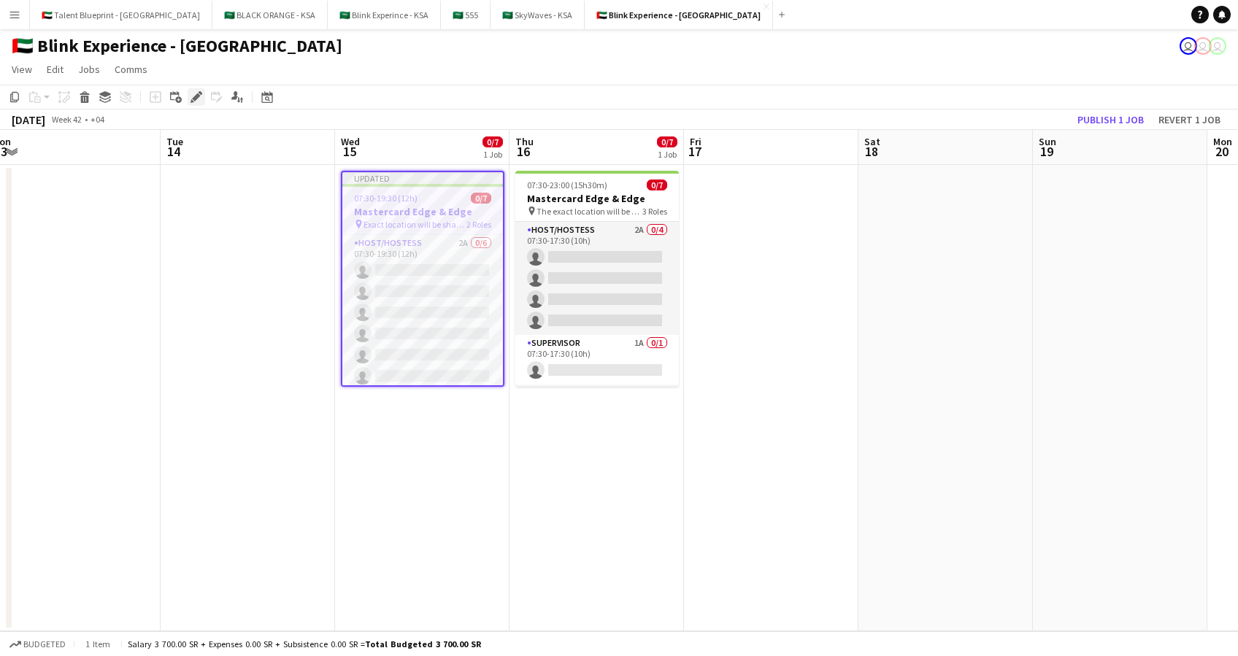
click at [196, 96] on icon at bounding box center [196, 97] width 8 height 8
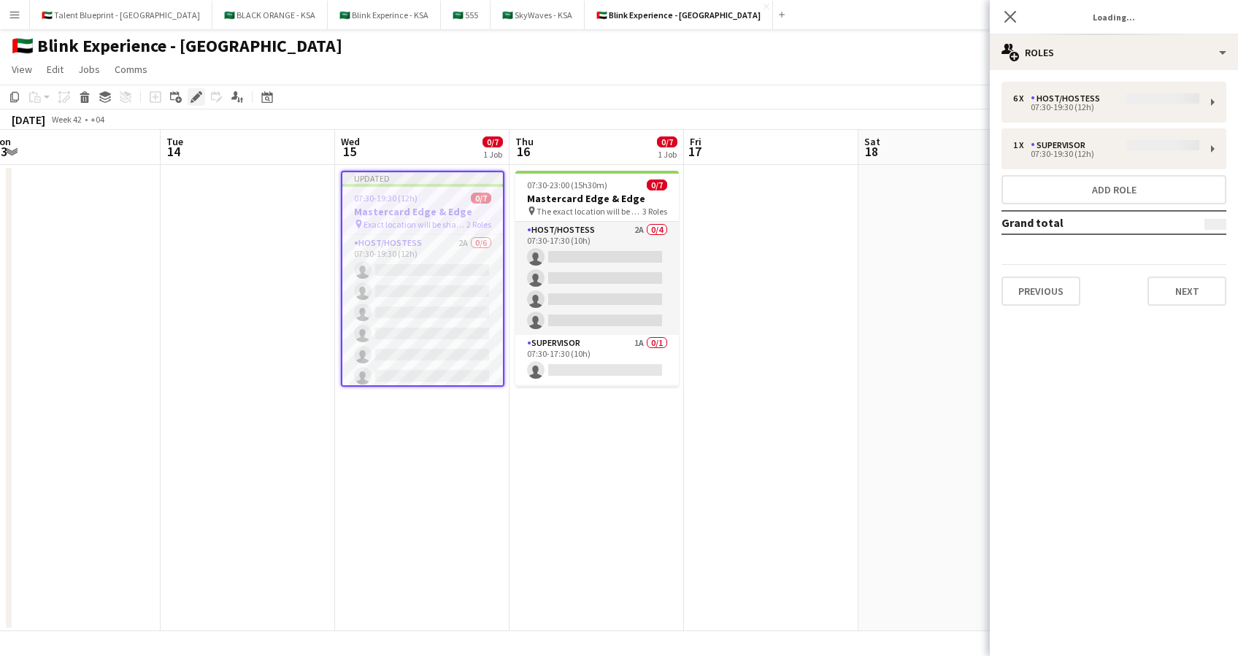
type input "**********"
click at [1210, 295] on button "Next" at bounding box center [1186, 291] width 79 height 29
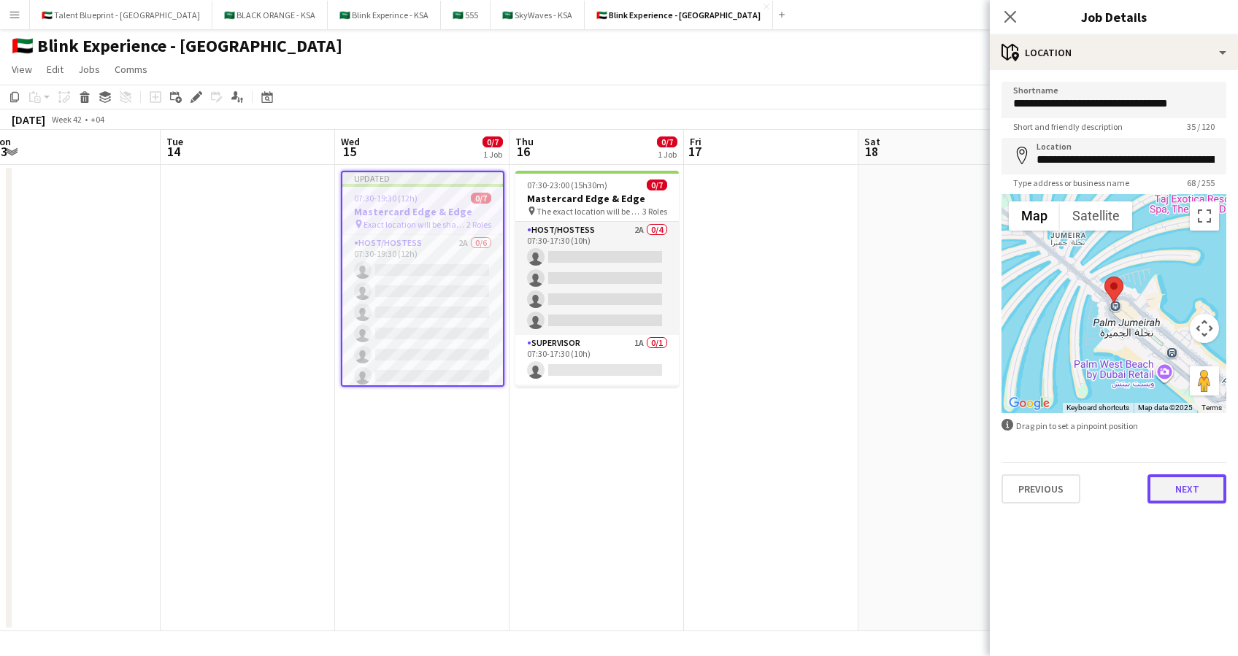
click at [1189, 482] on button "Next" at bounding box center [1186, 488] width 79 height 29
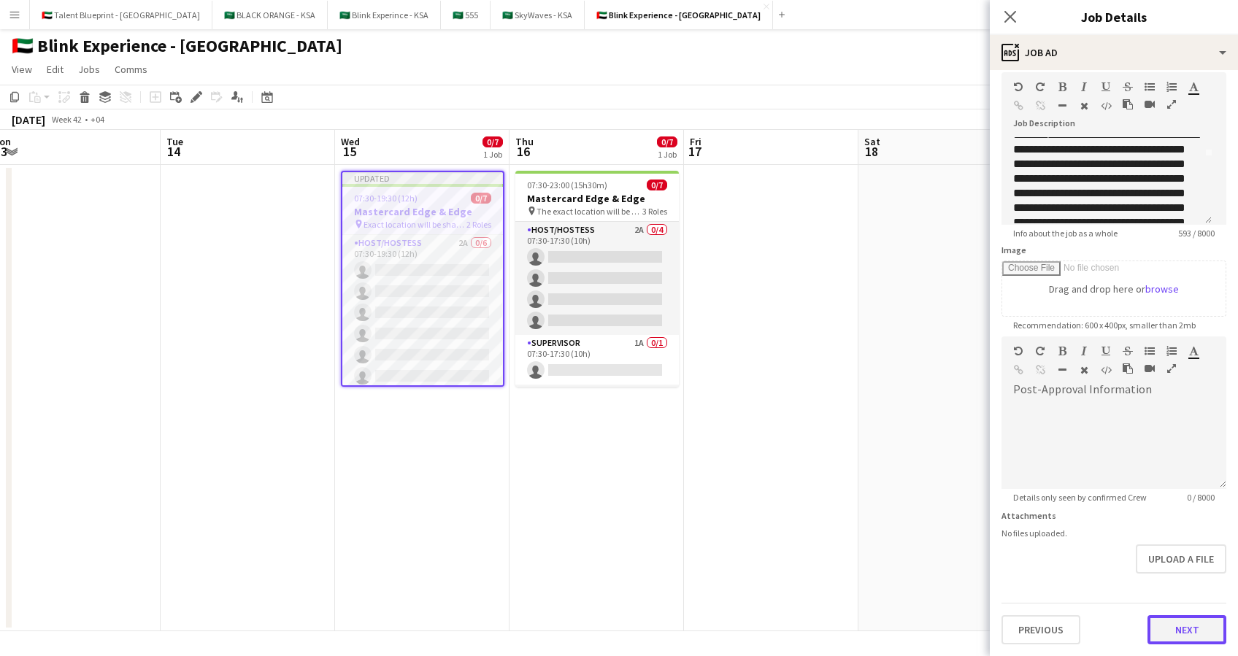
scroll to position [65, 0]
click at [1165, 582] on form "**********" at bounding box center [1114, 331] width 248 height 628
click at [1150, 624] on button "Next" at bounding box center [1186, 630] width 79 height 29
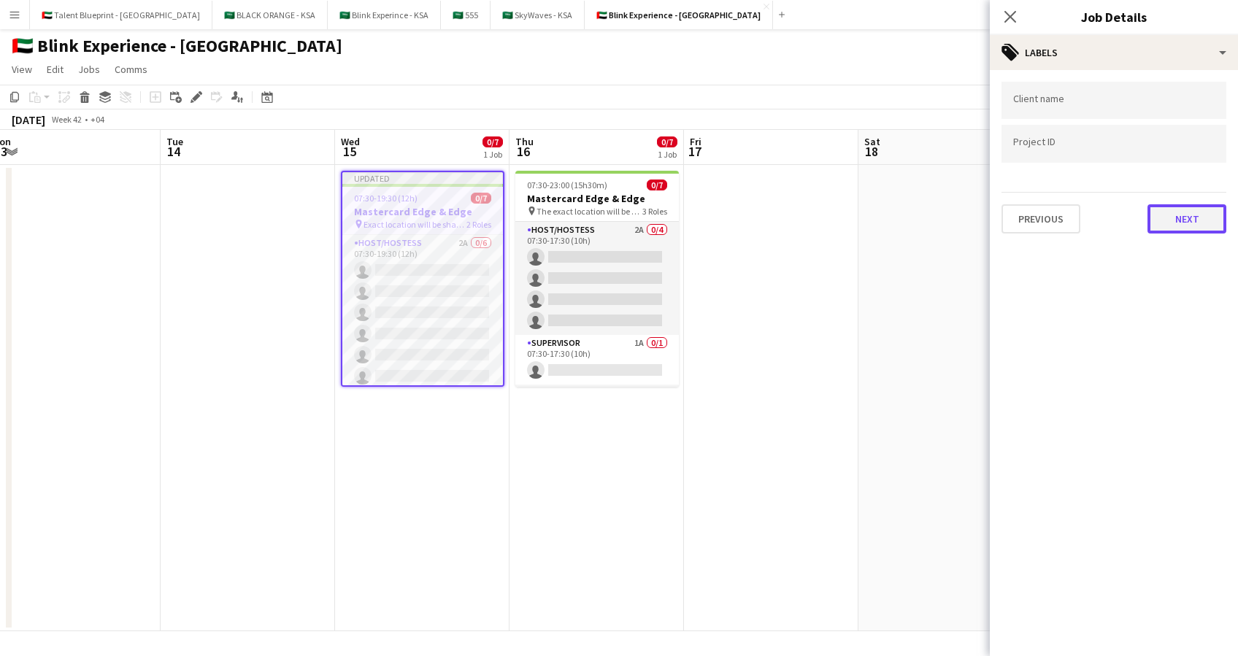
click at [1199, 204] on button "Next" at bounding box center [1186, 218] width 79 height 29
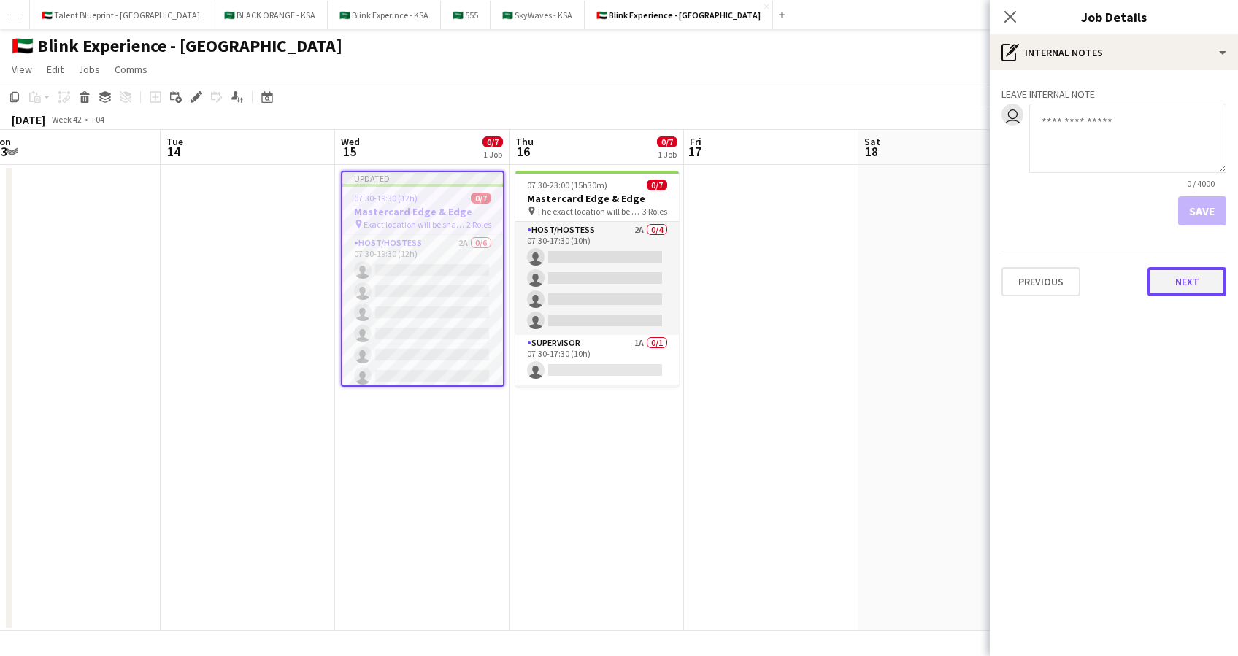
click at [1175, 292] on button "Next" at bounding box center [1186, 281] width 79 height 29
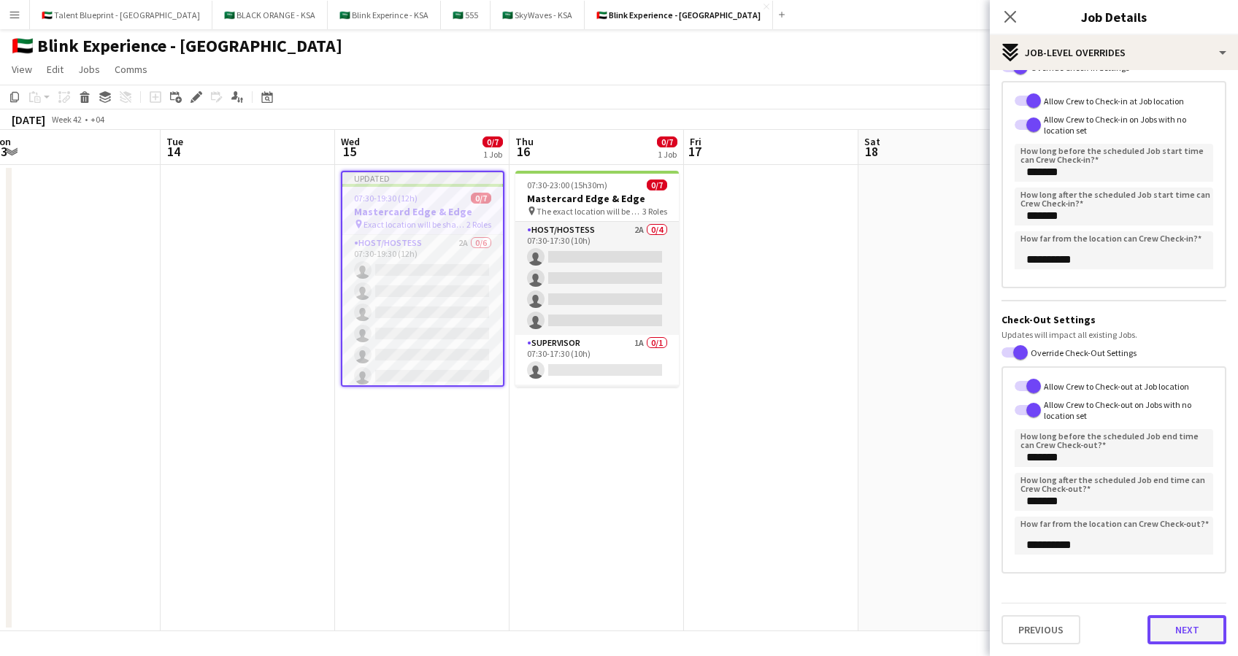
scroll to position [100, 0]
click at [1161, 603] on div "Previous Next" at bounding box center [1113, 624] width 225 height 42
click at [1152, 625] on button "Next" at bounding box center [1186, 630] width 79 height 29
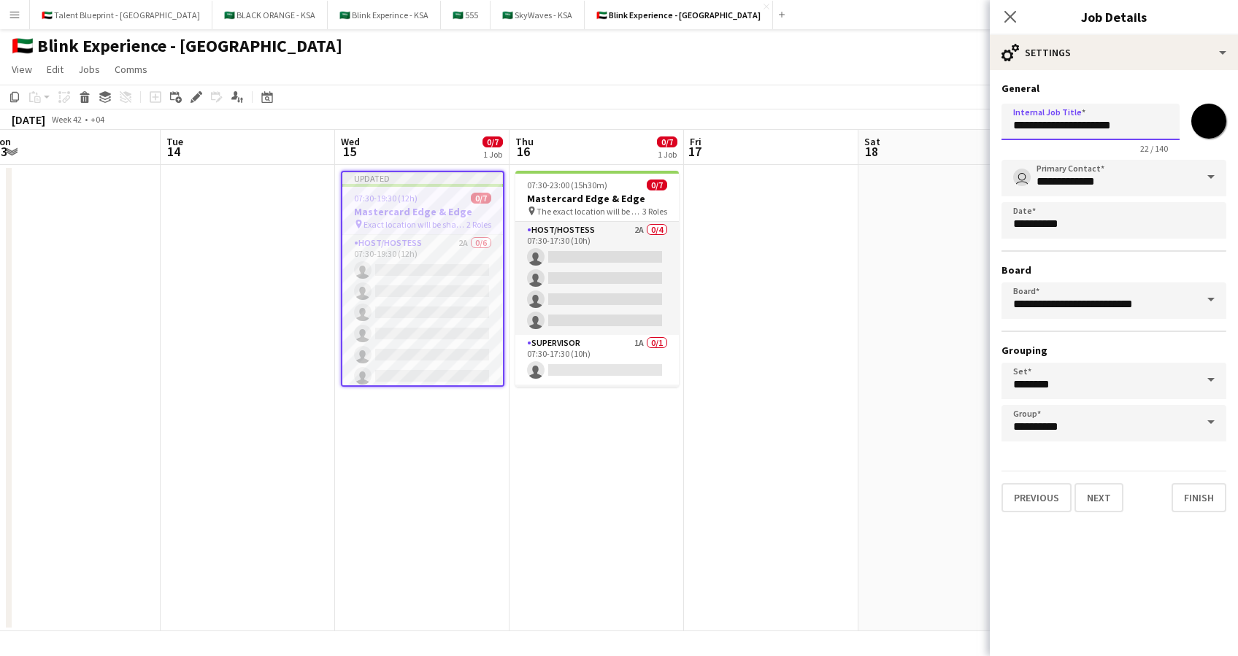
click at [1130, 123] on input "**********" at bounding box center [1090, 122] width 178 height 36
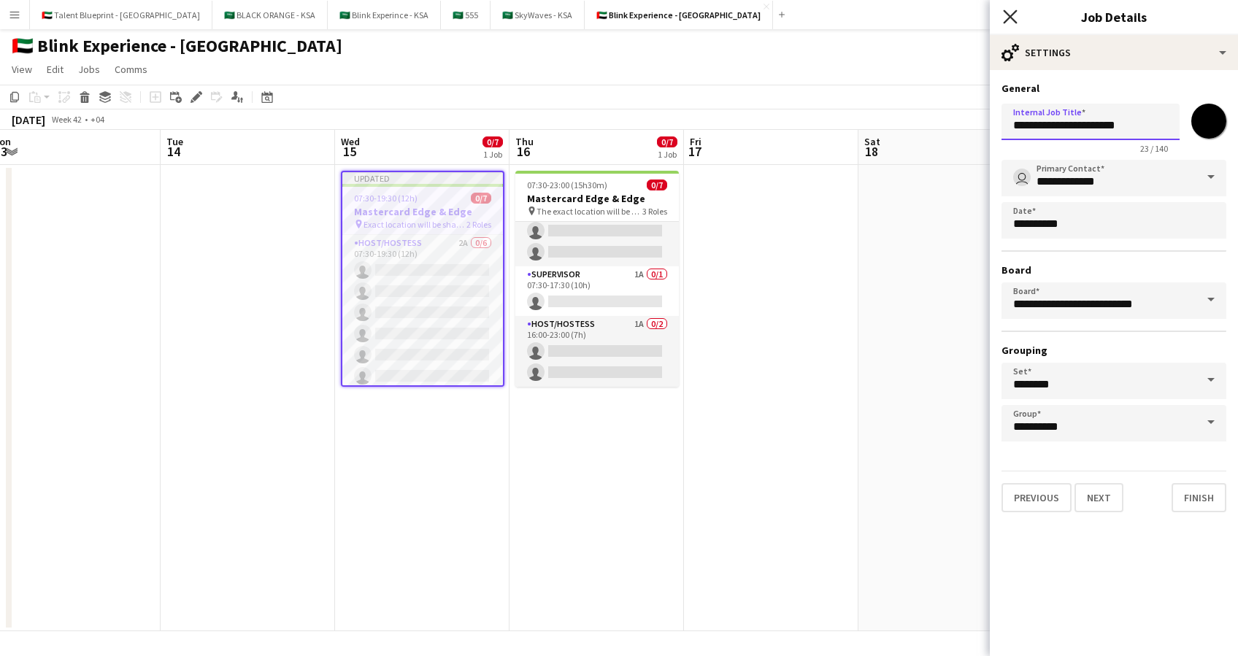
type input "**********"
click at [1013, 13] on icon at bounding box center [1010, 16] width 14 height 14
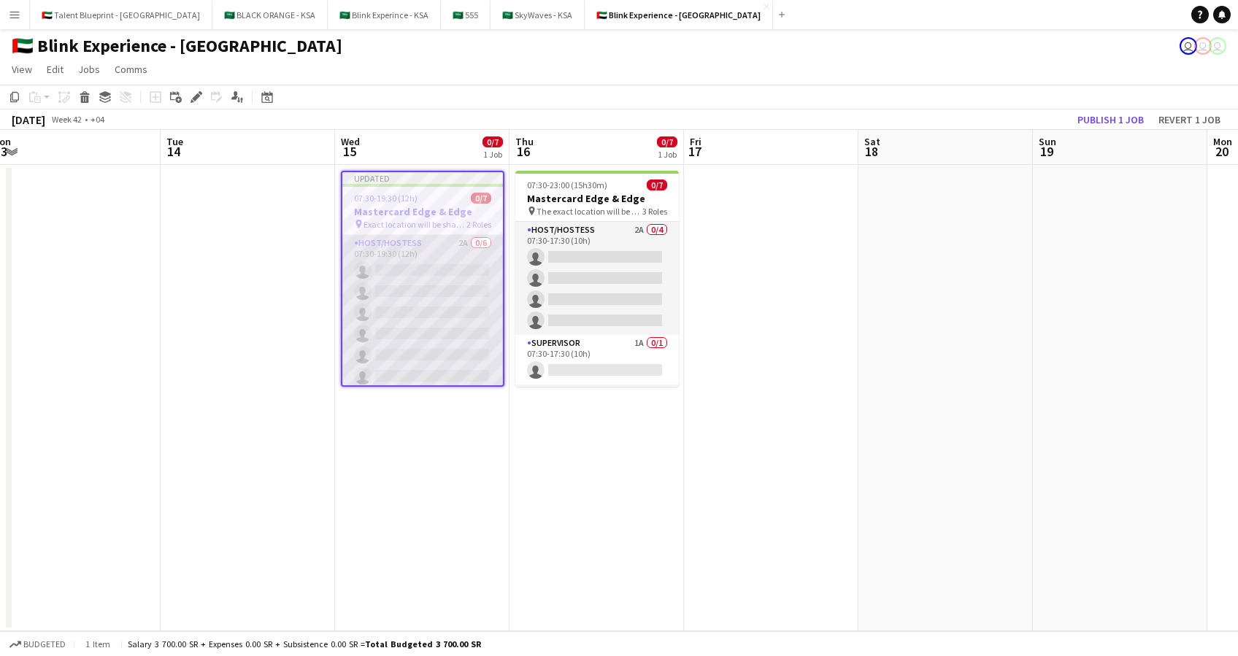
scroll to position [54, 0]
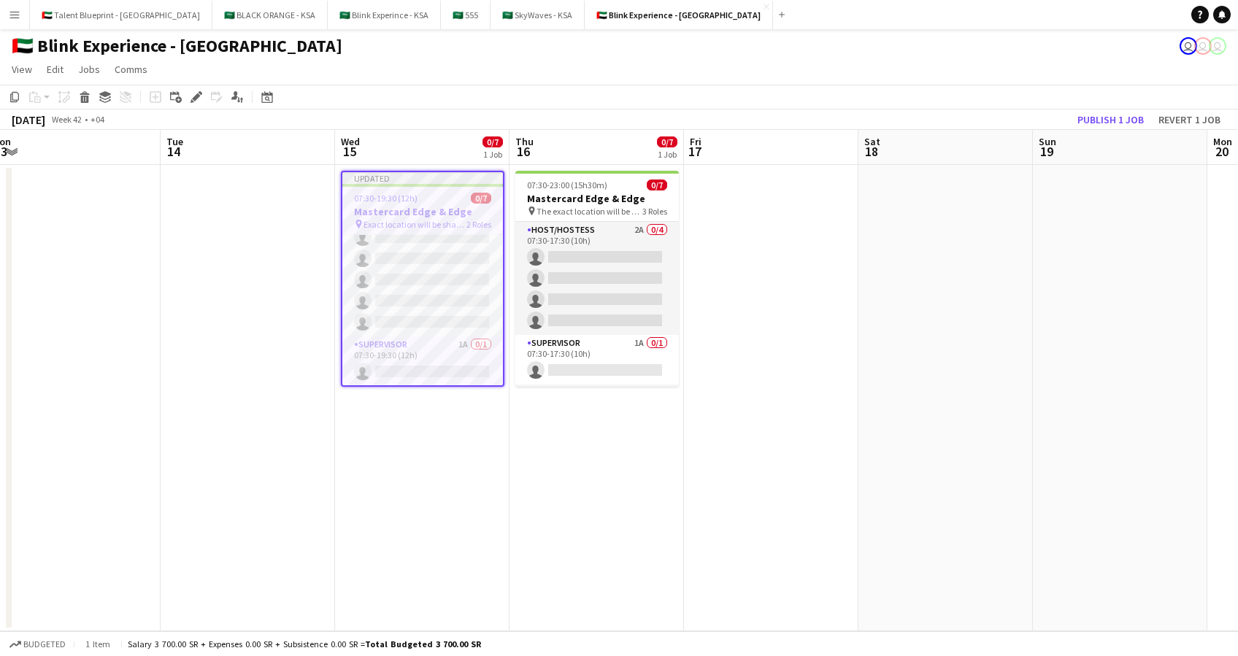
click at [451, 211] on h3 "Mastercard Edge & Edge" at bounding box center [422, 211] width 161 height 13
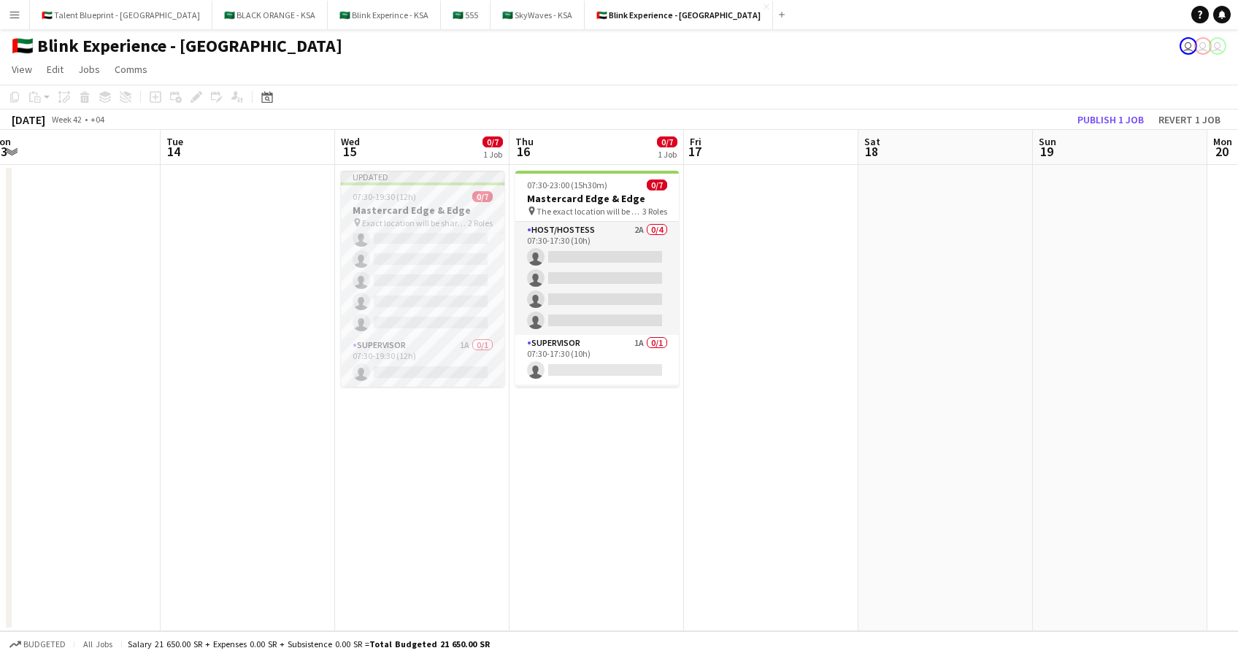
scroll to position [52, 0]
click at [408, 210] on h3 "Mastercard Edge & Edge" at bounding box center [422, 210] width 163 height 13
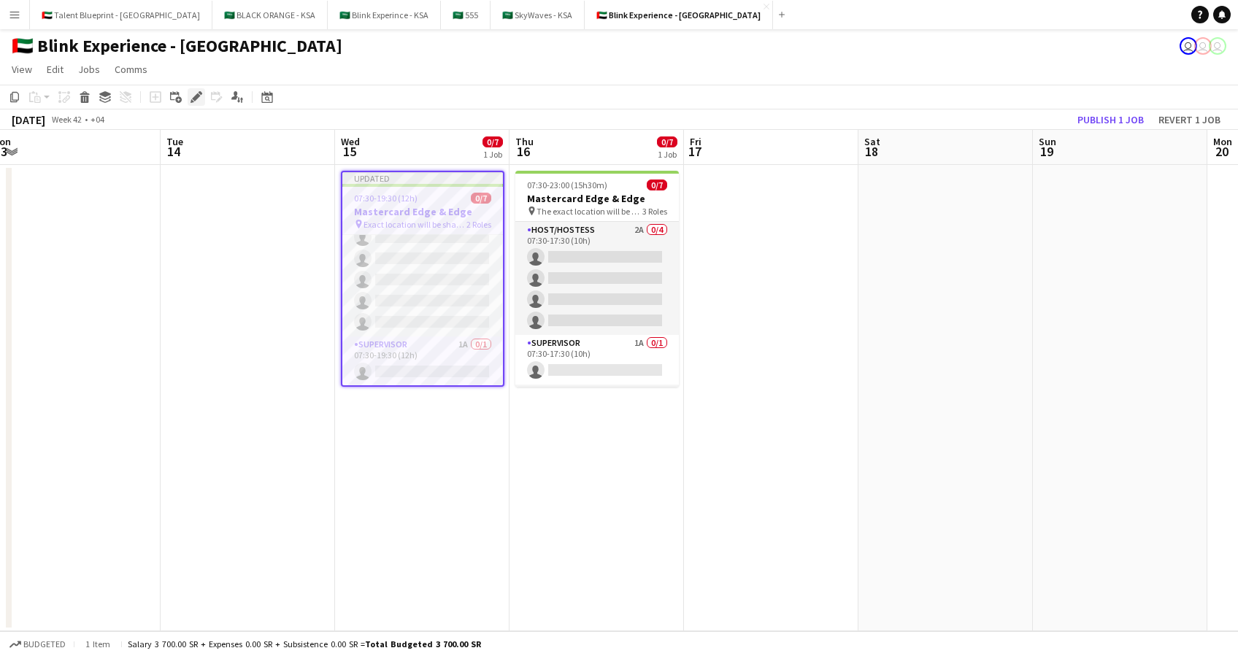
click at [200, 101] on icon "Edit" at bounding box center [196, 97] width 12 height 12
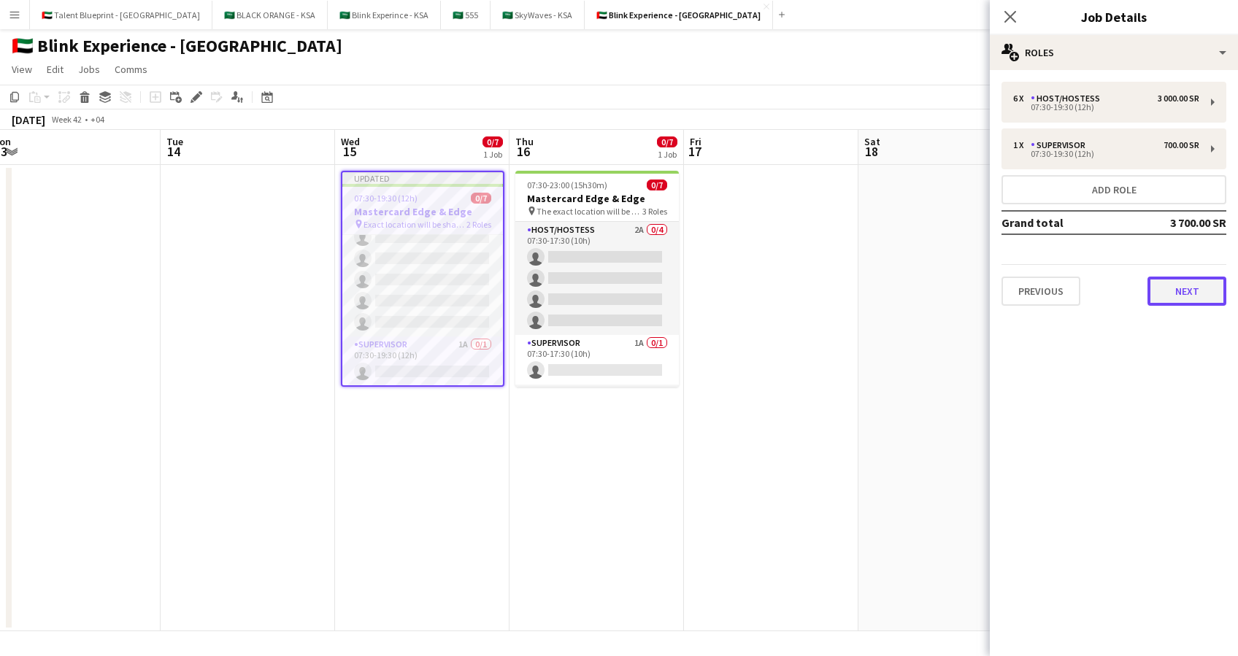
click at [1165, 292] on button "Next" at bounding box center [1186, 291] width 79 height 29
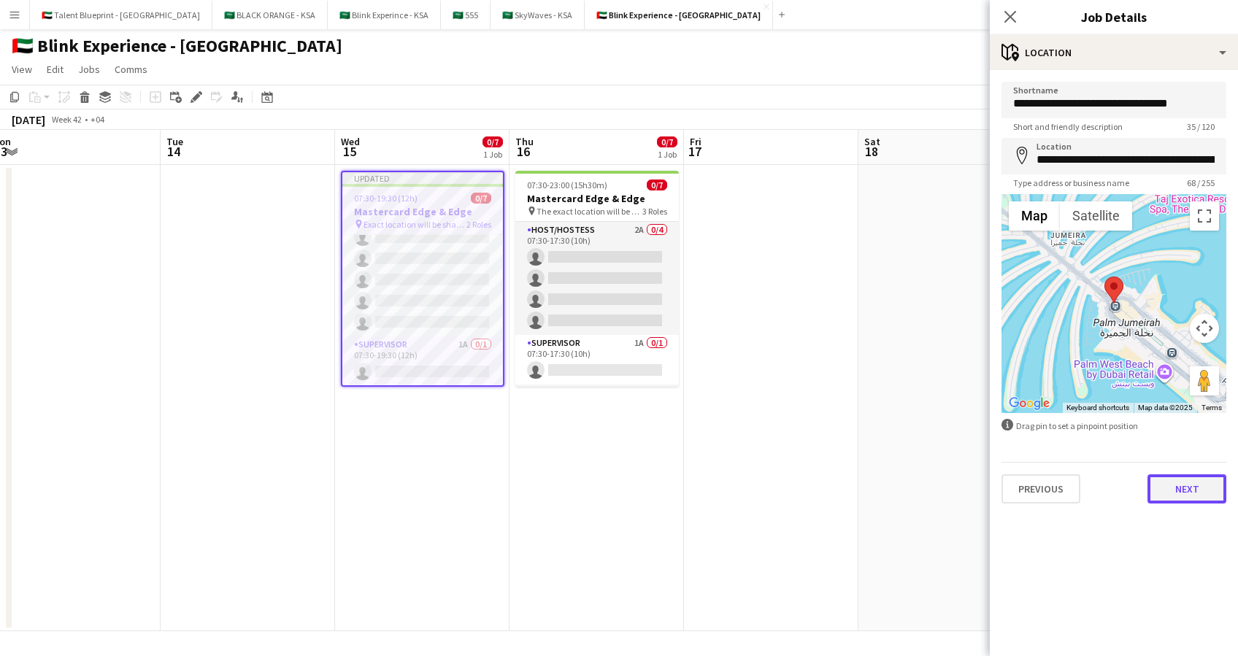
click at [1180, 485] on button "Next" at bounding box center [1186, 488] width 79 height 29
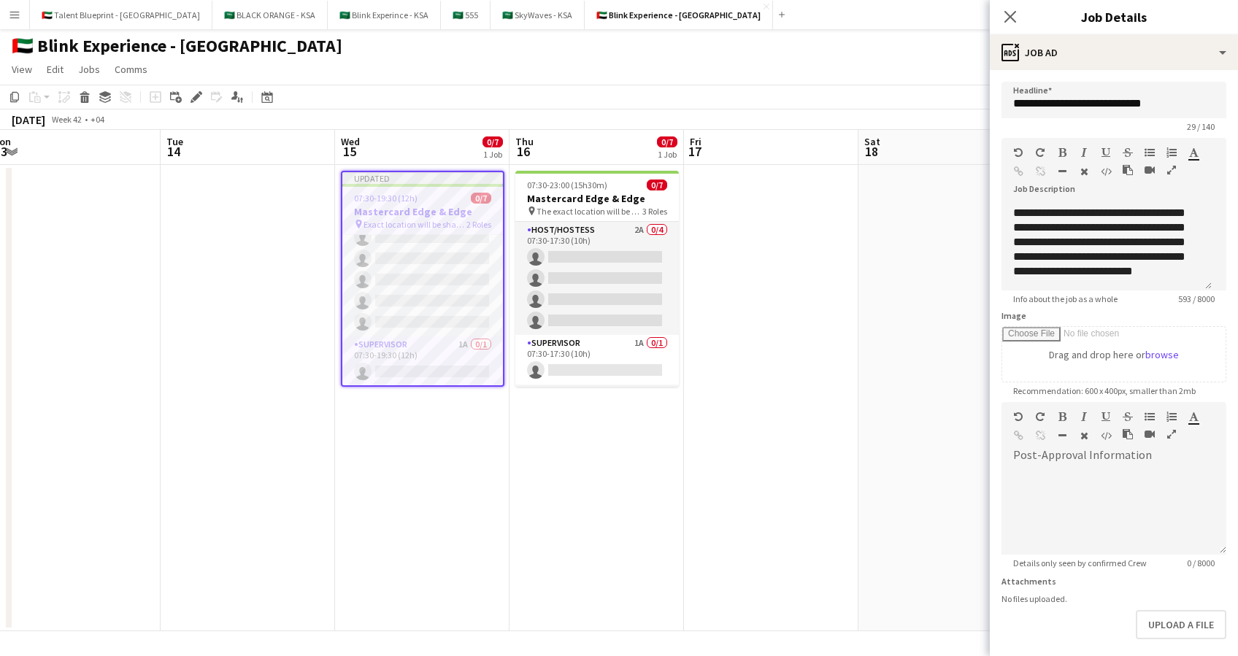
scroll to position [174, 0]
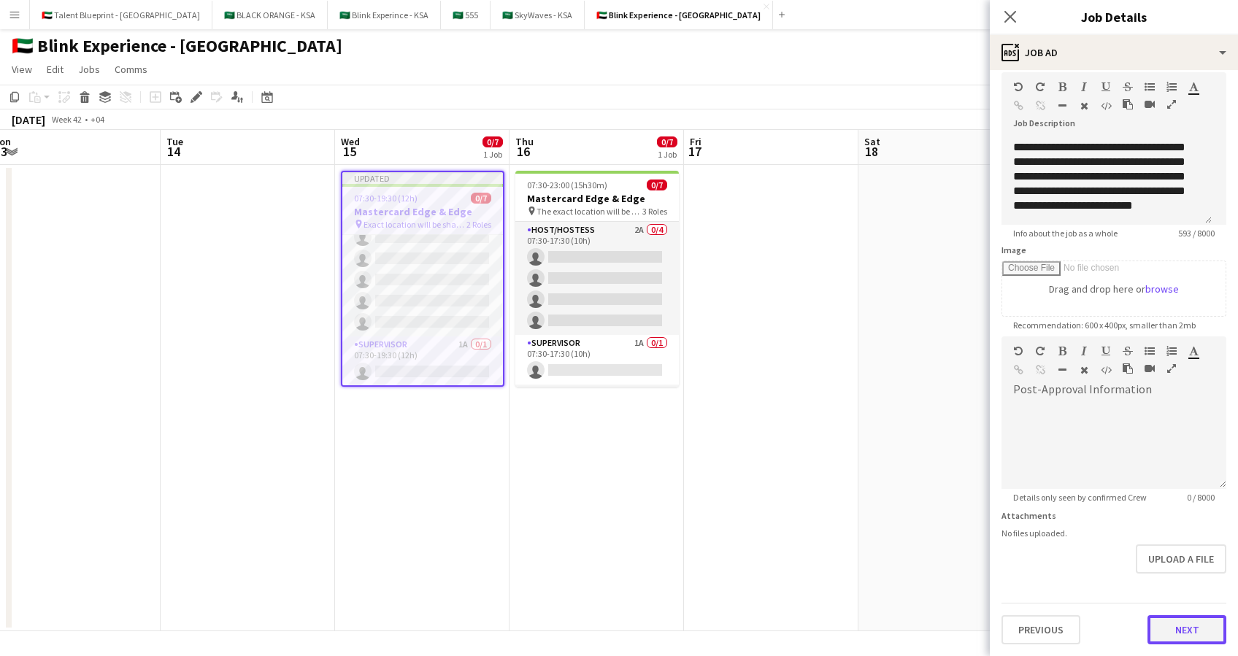
click at [1179, 573] on form "**********" at bounding box center [1114, 330] width 248 height 628
click at [1161, 630] on button "Next" at bounding box center [1186, 630] width 79 height 29
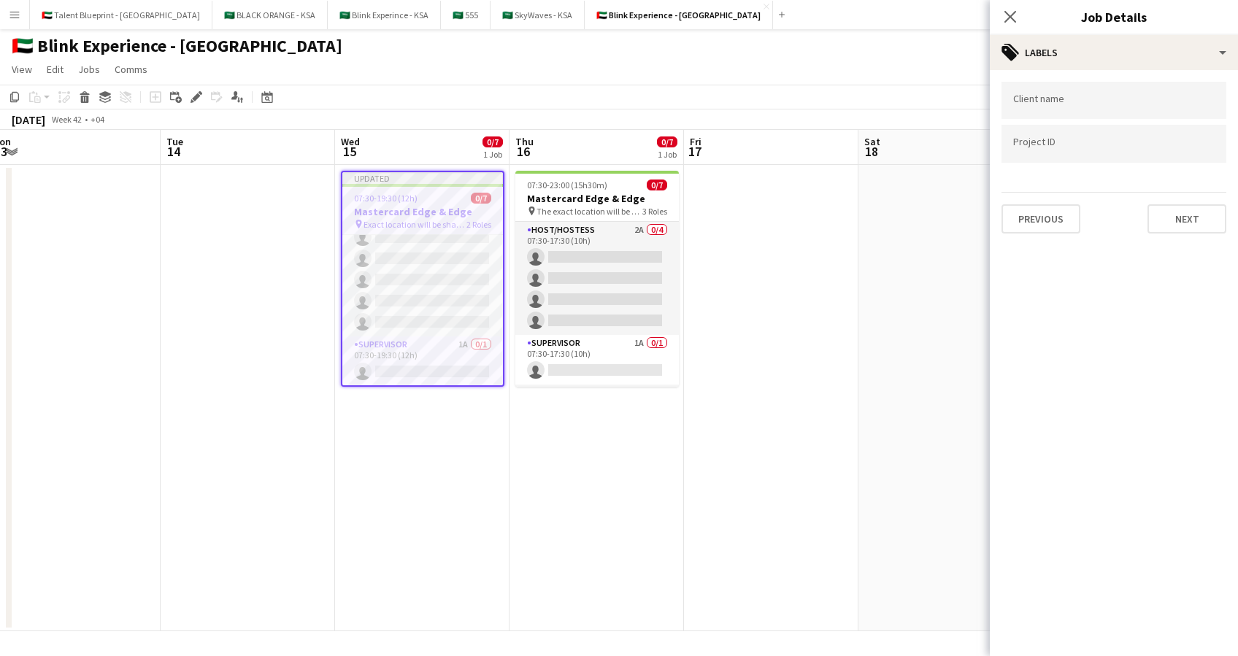
scroll to position [0, 0]
click at [1184, 223] on button "Next" at bounding box center [1186, 218] width 79 height 29
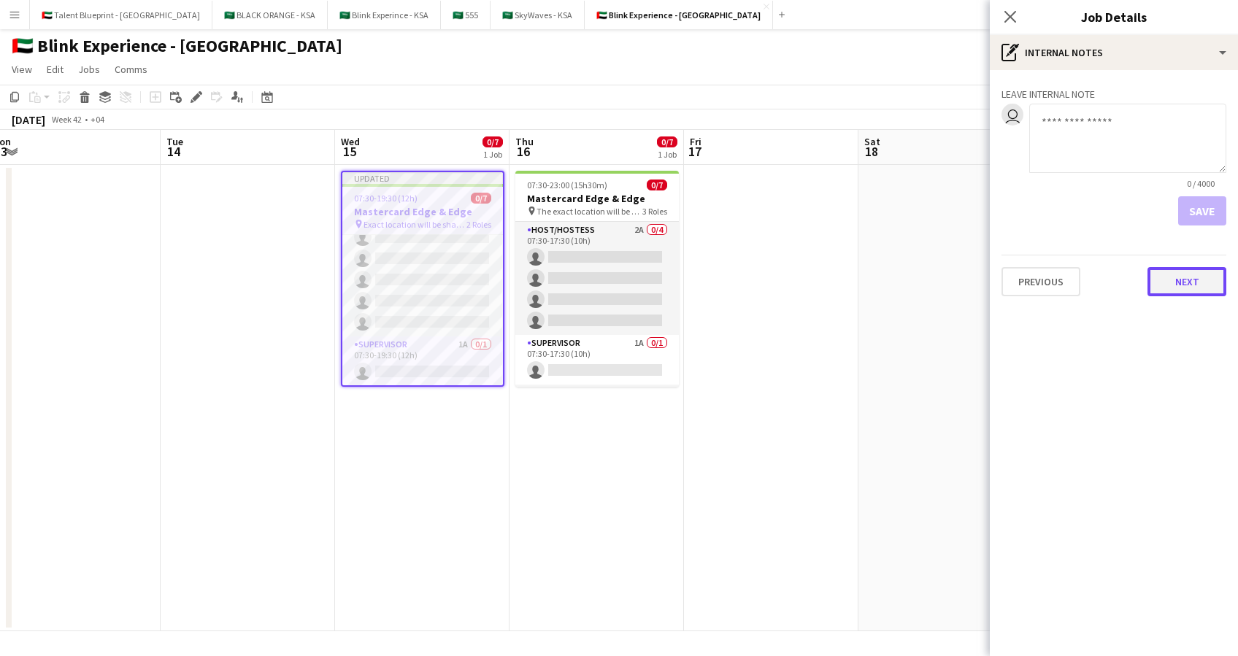
click at [1168, 274] on button "Next" at bounding box center [1186, 281] width 79 height 29
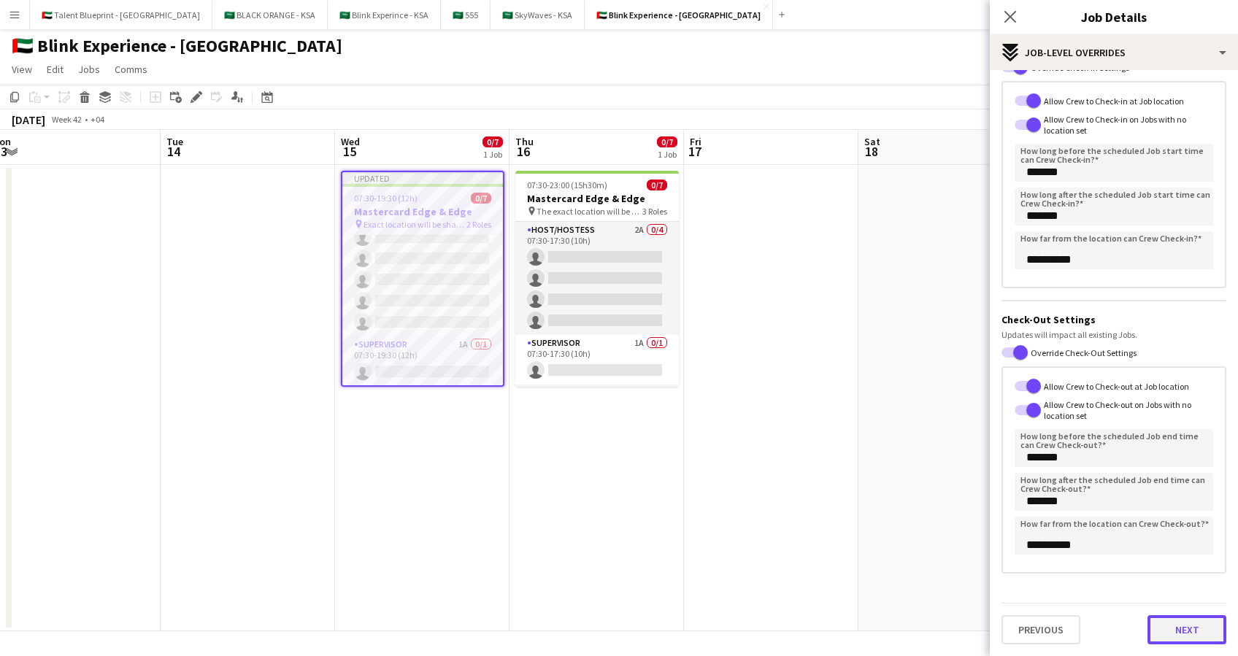
scroll to position [100, 0]
click at [1168, 620] on button "Next" at bounding box center [1186, 630] width 79 height 29
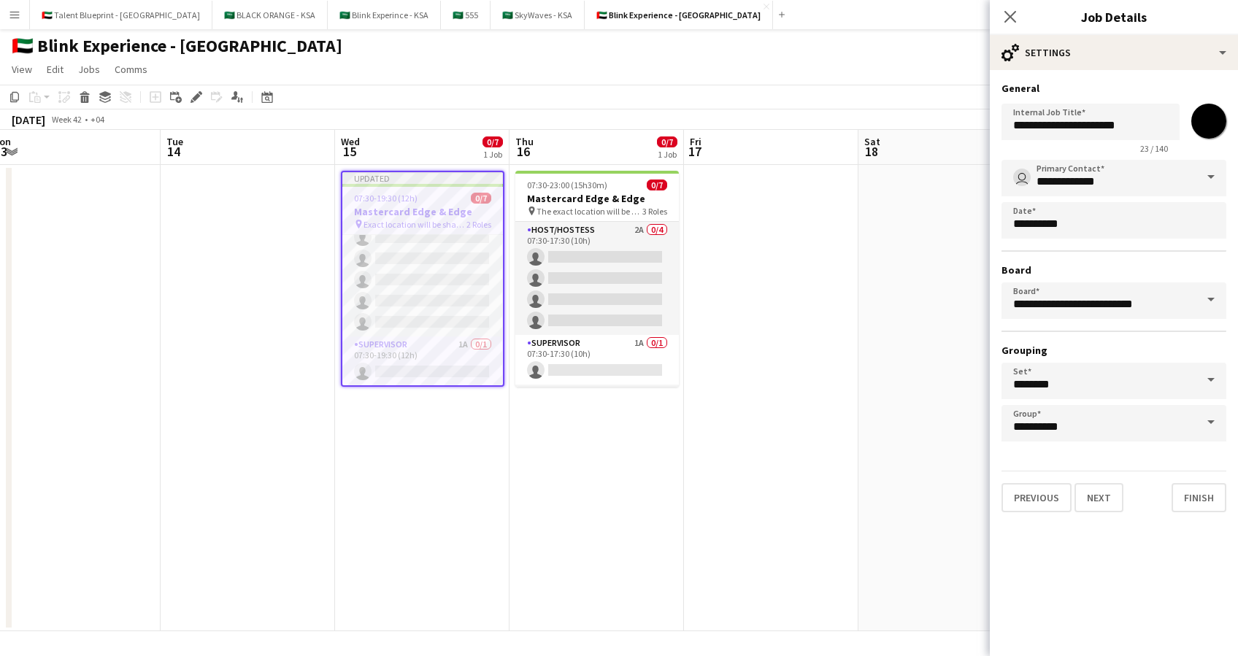
scroll to position [0, 0]
click at [1185, 501] on button "Finish" at bounding box center [1198, 497] width 55 height 29
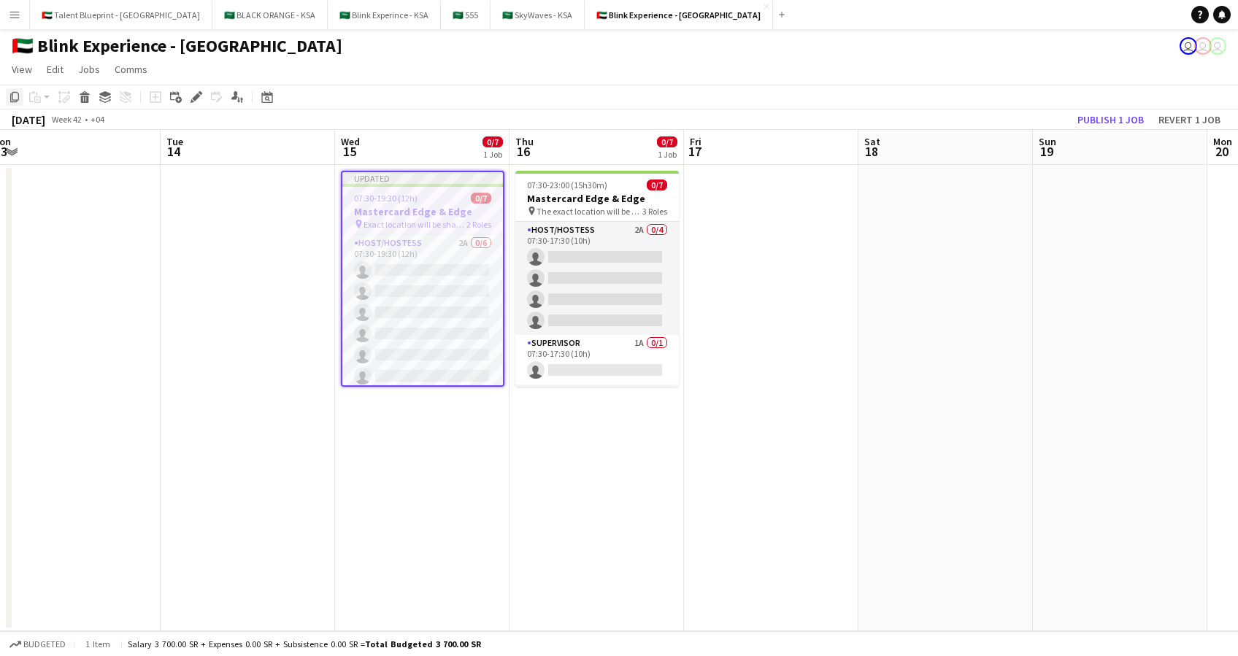
click at [13, 98] on icon "Copy" at bounding box center [15, 97] width 12 height 12
click at [369, 198] on span "07:30-19:30 (12h)" at bounding box center [385, 198] width 63 height 11
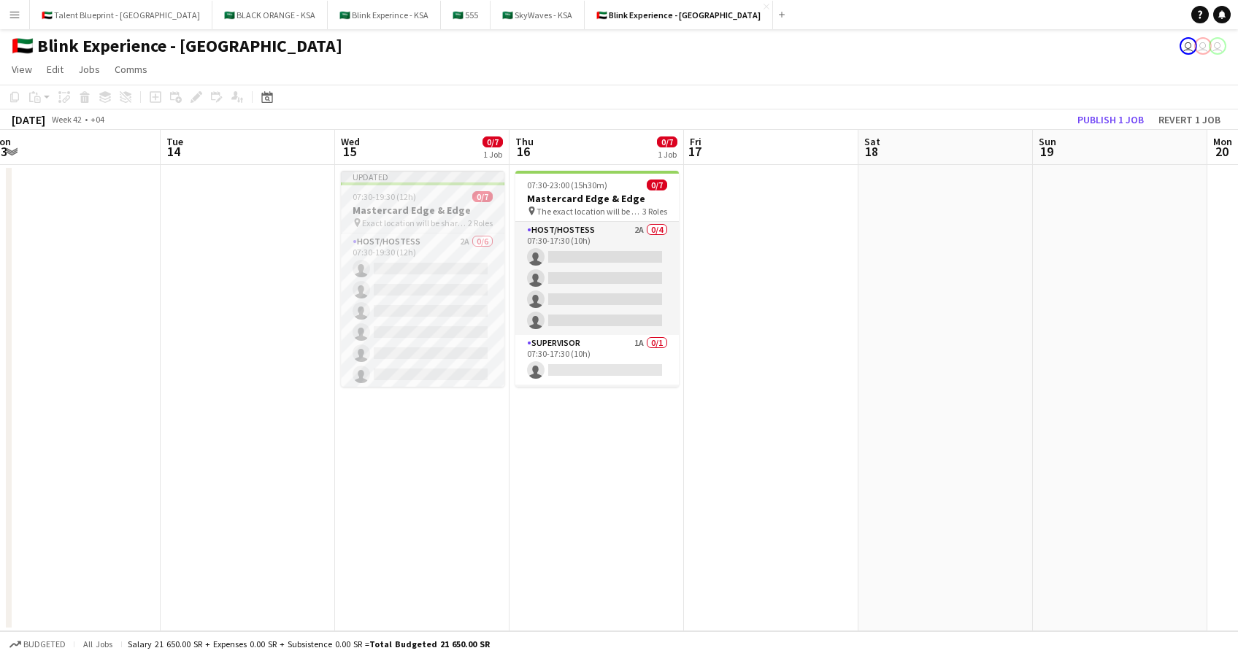
click at [369, 198] on span "07:30-19:30 (12h)" at bounding box center [383, 196] width 63 height 11
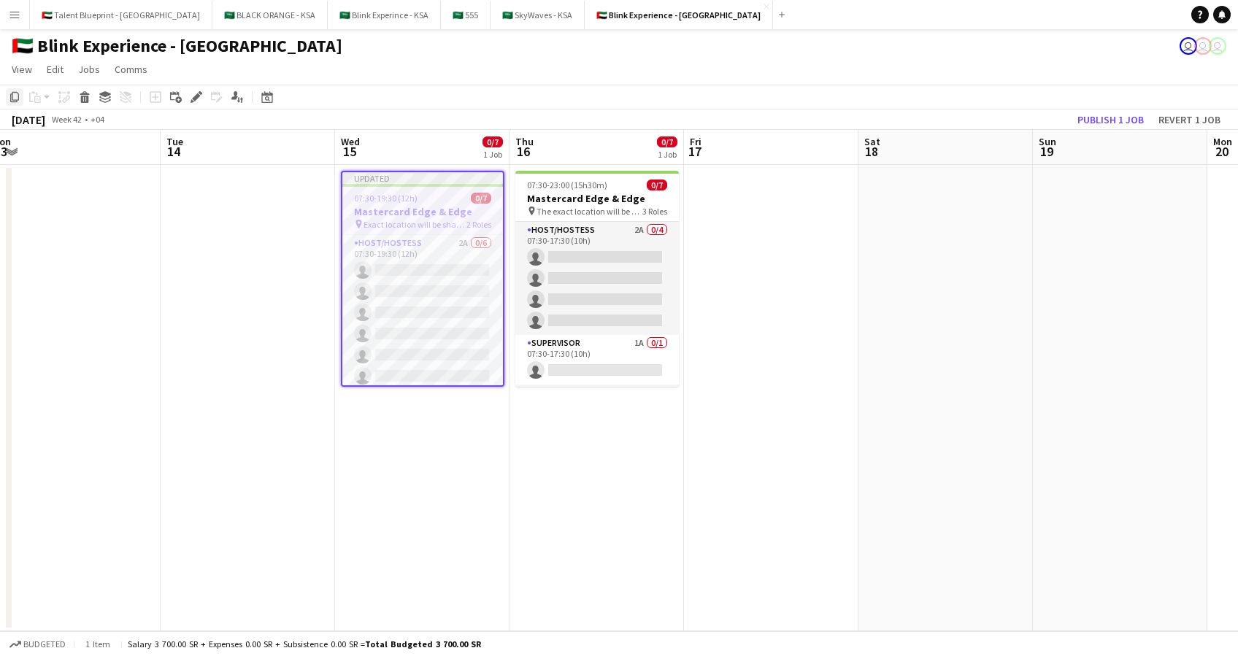
click at [15, 100] on icon at bounding box center [14, 97] width 9 height 10
click at [0, 6] on button "Menu" at bounding box center [14, 14] width 29 height 29
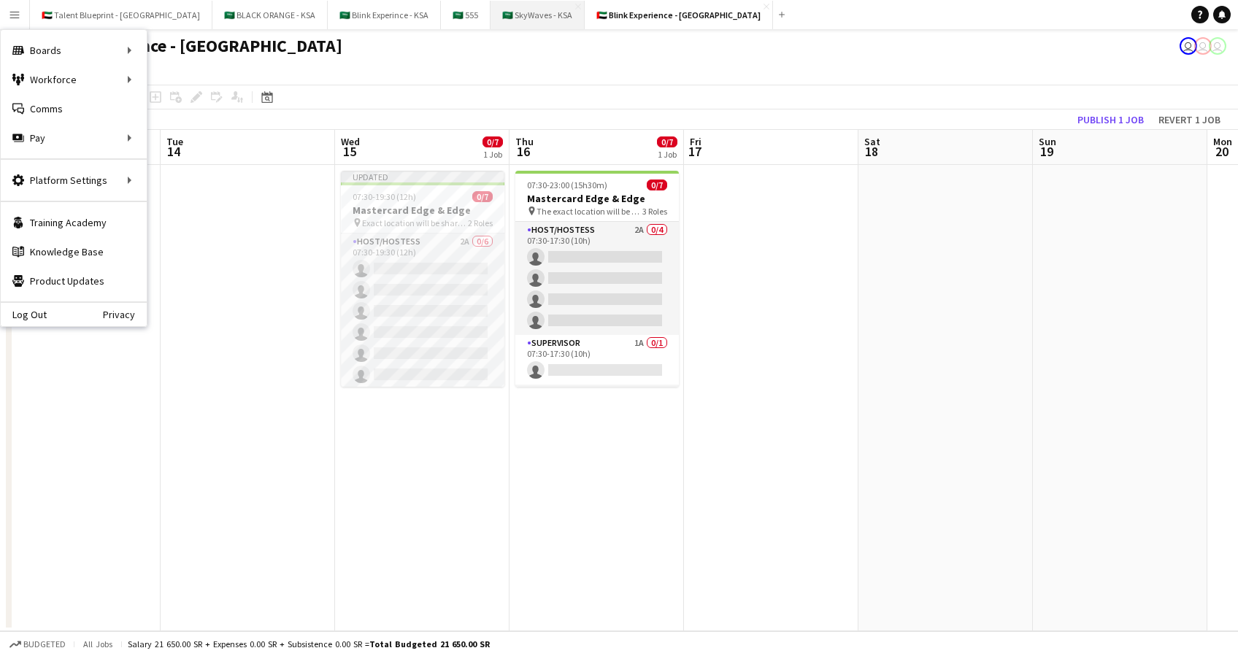
click at [490, 8] on button "🇸🇦 SkyWaves - KSA Close" at bounding box center [537, 15] width 94 height 28
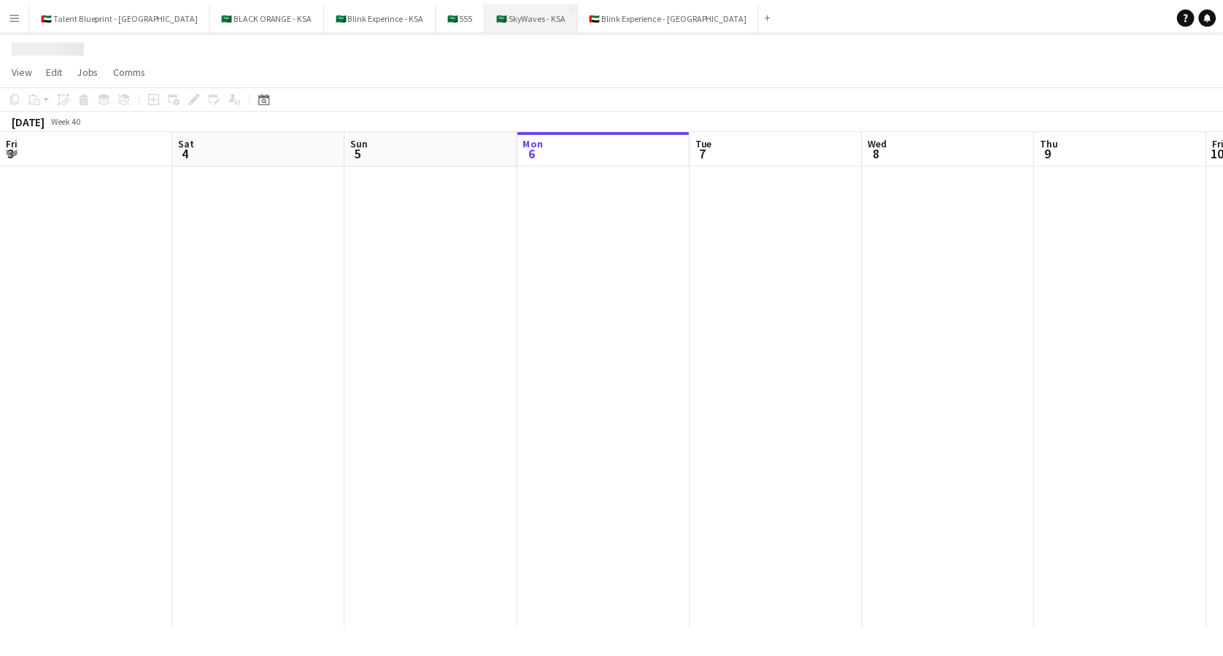
scroll to position [0, 349]
